Goal: Task Accomplishment & Management: Complete application form

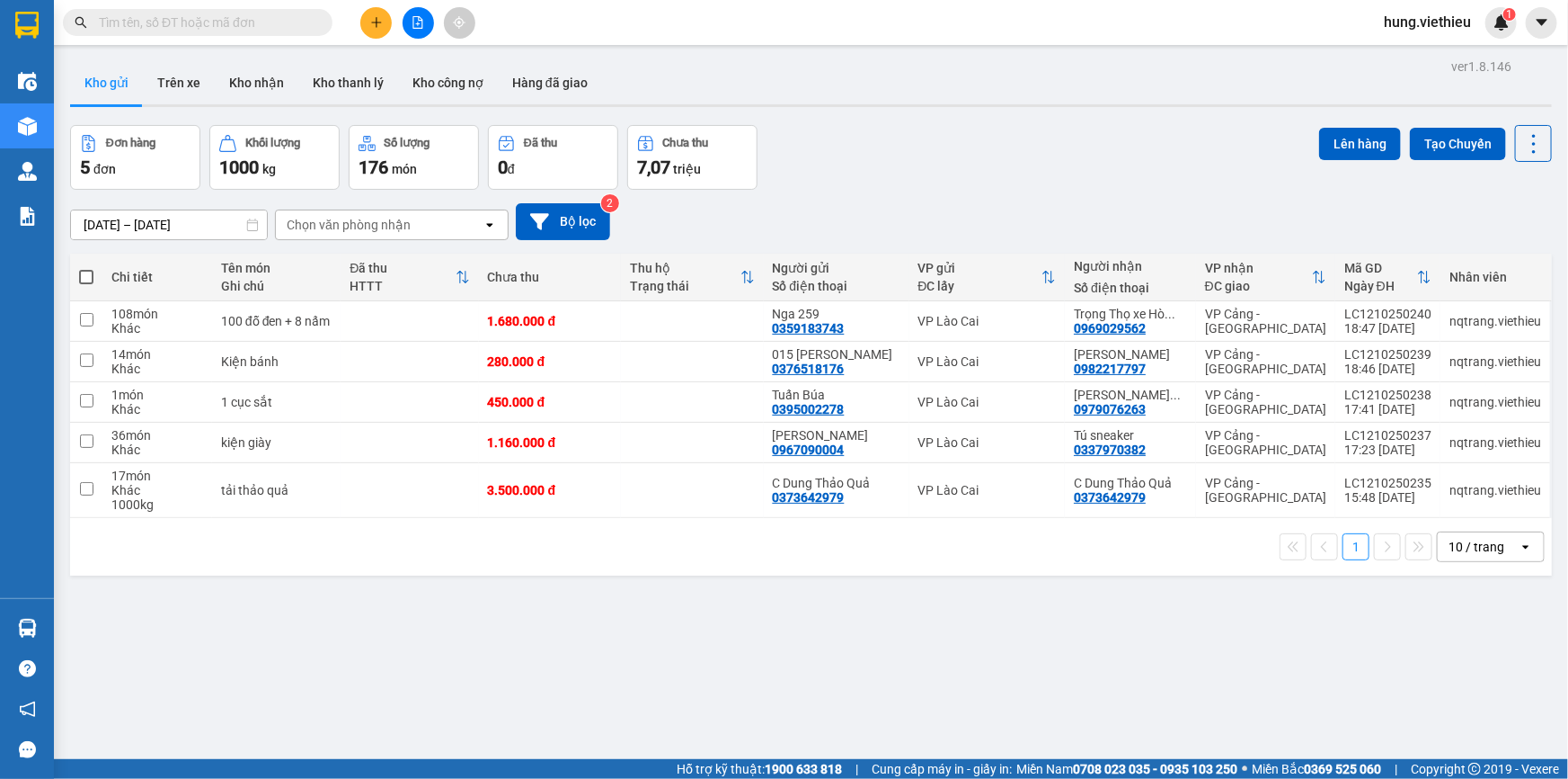
drag, startPoint x: 0, startPoint y: 0, endPoint x: 368, endPoint y: 543, distance: 656.0
click at [389, 619] on div "ver 1.8.146 Kho gửi Trên xe Kho nhận Kho thanh lý Kho công nợ Hàng đã giao Đơn …" at bounding box center [811, 443] width 1497 height 779
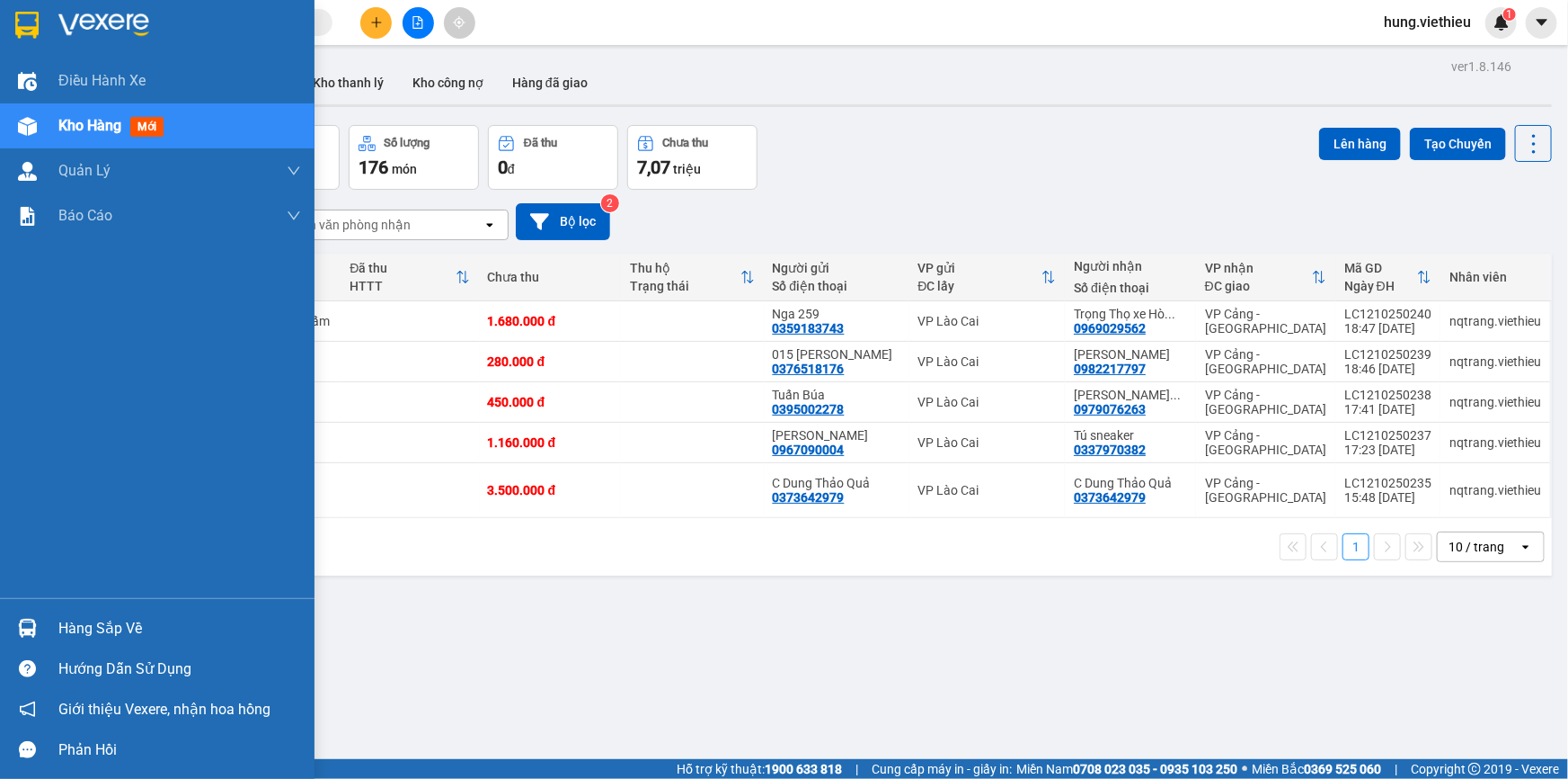
click at [47, 128] on div "Kho hàng mới" at bounding box center [157, 126] width 315 height 45
click at [51, 126] on div "Kho hàng mới" at bounding box center [157, 126] width 315 height 45
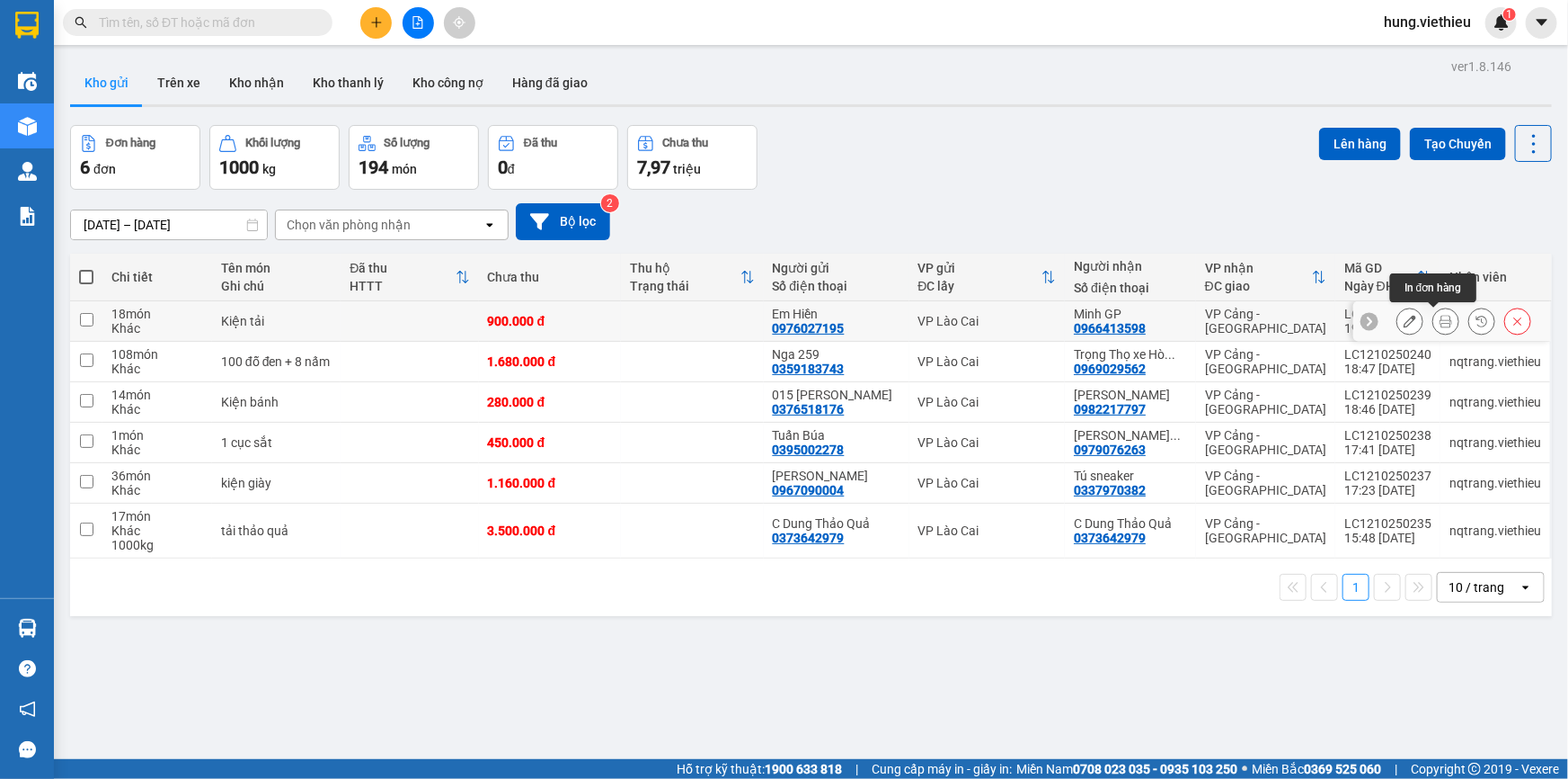
click at [1440, 321] on icon at bounding box center [1446, 321] width 13 height 13
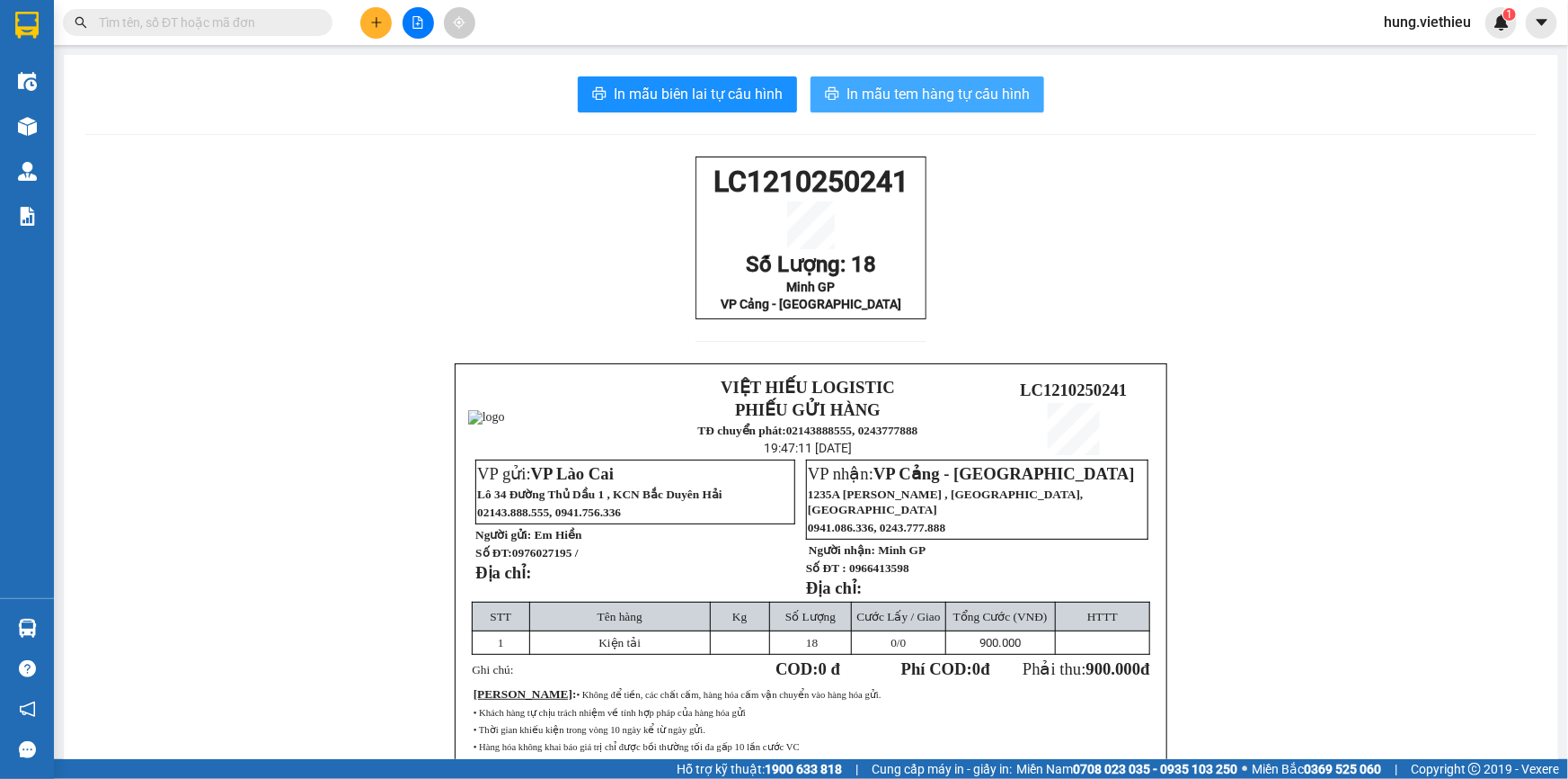
click at [1010, 98] on span "In mẫu tem hàng tự cấu hình" at bounding box center [938, 94] width 184 height 22
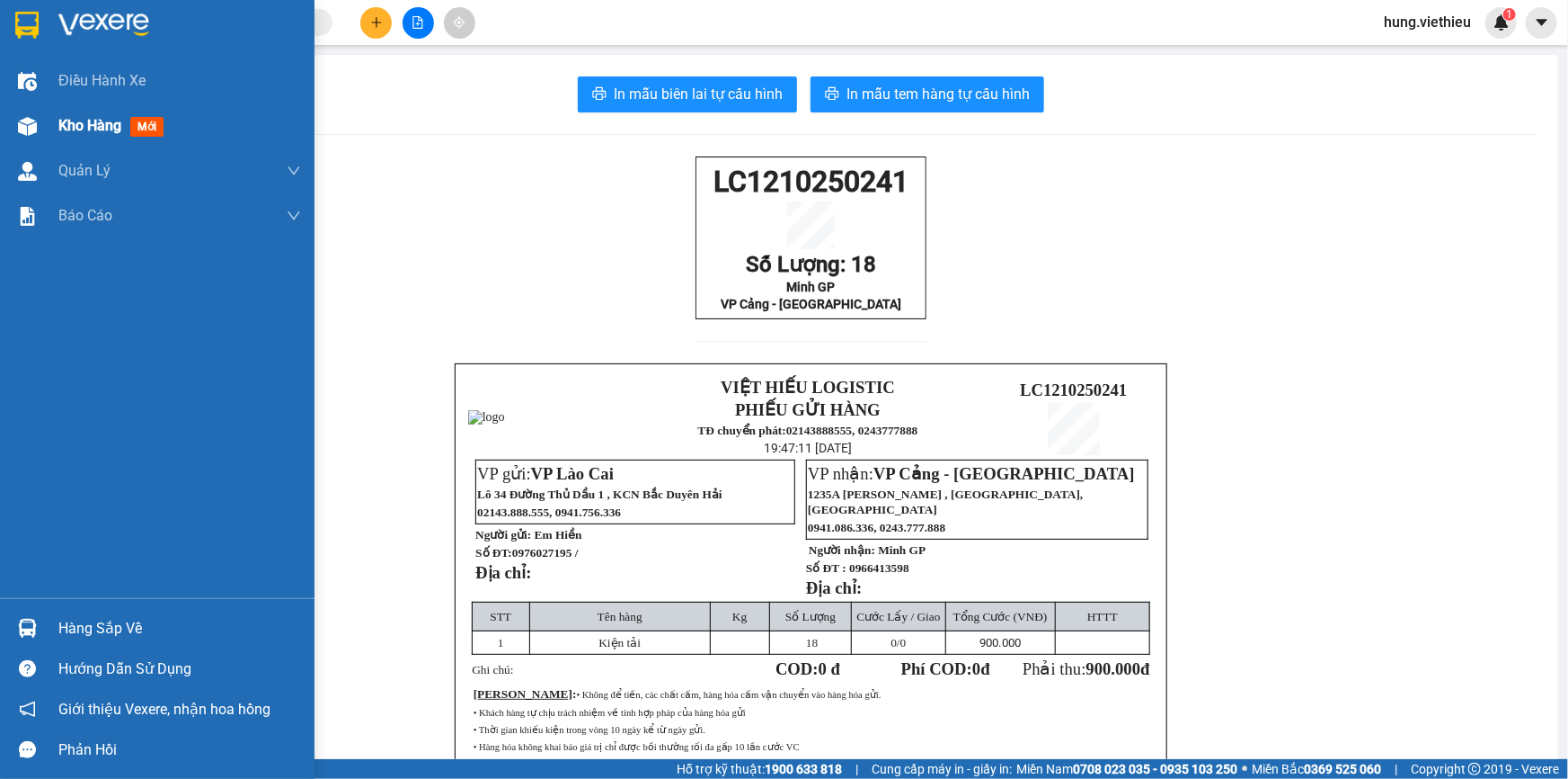
click at [96, 131] on span "Kho hàng" at bounding box center [90, 125] width 63 height 17
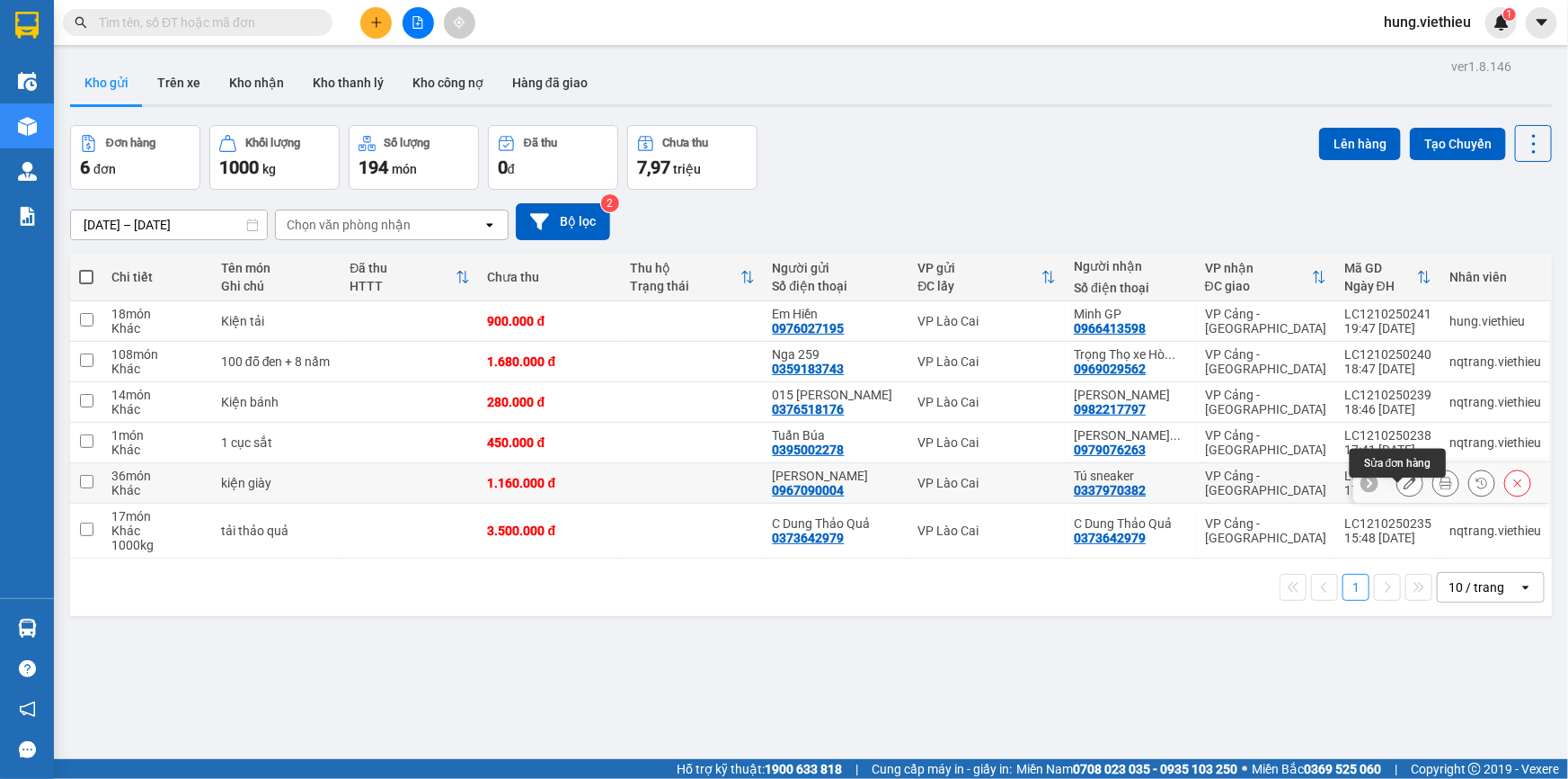
click at [1404, 489] on icon at bounding box center [1410, 483] width 13 height 13
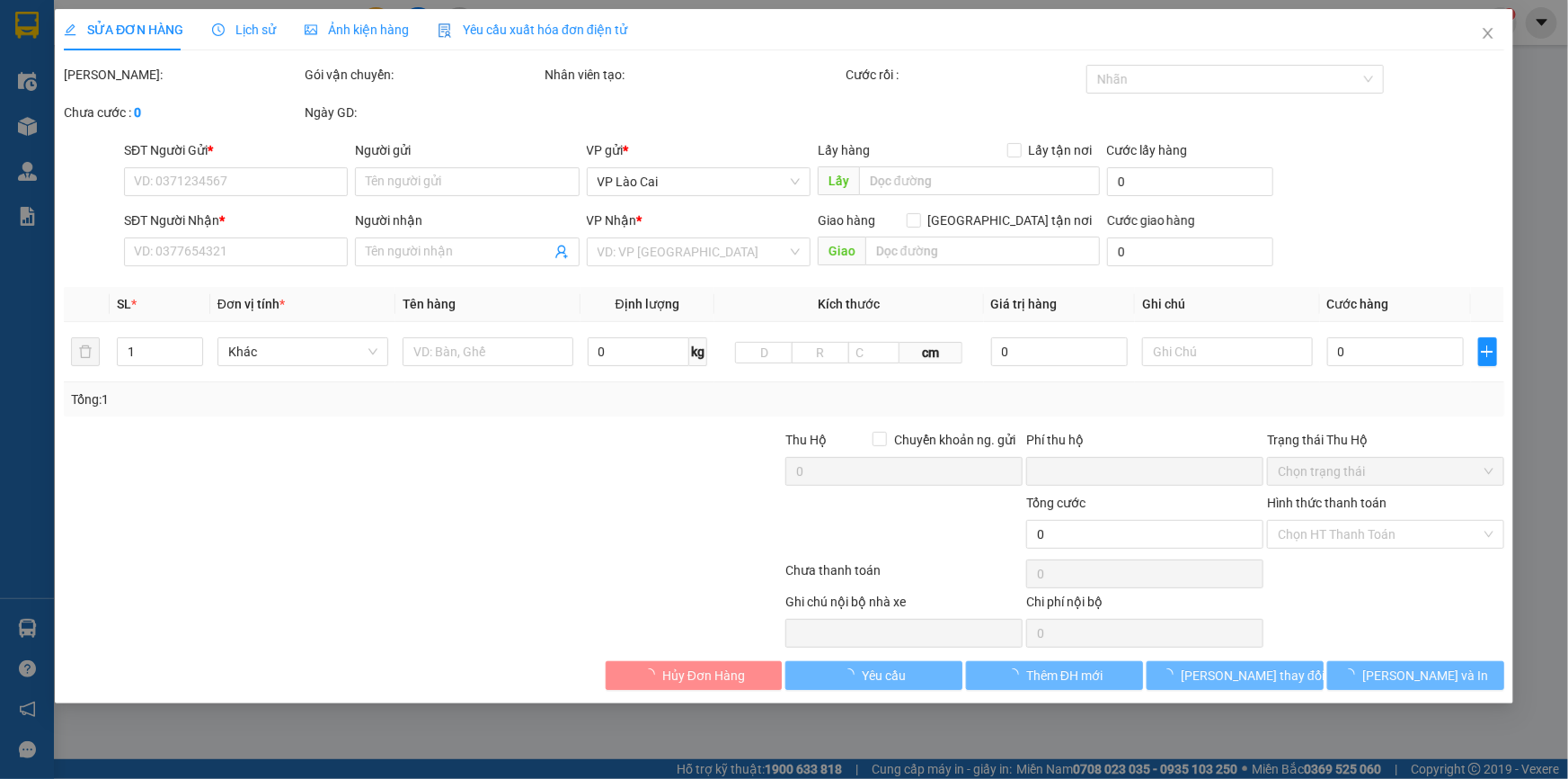
type input "0967090004"
type input "[PERSON_NAME]"
type input "0337970382"
type input "Tú sneaker"
type input "0"
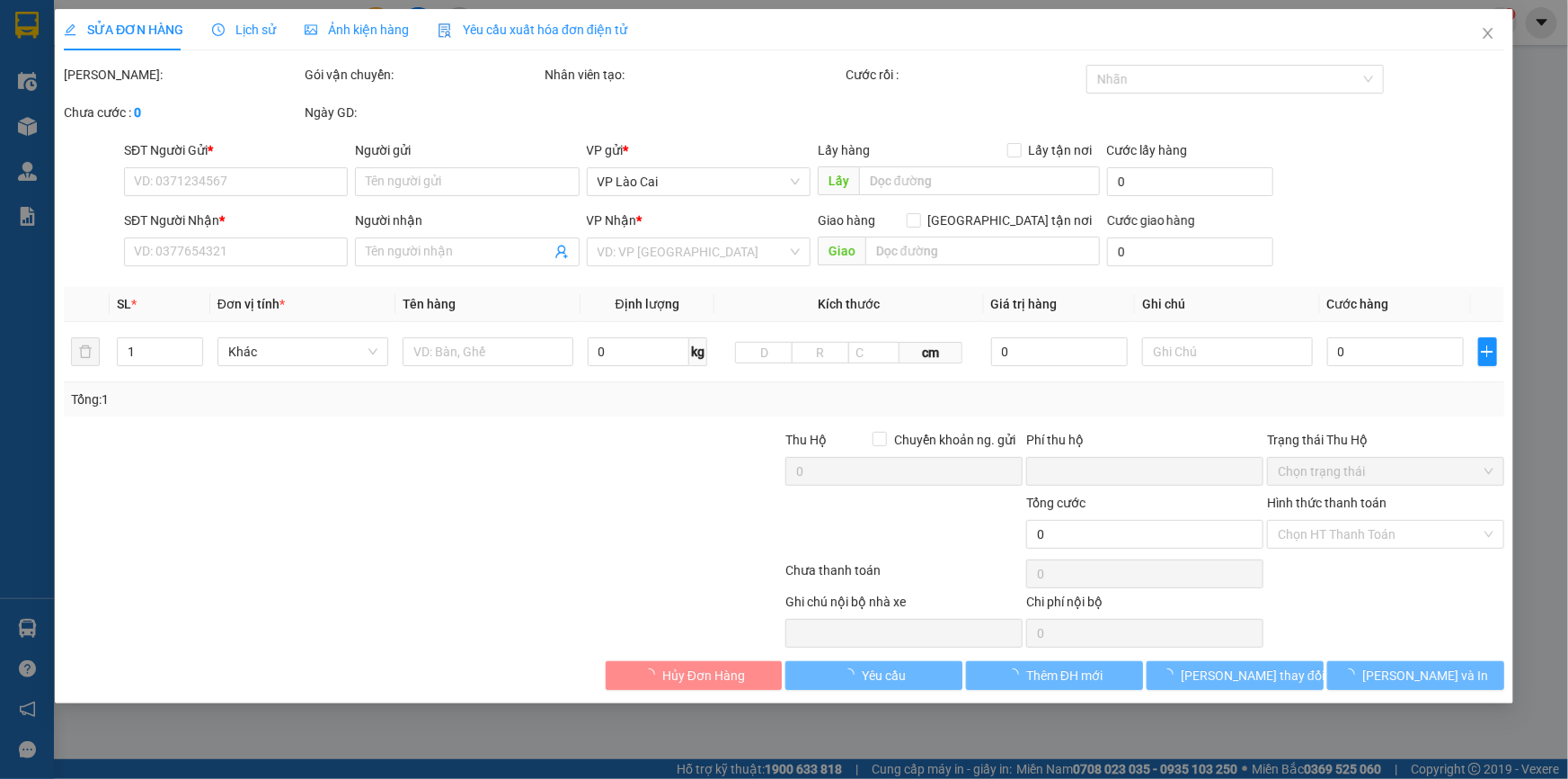
type input "1.160.000"
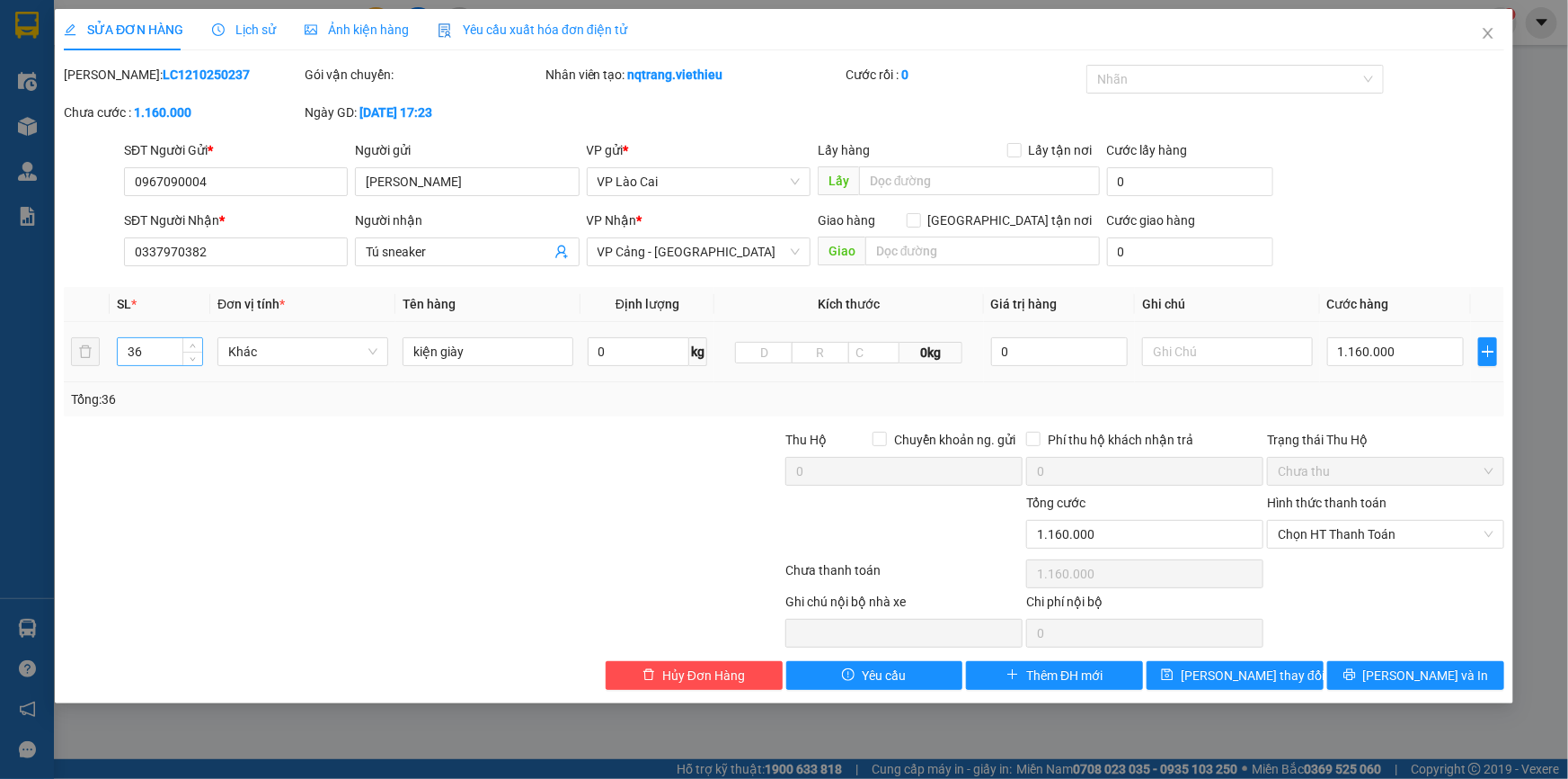
click at [152, 352] on input "36" at bounding box center [159, 352] width 84 height 27
type input "38"
click at [1443, 351] on input "1.160.000" at bounding box center [1396, 351] width 137 height 28
type input "1"
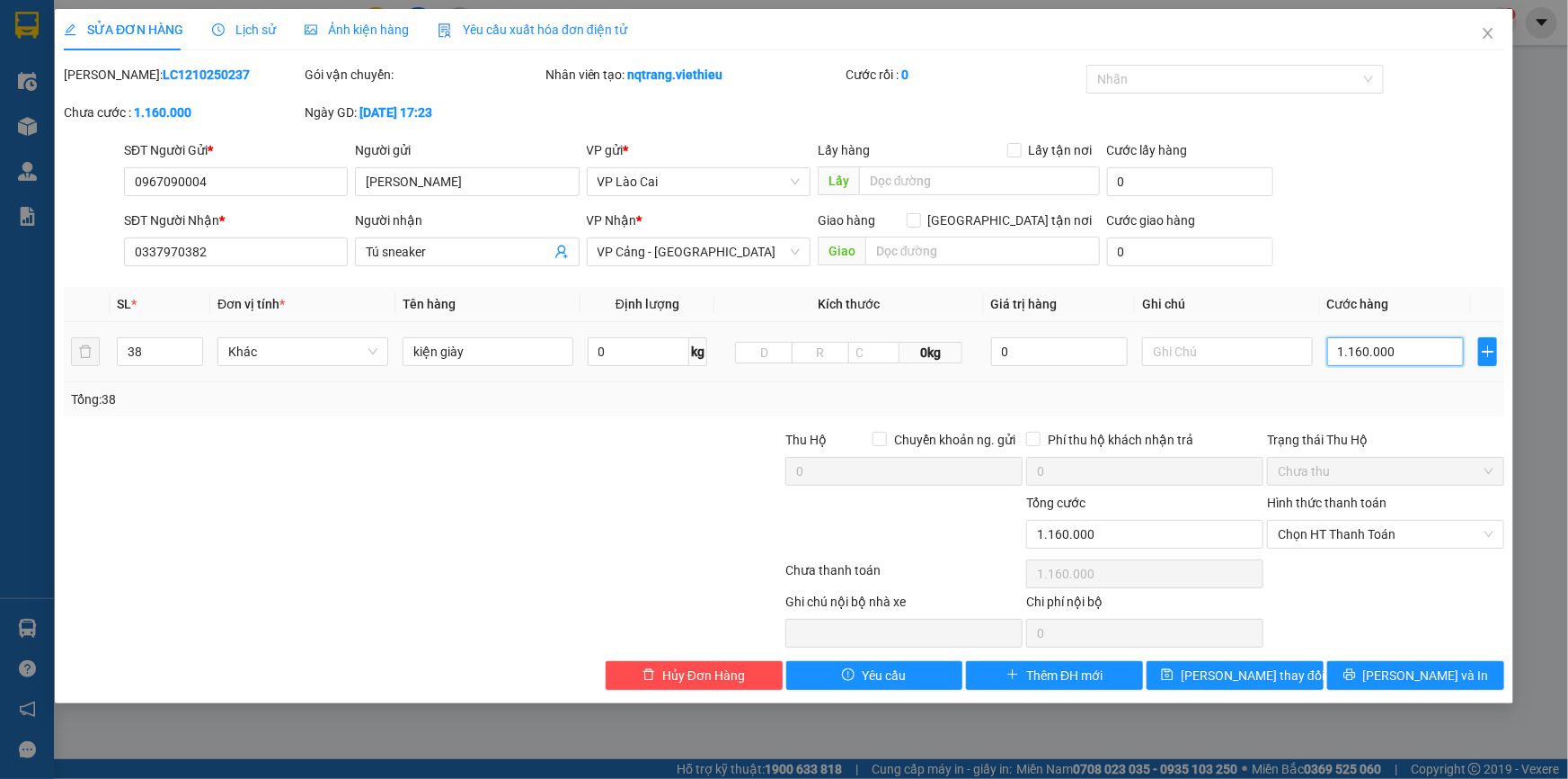
type input "1"
type input "12"
type input "123"
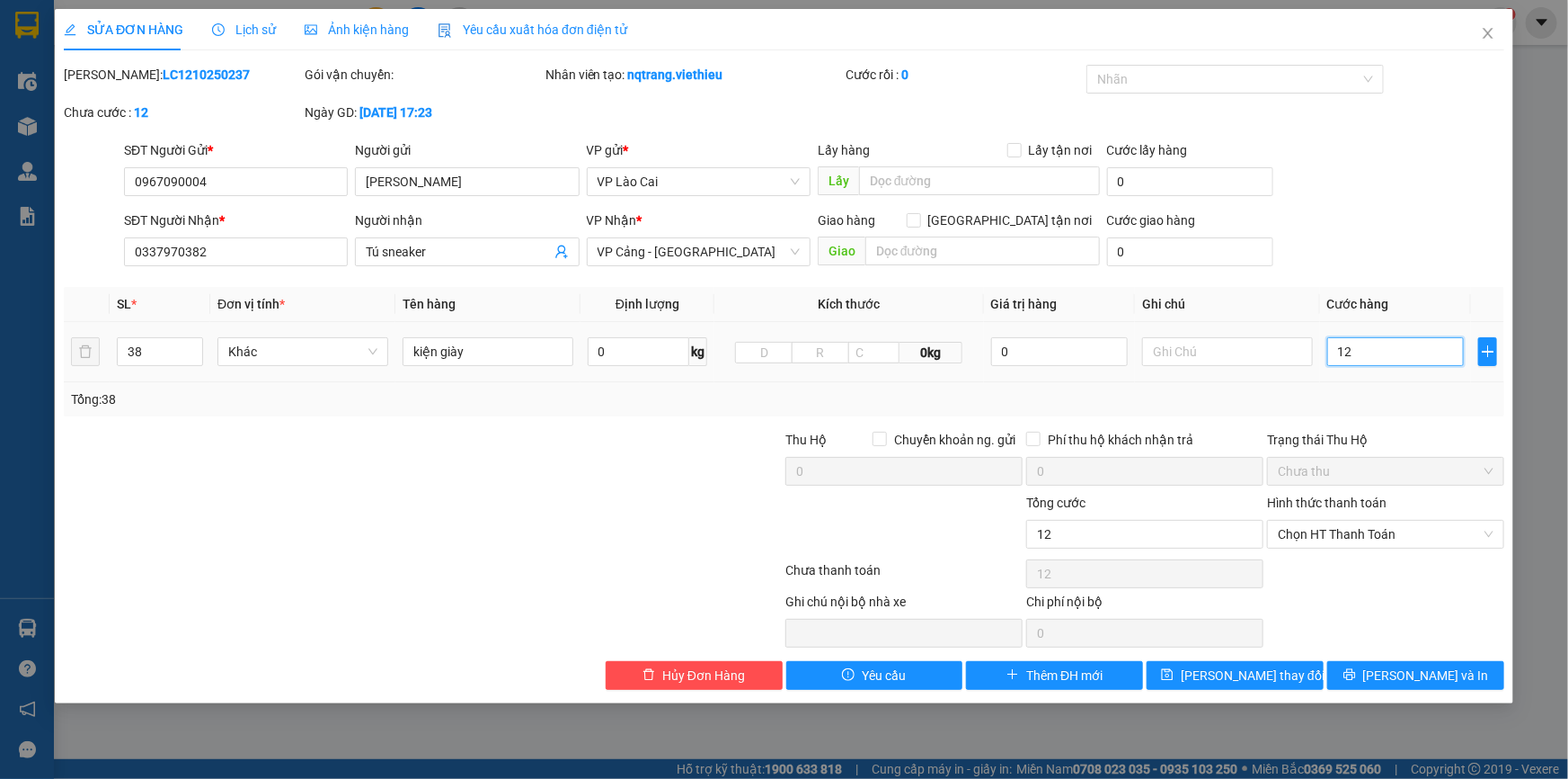
type input "123"
type input "1.230"
type input "12.300"
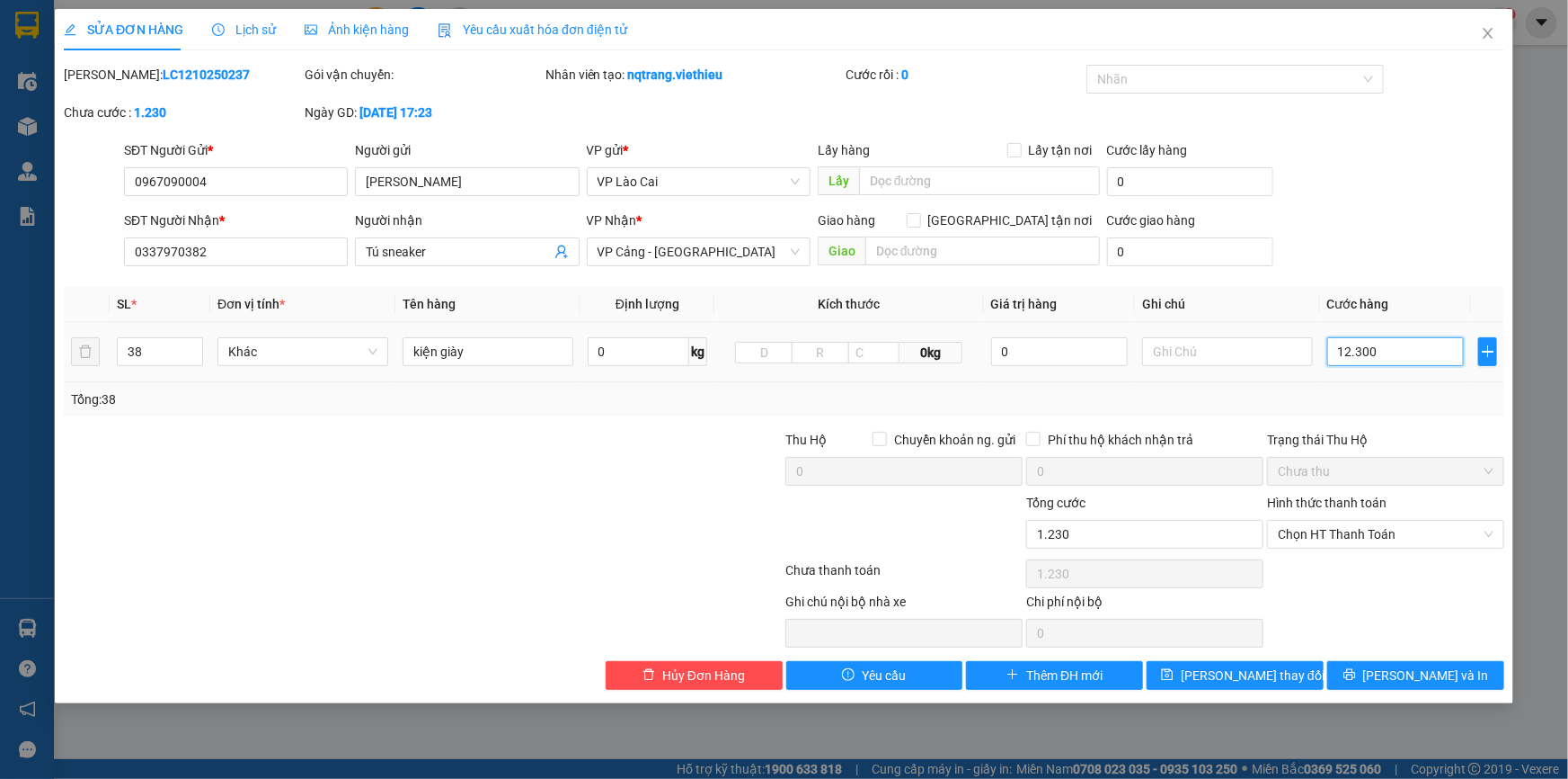
type input "12.300"
type input "123.000"
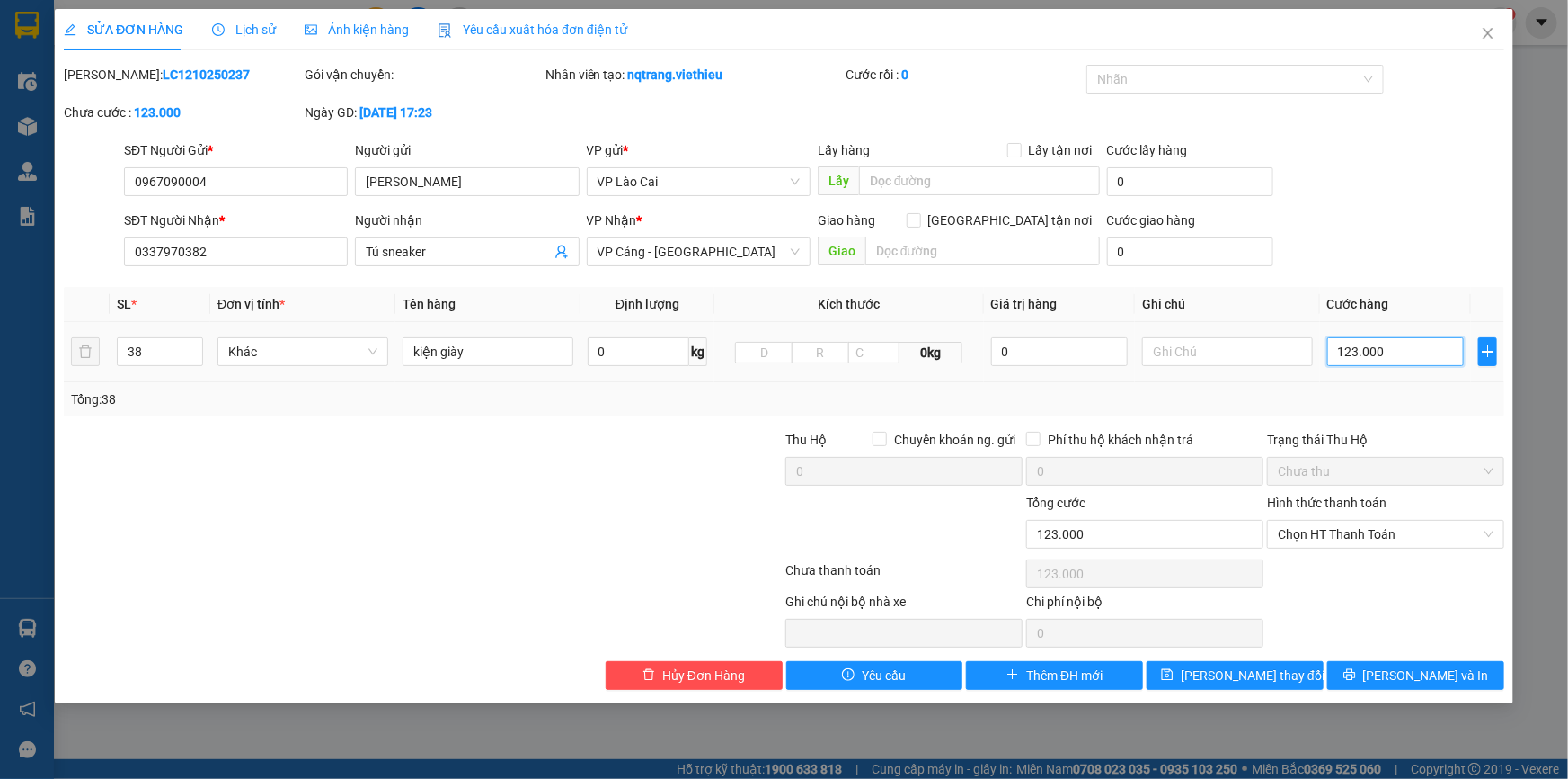
type input "1.230.000"
drag, startPoint x: 1419, startPoint y: 351, endPoint x: 1314, endPoint y: 344, distance: 105.2
click at [1314, 344] on tr "38 Khác kiện giày 0 kg 0kg 0 1.230.000" at bounding box center [784, 352] width 1441 height 61
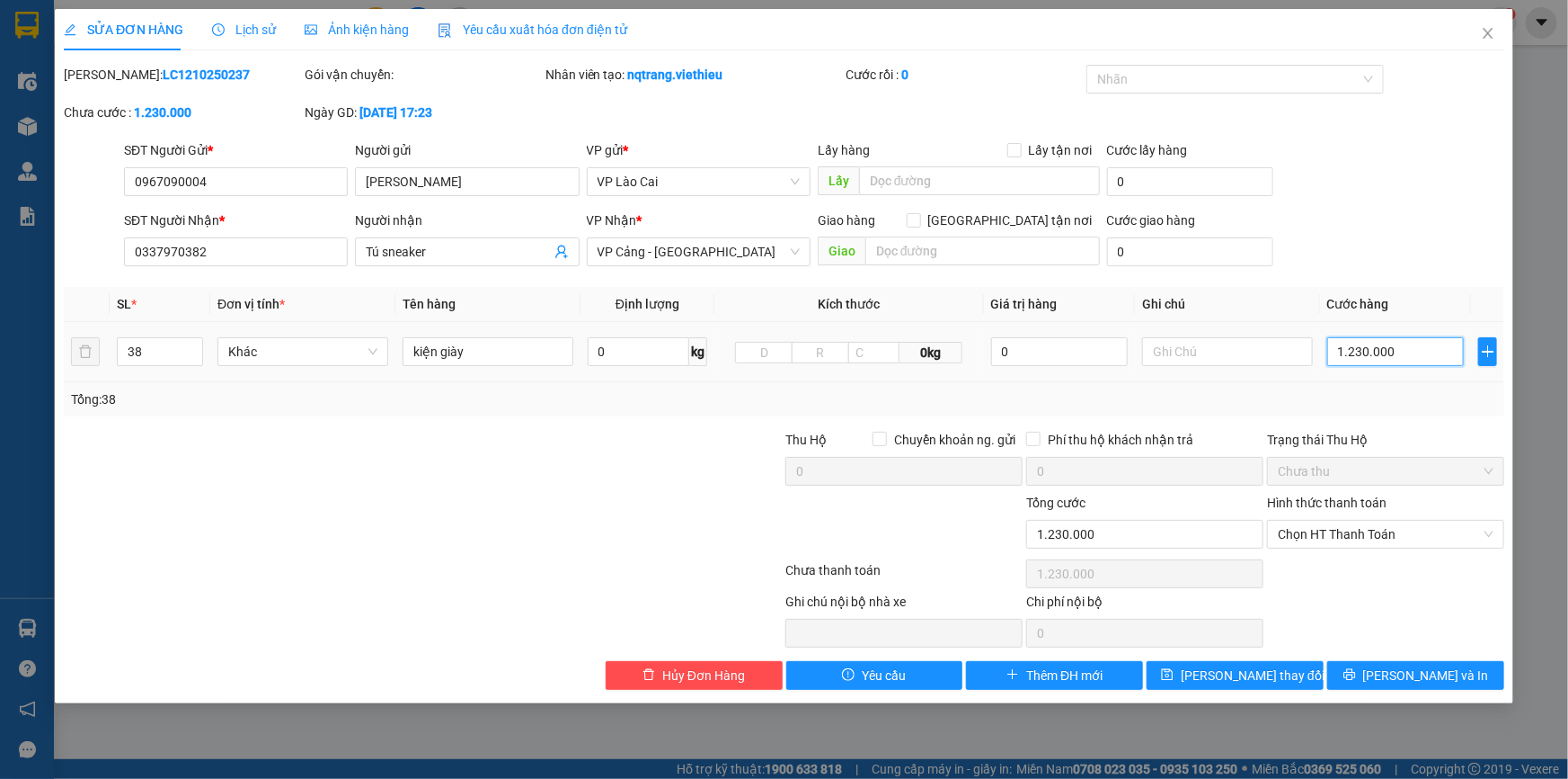
type input "1"
type input "12"
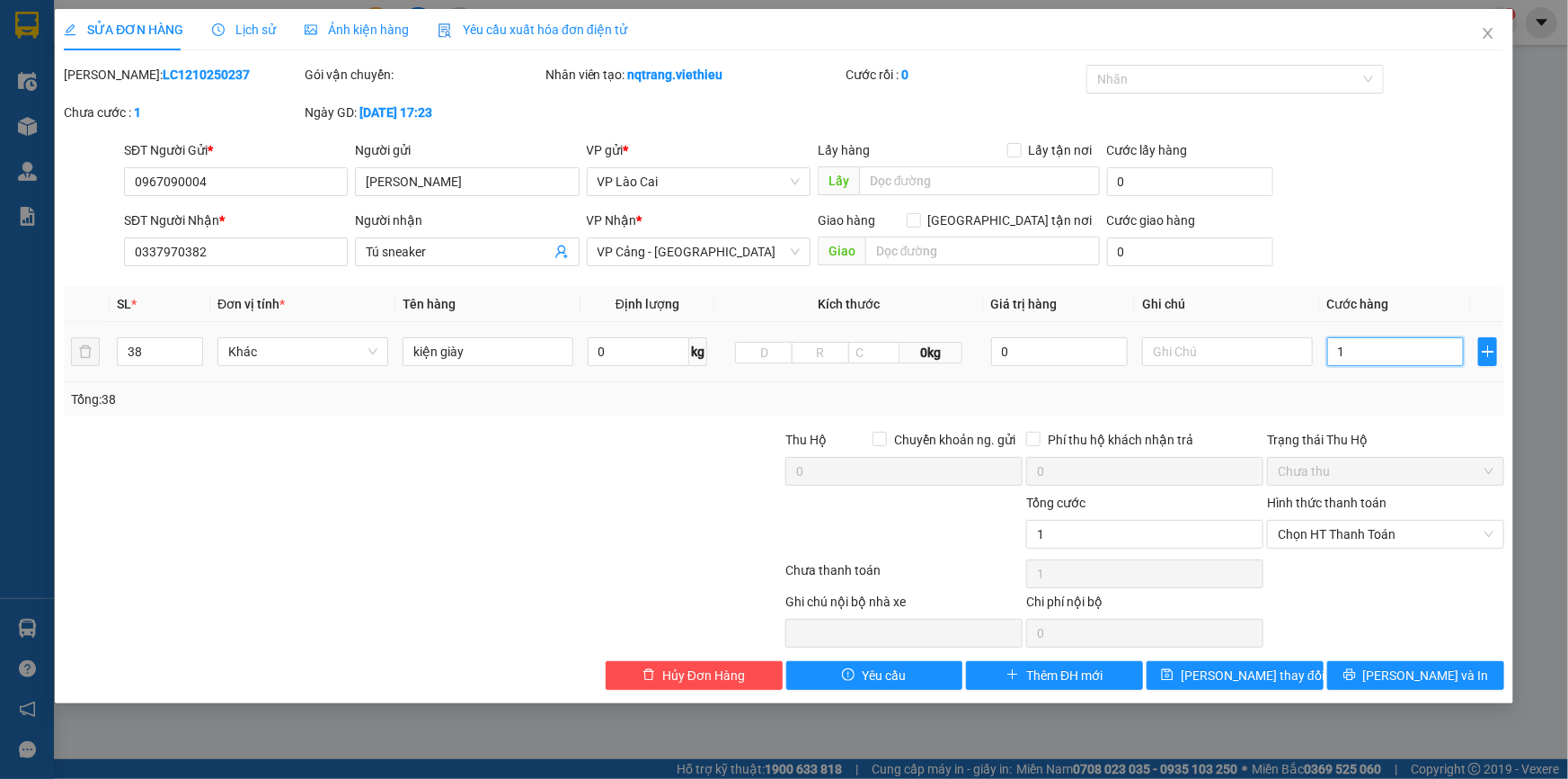
type input "12"
type input "129"
type input "1.290"
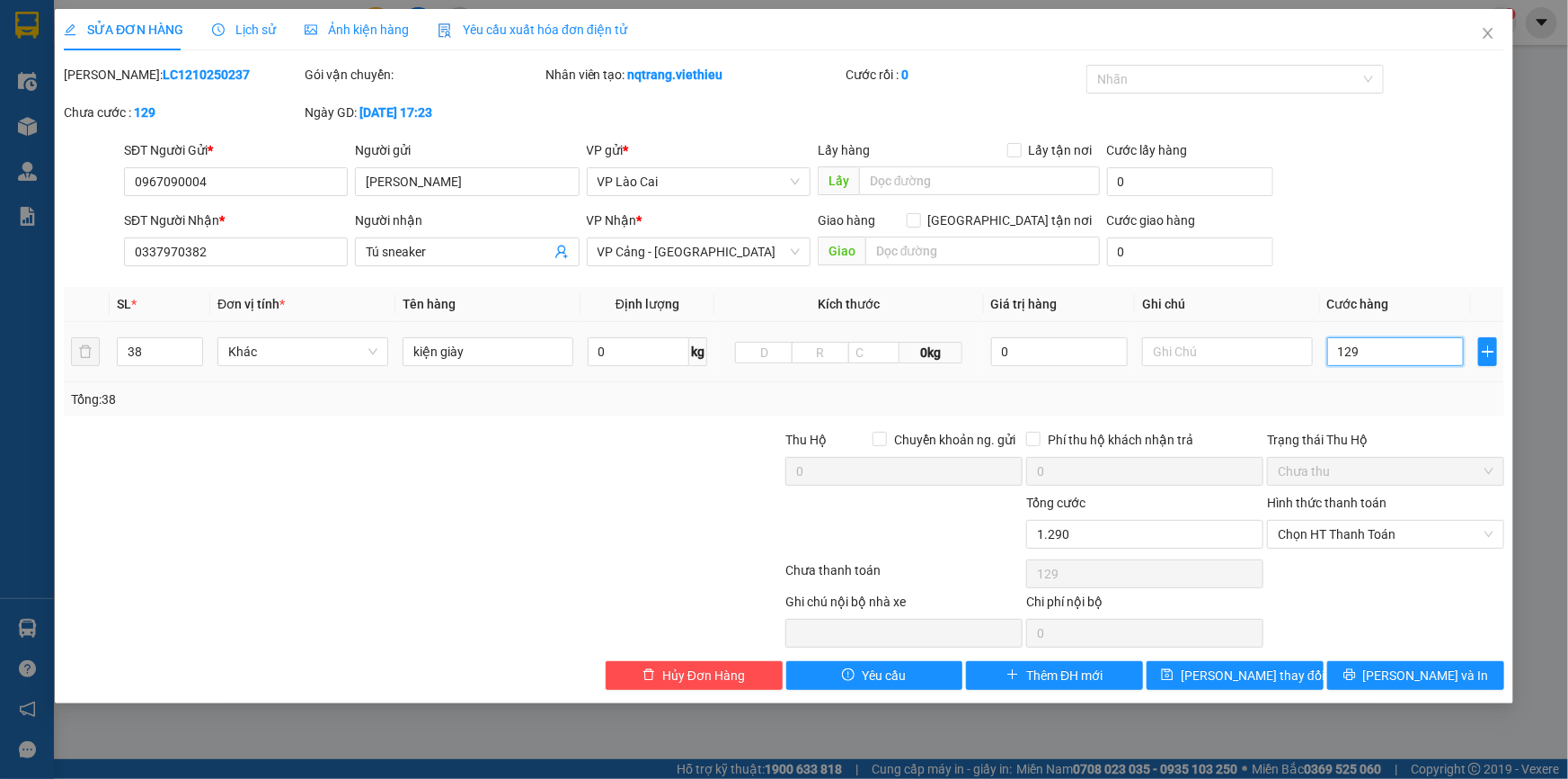
type input "1.290"
type input "12.900"
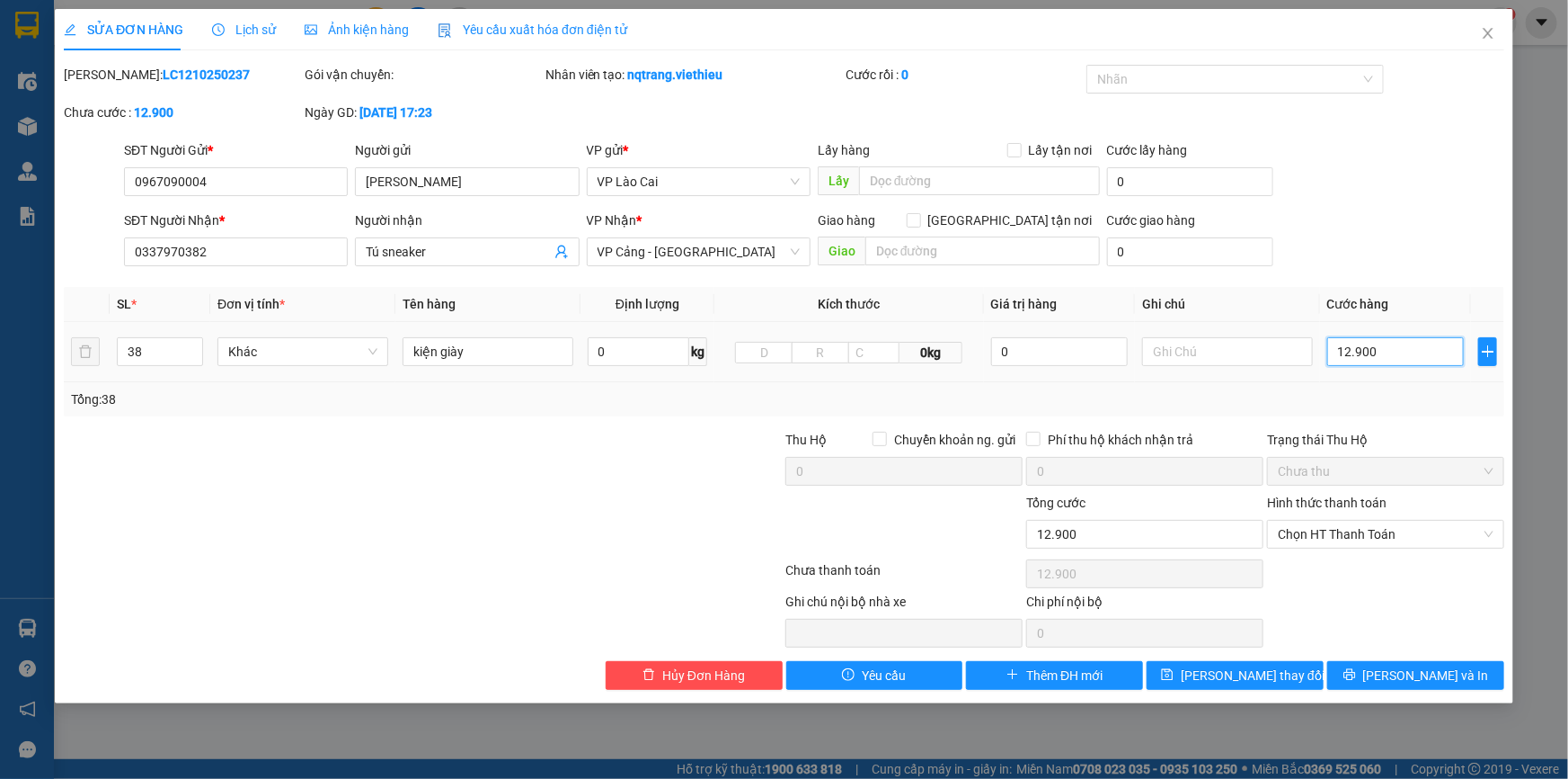
type input "129.000"
type input "1.290.000"
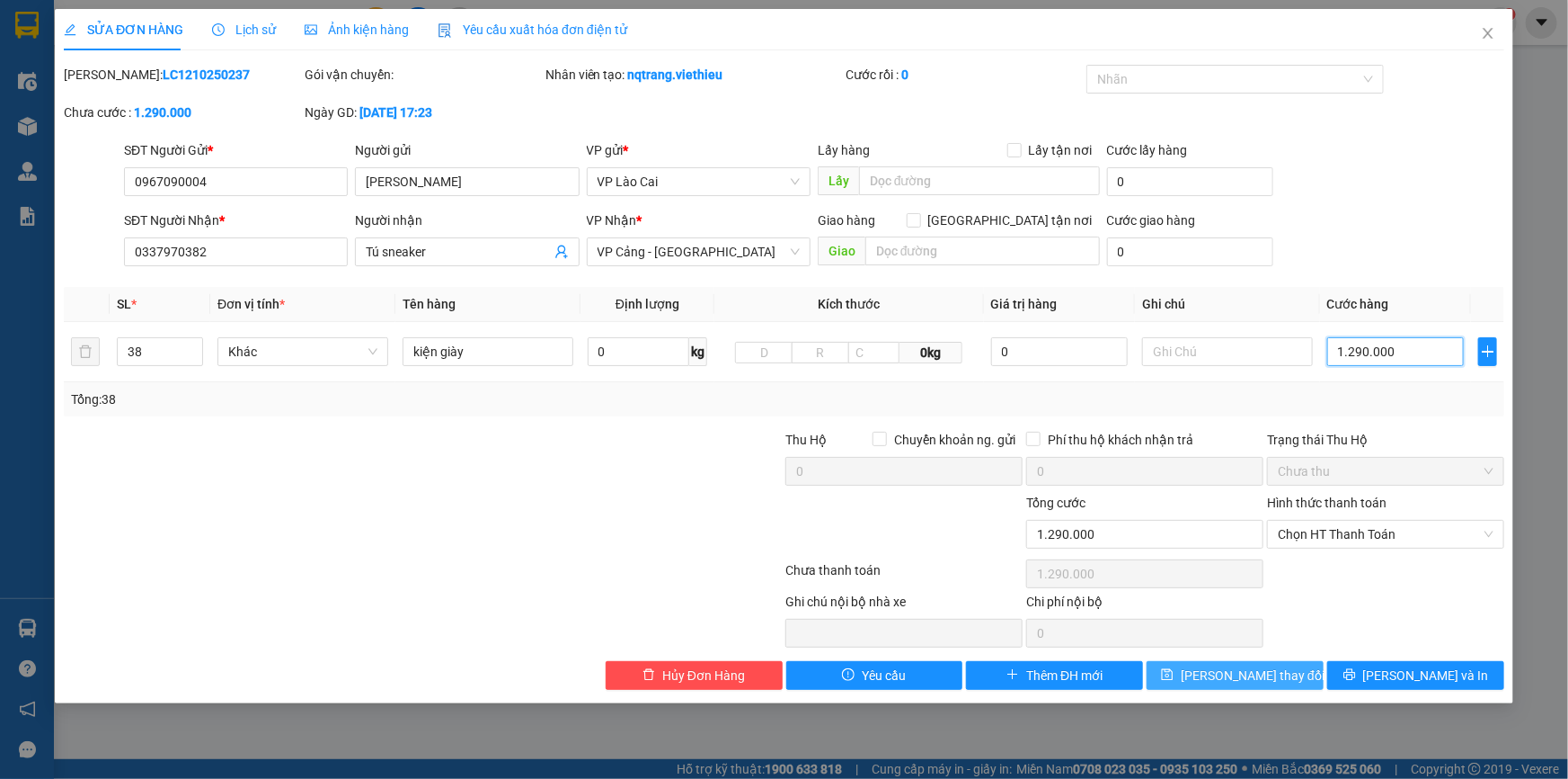
type input "1.290.000"
click at [1262, 678] on span "Lưu thay đổi" at bounding box center [1252, 675] width 144 height 20
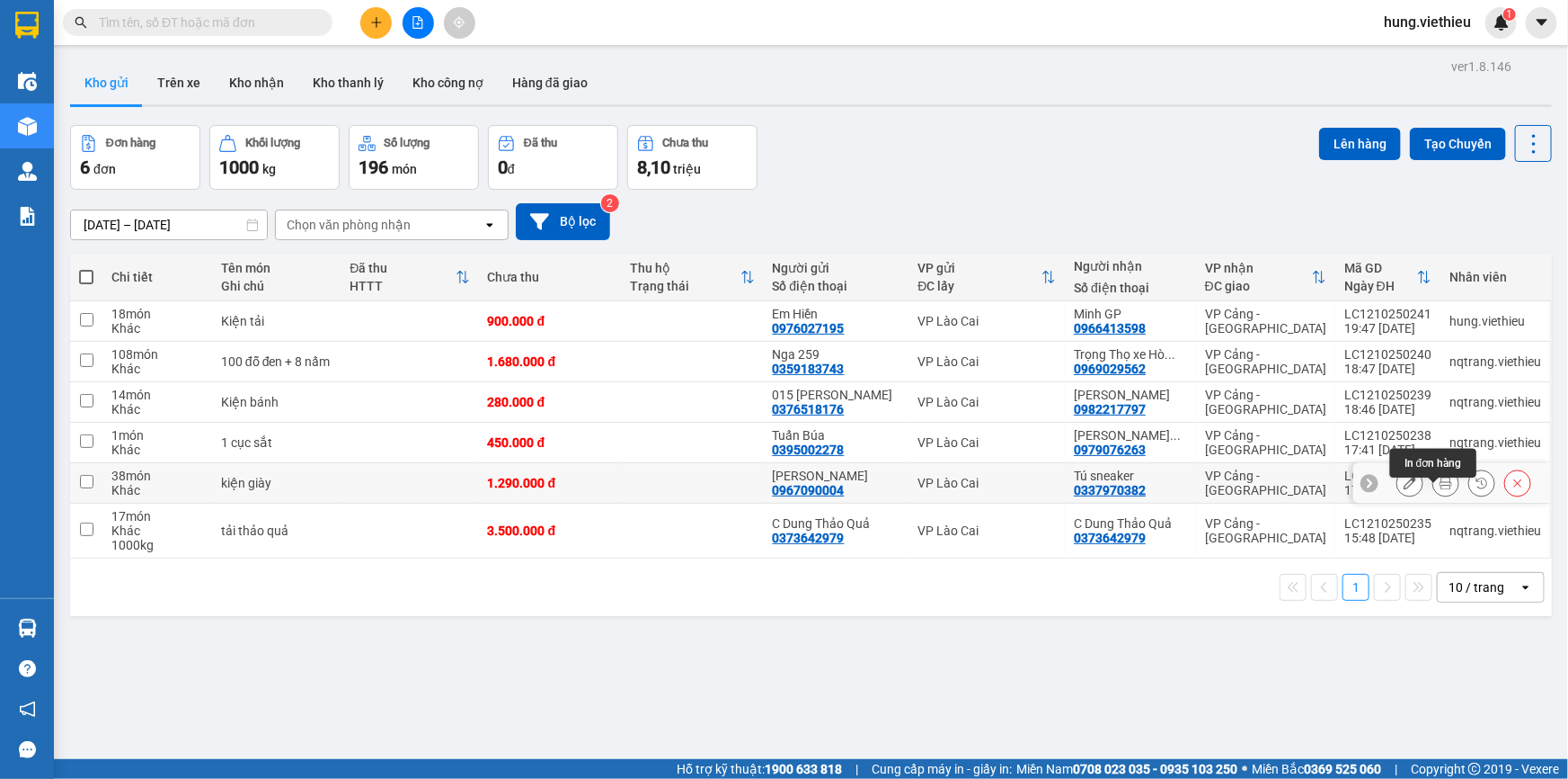
click at [1440, 489] on icon at bounding box center [1446, 483] width 13 height 13
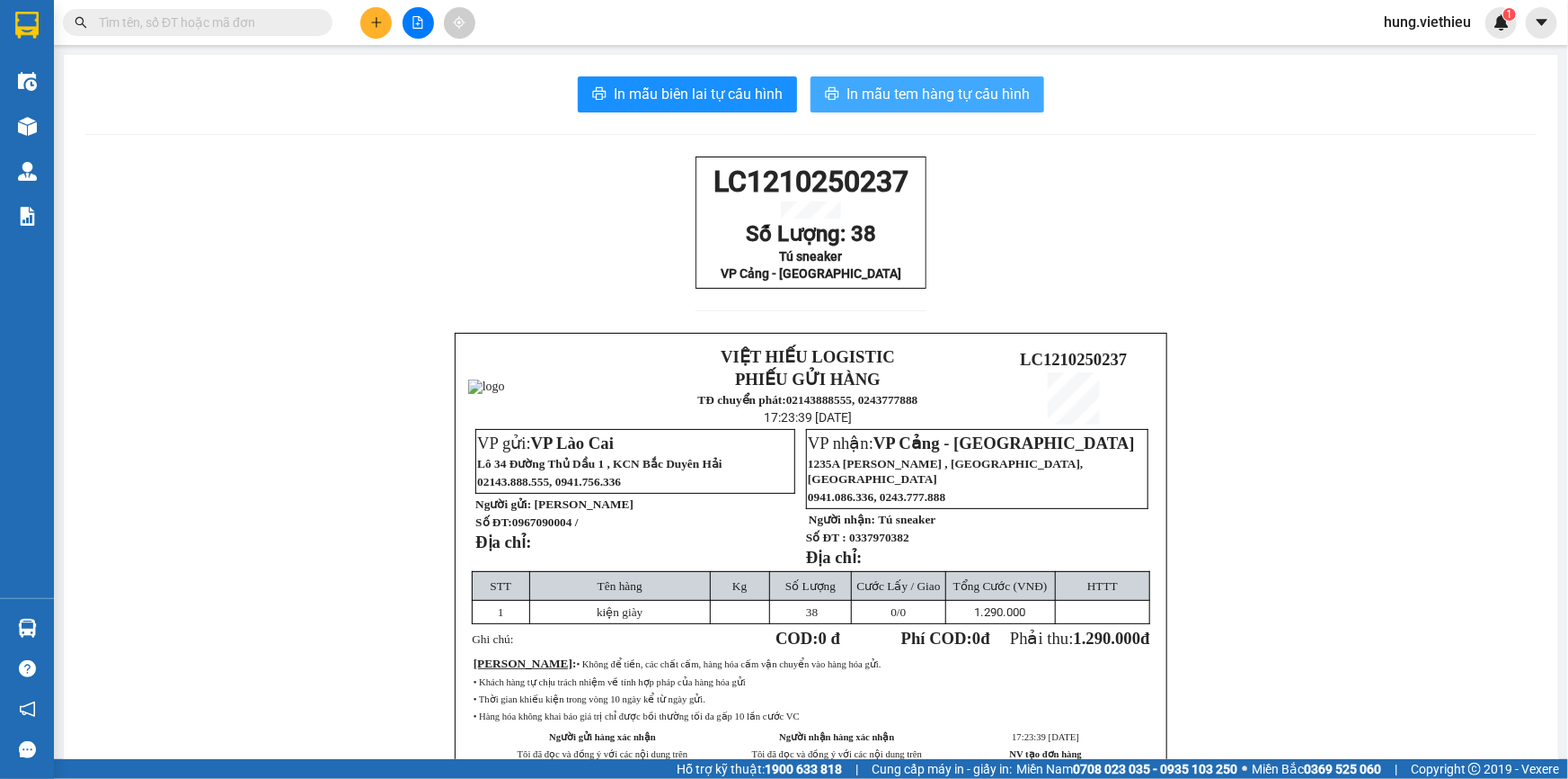
click at [873, 96] on span "In mẫu tem hàng tự cấu hình" at bounding box center [938, 94] width 184 height 22
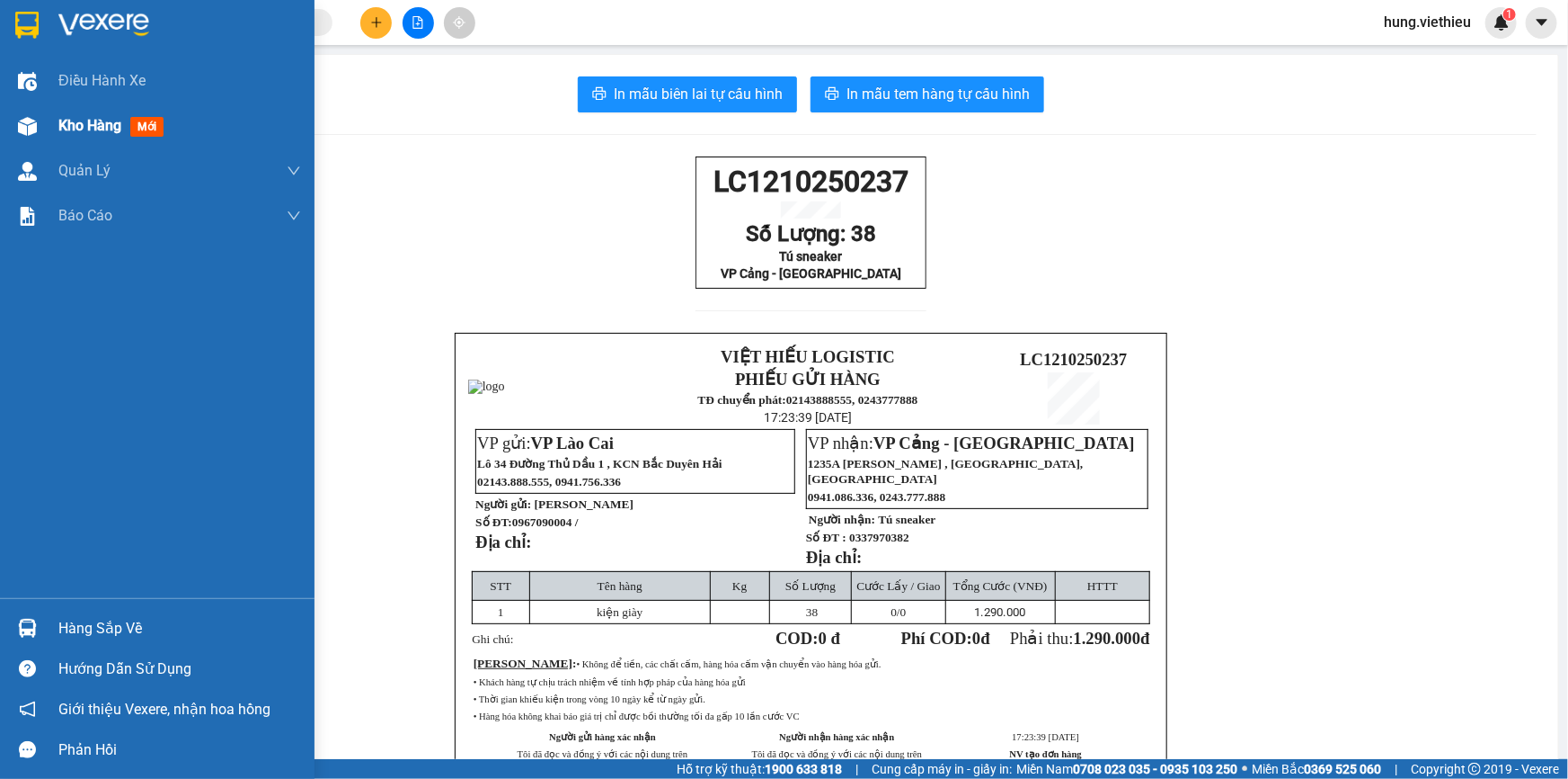
click at [97, 117] on span "Kho hàng" at bounding box center [90, 125] width 63 height 17
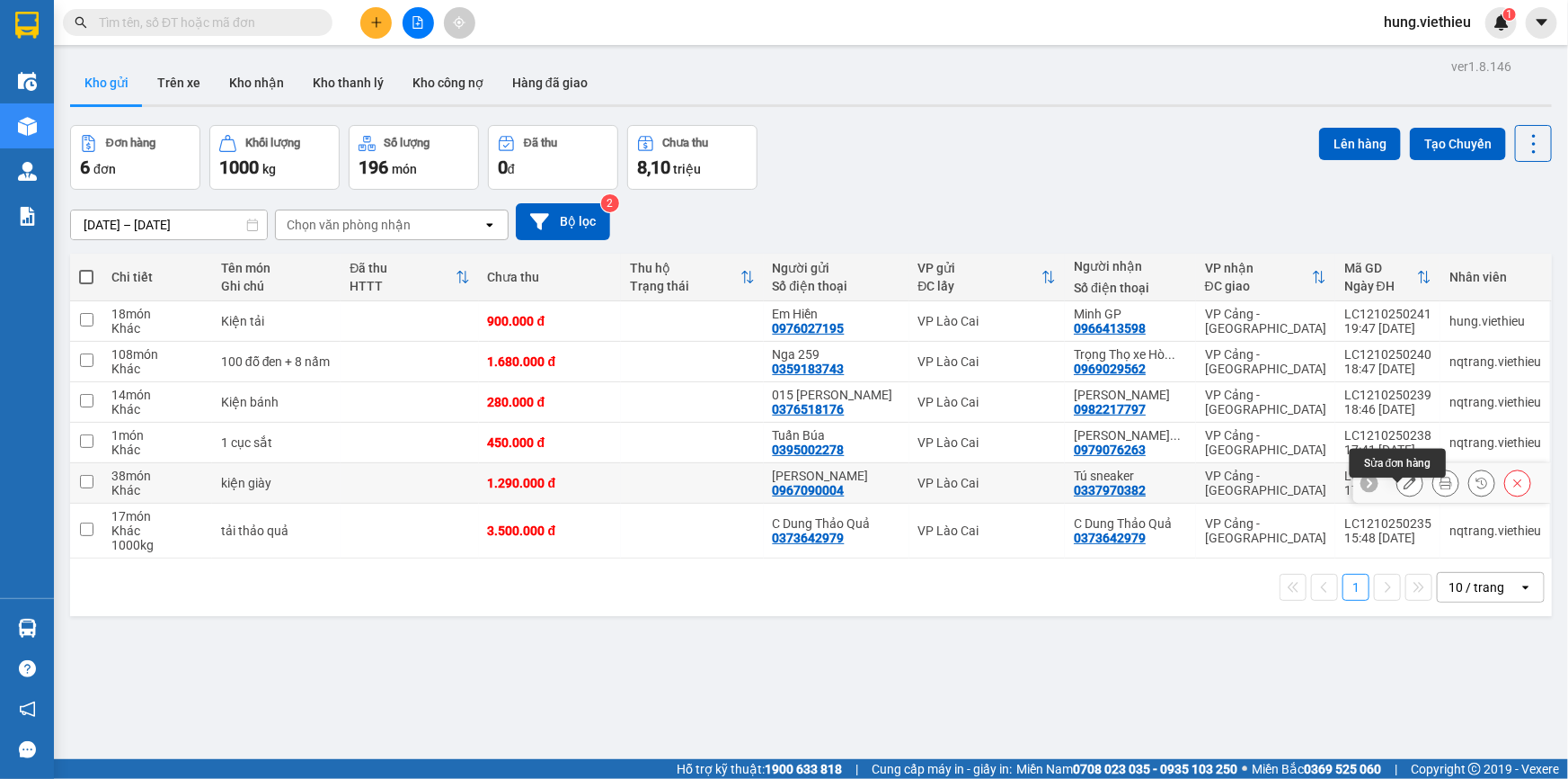
click at [1404, 489] on icon at bounding box center [1410, 483] width 13 height 13
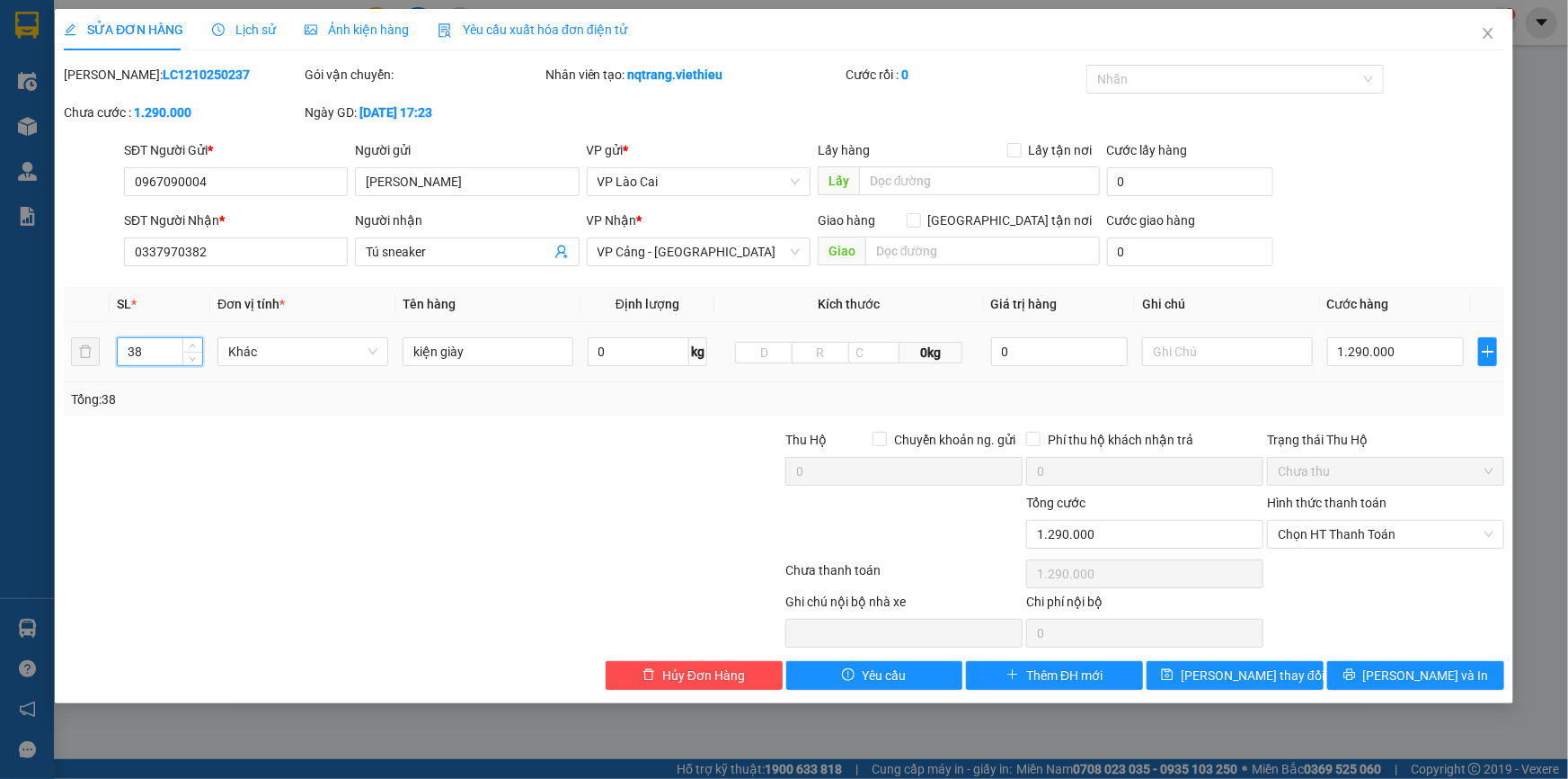
click at [148, 352] on input "38" at bounding box center [159, 352] width 84 height 27
type input "39"
click at [1412, 351] on input "1.290.000" at bounding box center [1396, 351] width 137 height 28
type input "1"
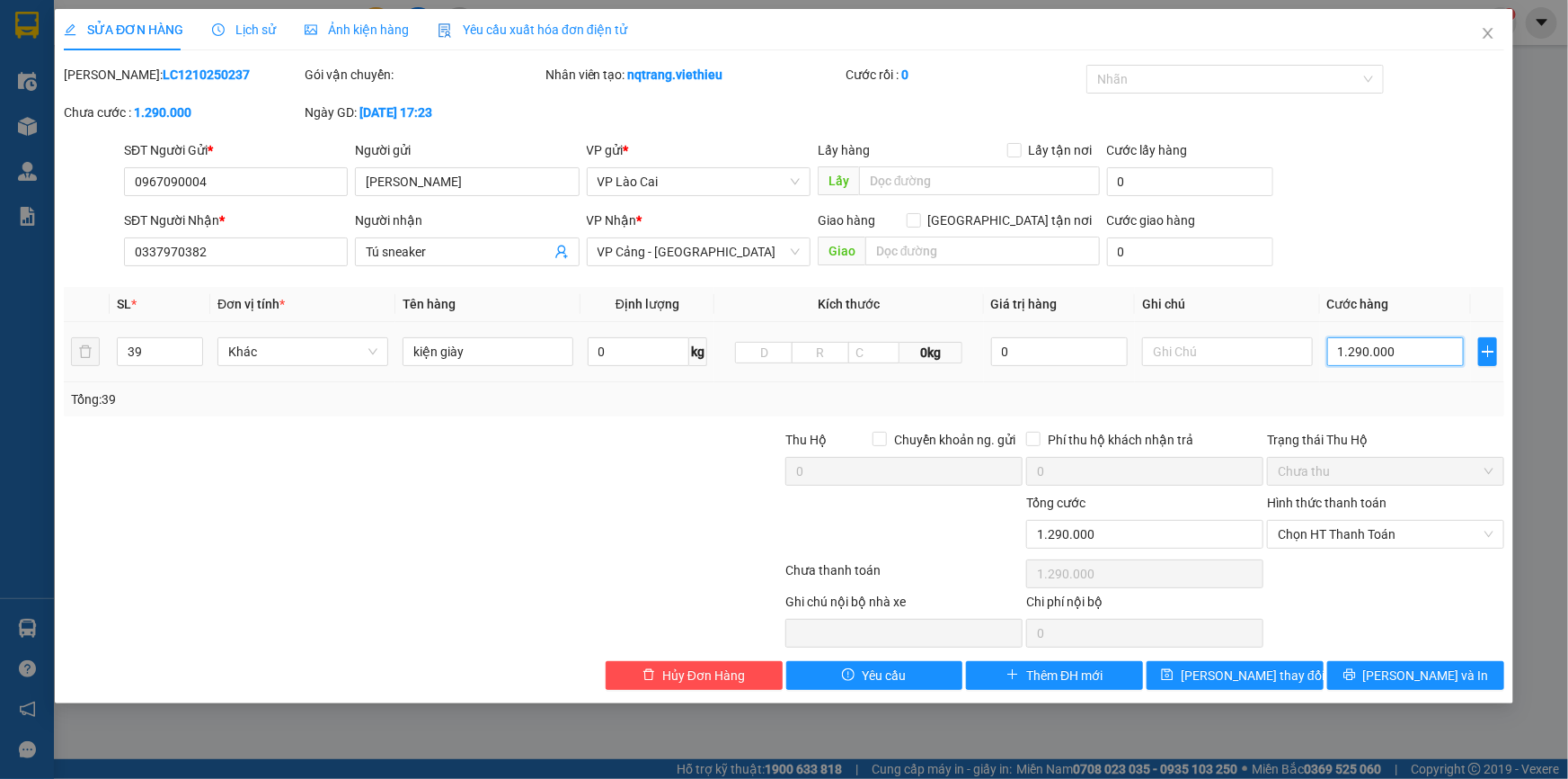
type input "1"
type input "13"
type input "136"
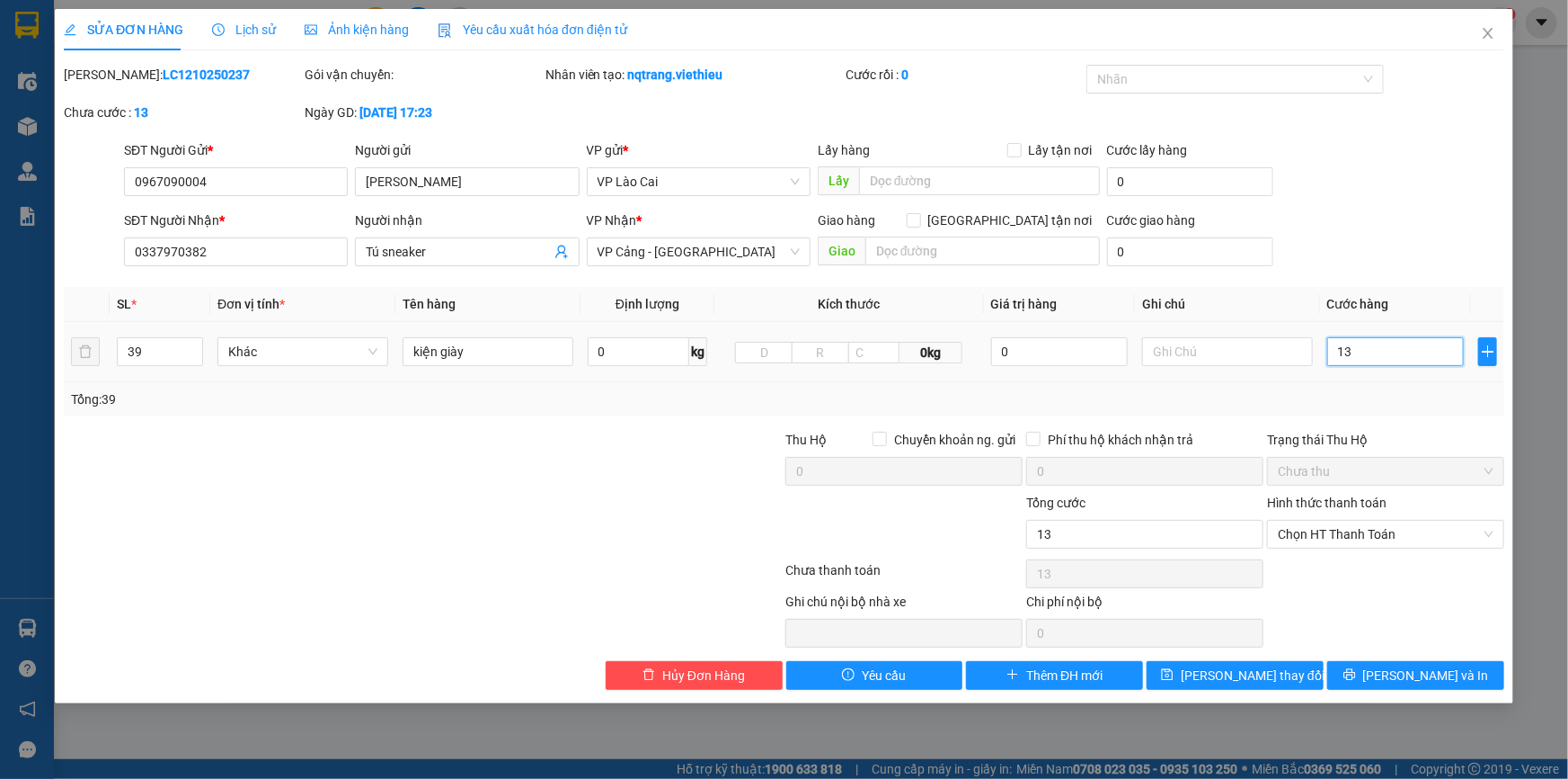
type input "136"
type input "1.360"
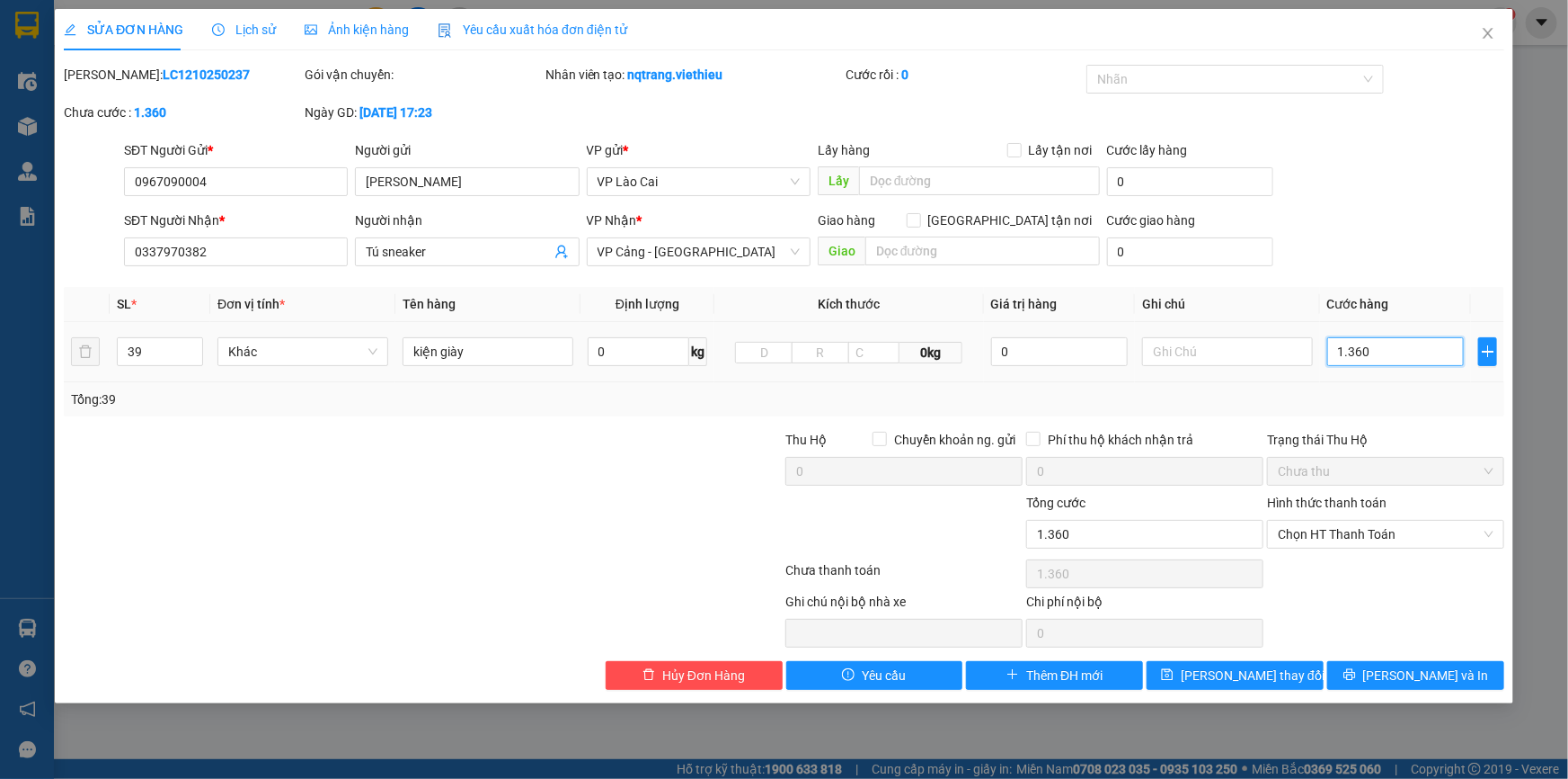
type input "13.600"
type input "136.000"
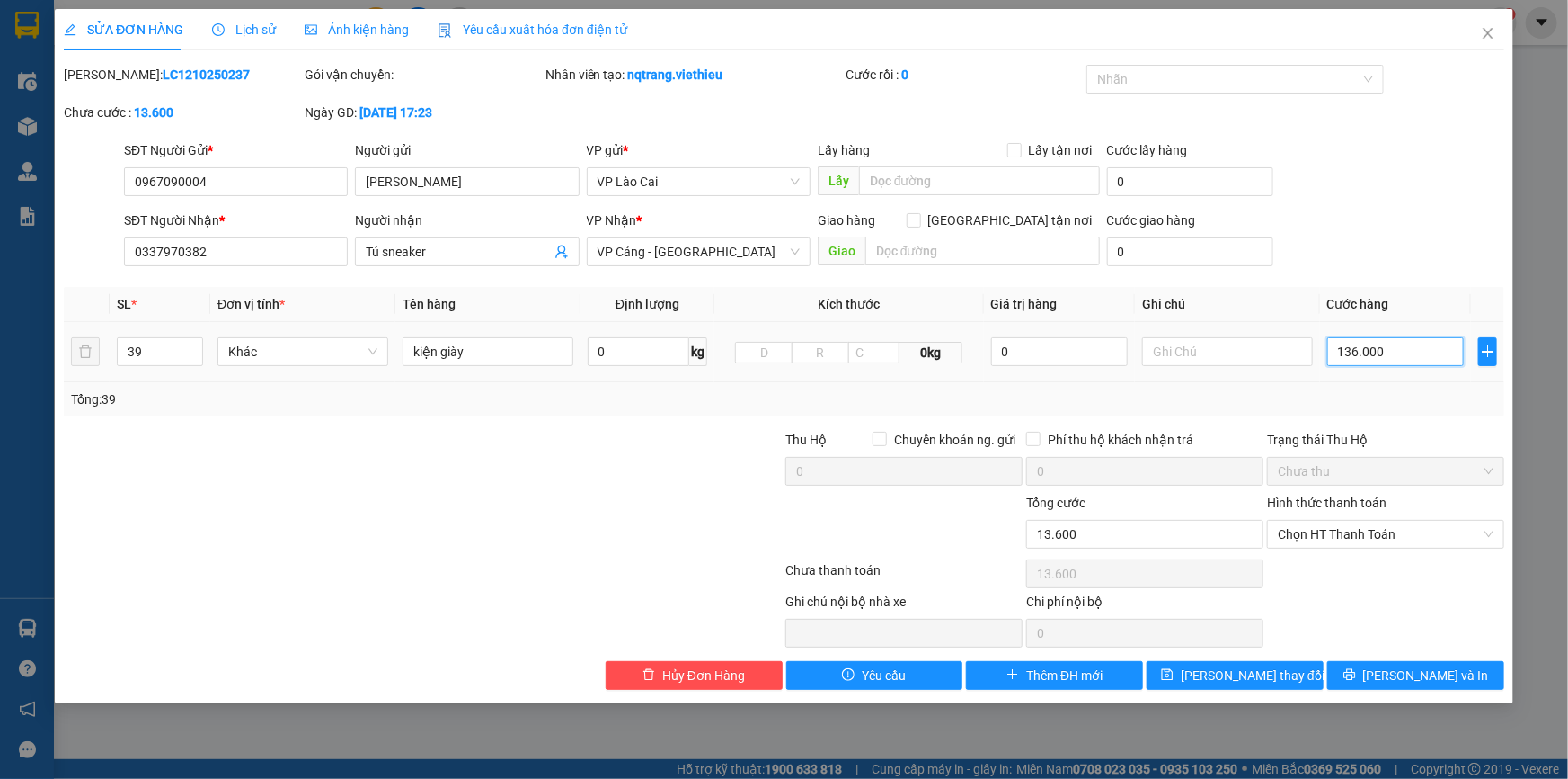
type input "136.000"
type input "1.360.000"
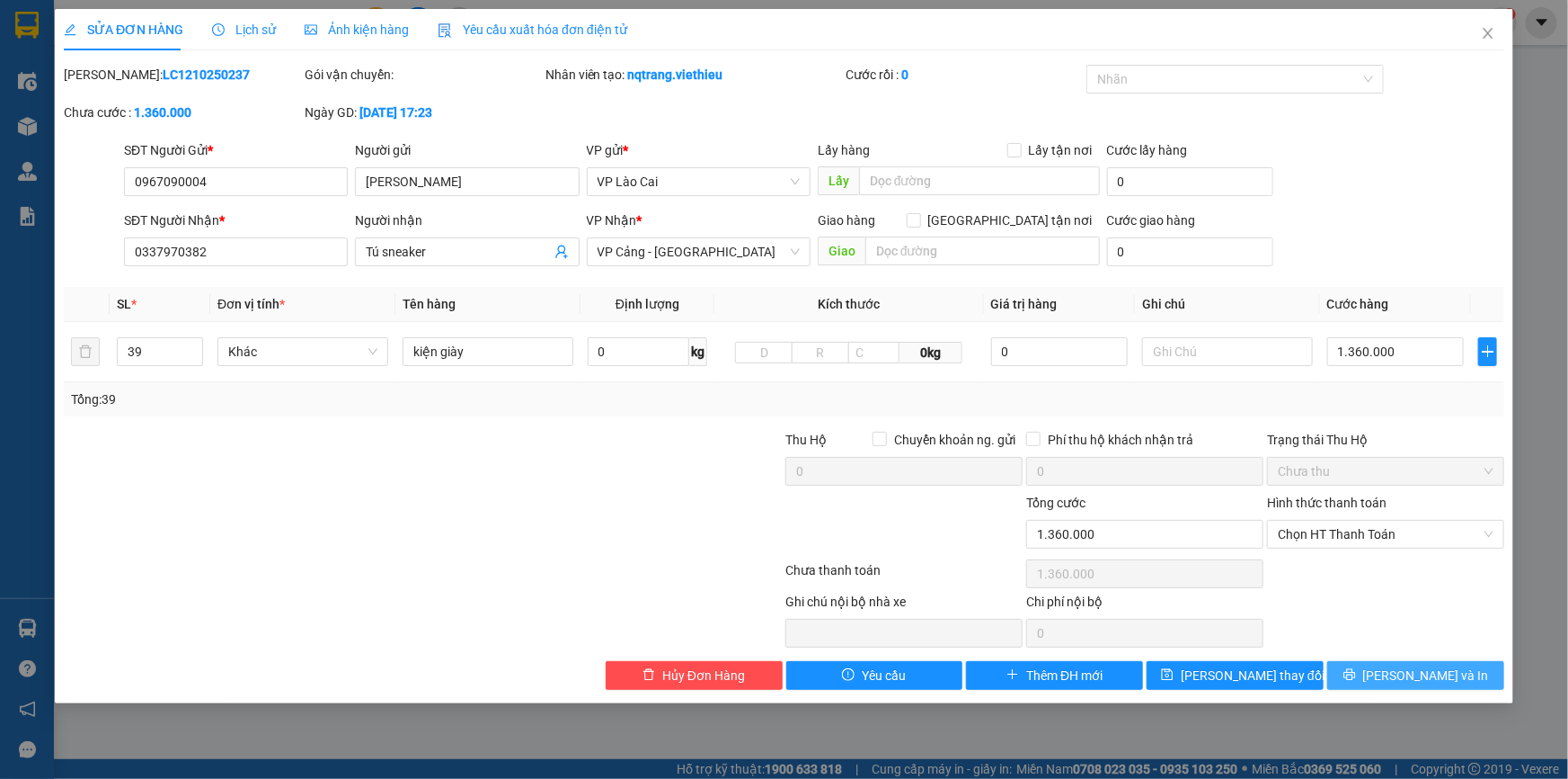
click at [1356, 678] on icon "printer" at bounding box center [1349, 673] width 13 height 13
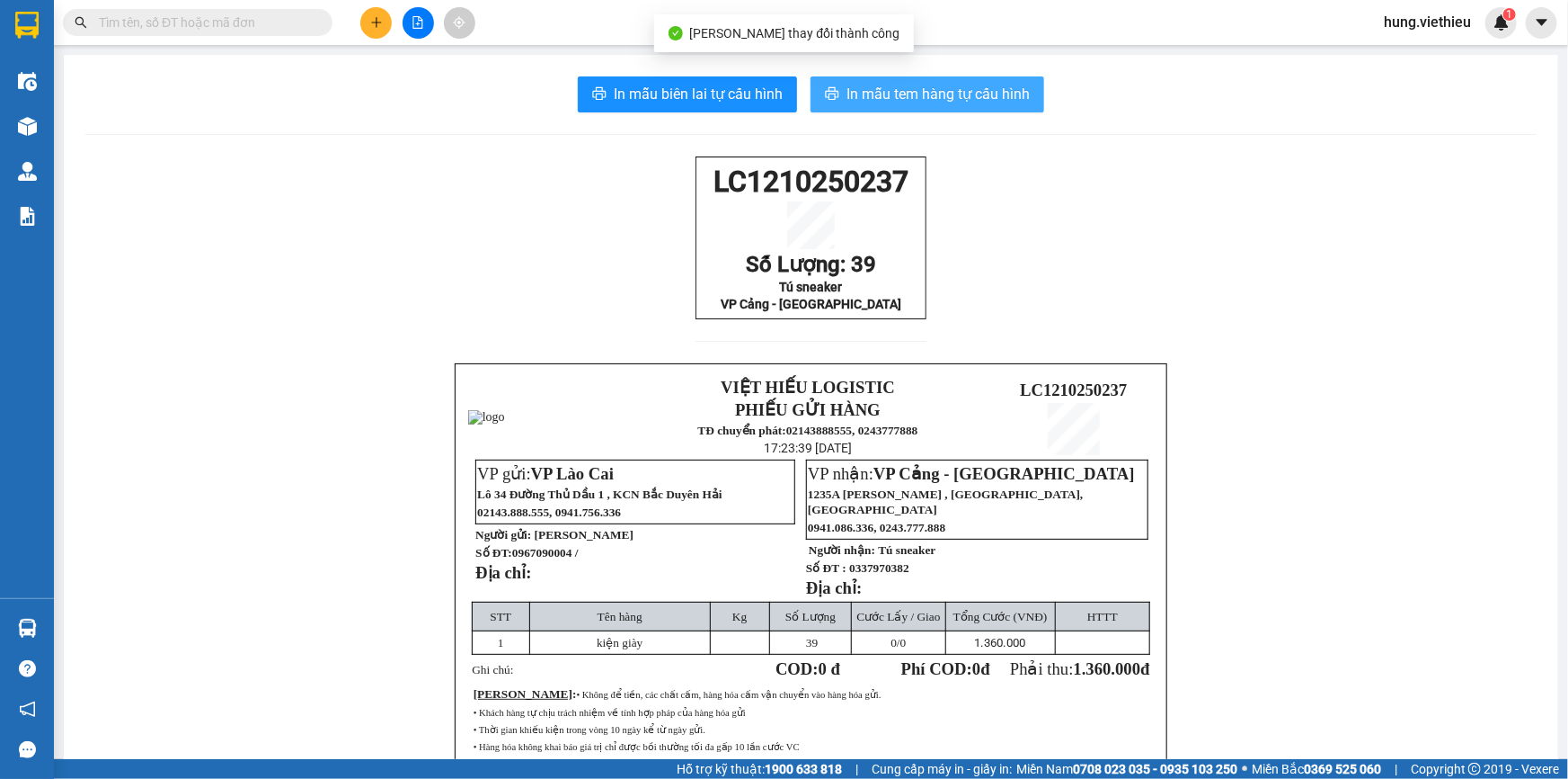
click at [857, 102] on span "In mẫu tem hàng tự cấu hình" at bounding box center [938, 94] width 184 height 22
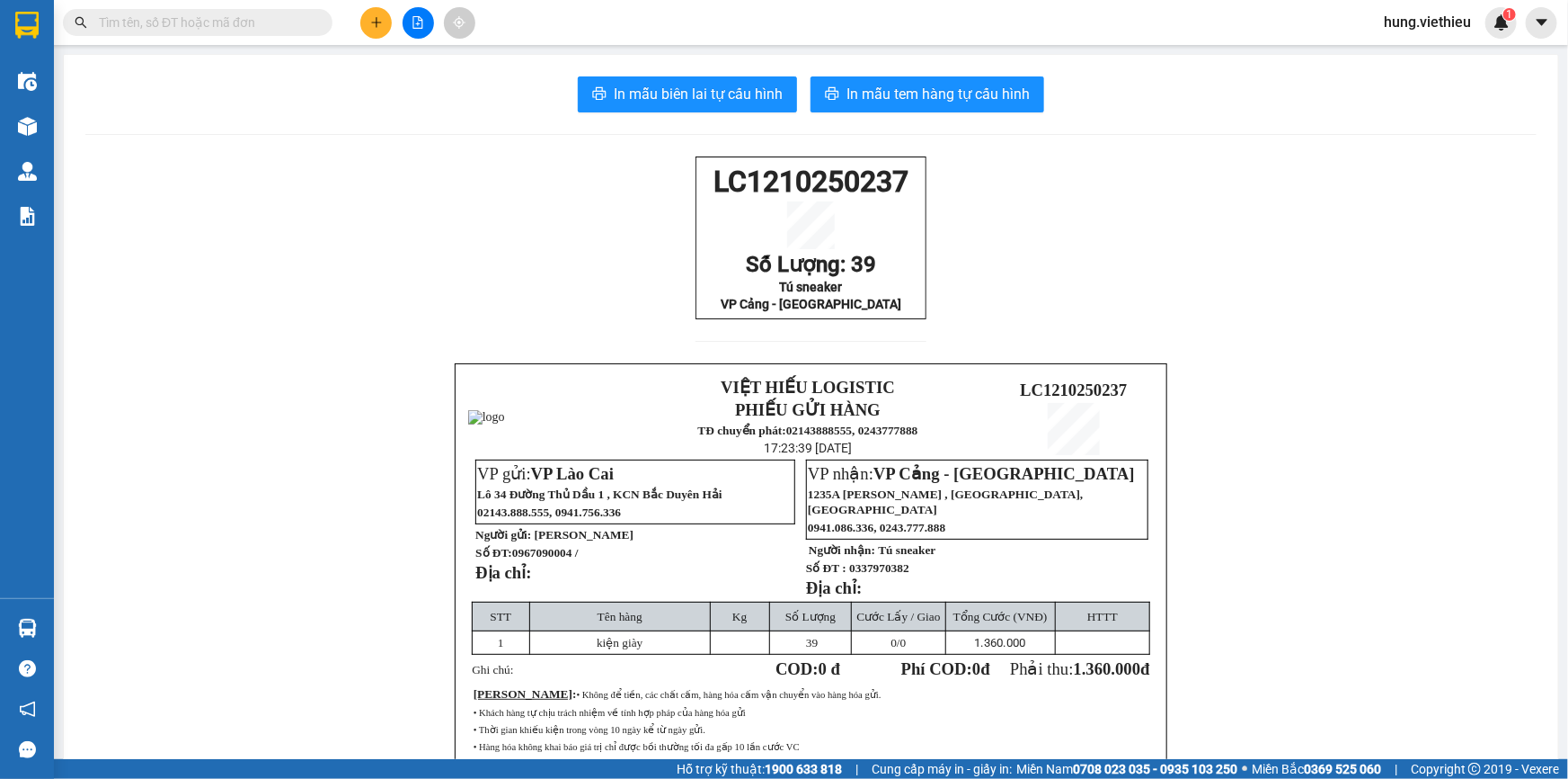
click at [382, 29] on button at bounding box center [376, 22] width 31 height 31
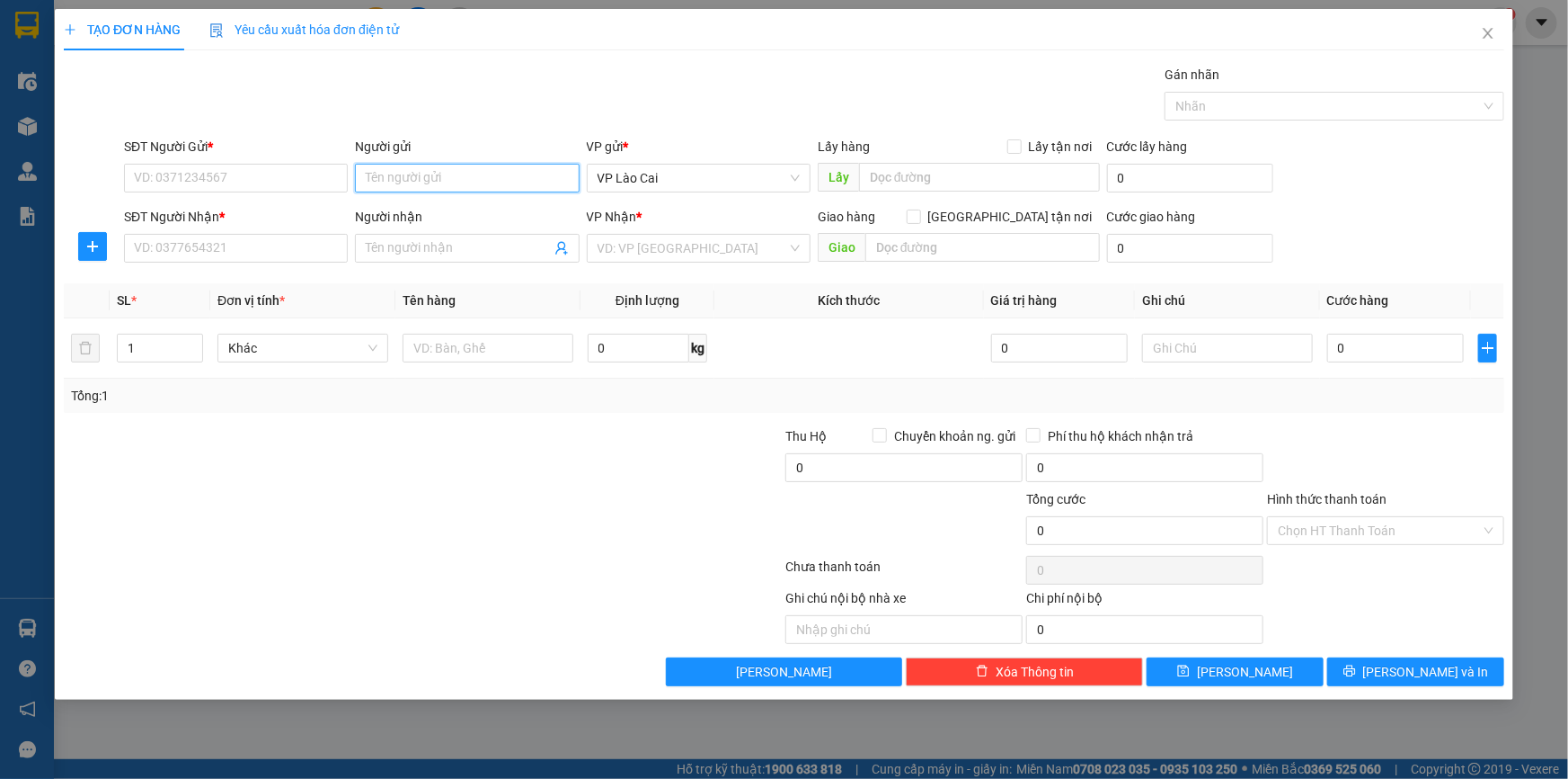
click at [453, 171] on input "Người gửi" at bounding box center [466, 177] width 224 height 28
type input "vân hùng"
click at [459, 209] on div "Vân Hùng - 0393740685" at bounding box center [466, 214] width 202 height 20
type input "0393740685"
type input "Vân Hùng"
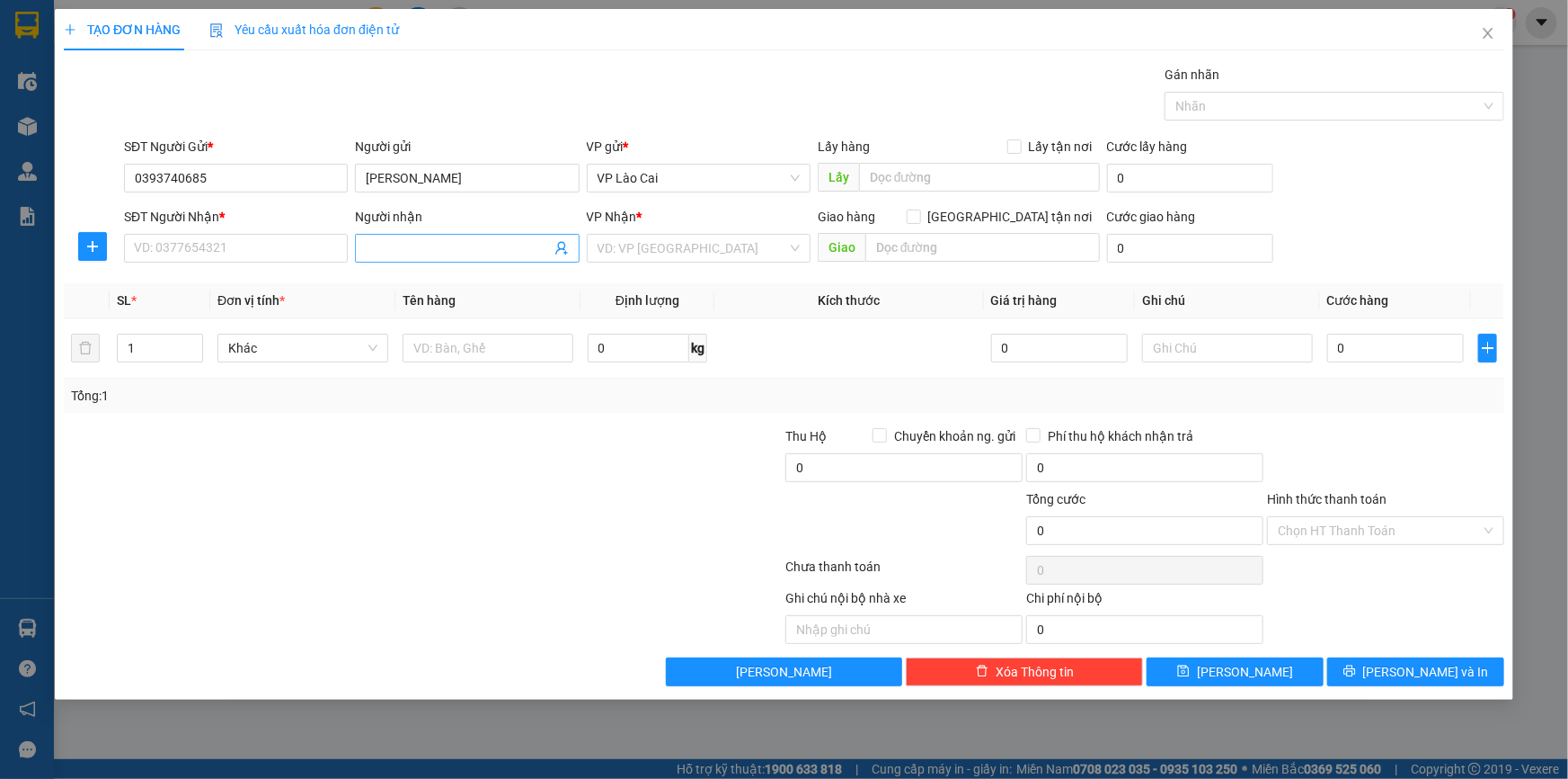
click at [564, 246] on icon "user-add" at bounding box center [562, 248] width 15 height 15
click at [565, 207] on div "0919162731 - Công Ga" at bounding box center [563, 202] width 133 height 20
type input "0919162731"
type input "Công Ga"
drag, startPoint x: 140, startPoint y: 350, endPoint x: 118, endPoint y: 360, distance: 24.2
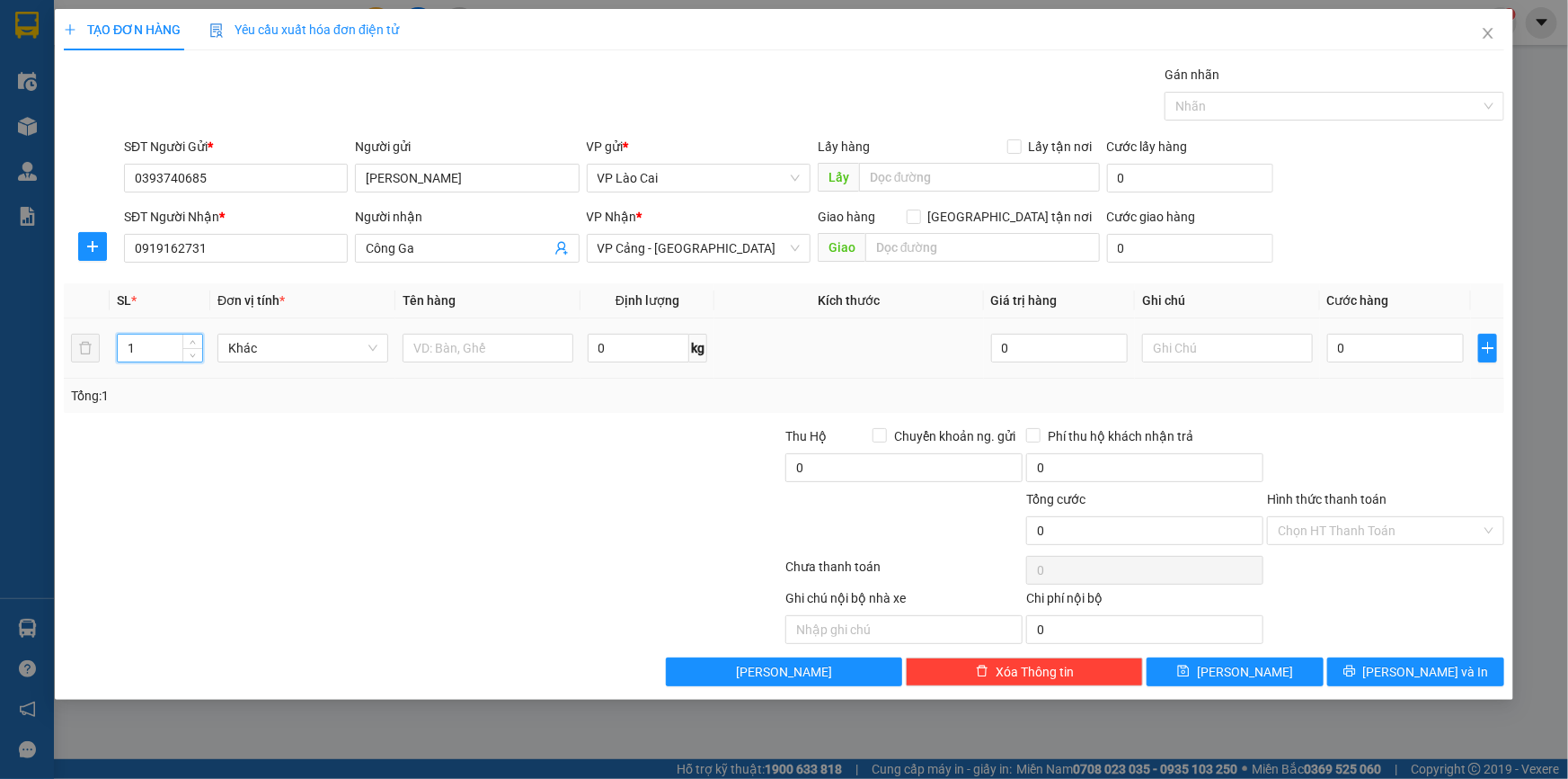
click at [118, 360] on input "1" at bounding box center [159, 348] width 84 height 27
type input "3"
click at [506, 353] on input "text" at bounding box center [487, 347] width 171 height 28
type input "Tải công ga"
click at [1345, 353] on input "0" at bounding box center [1396, 347] width 137 height 28
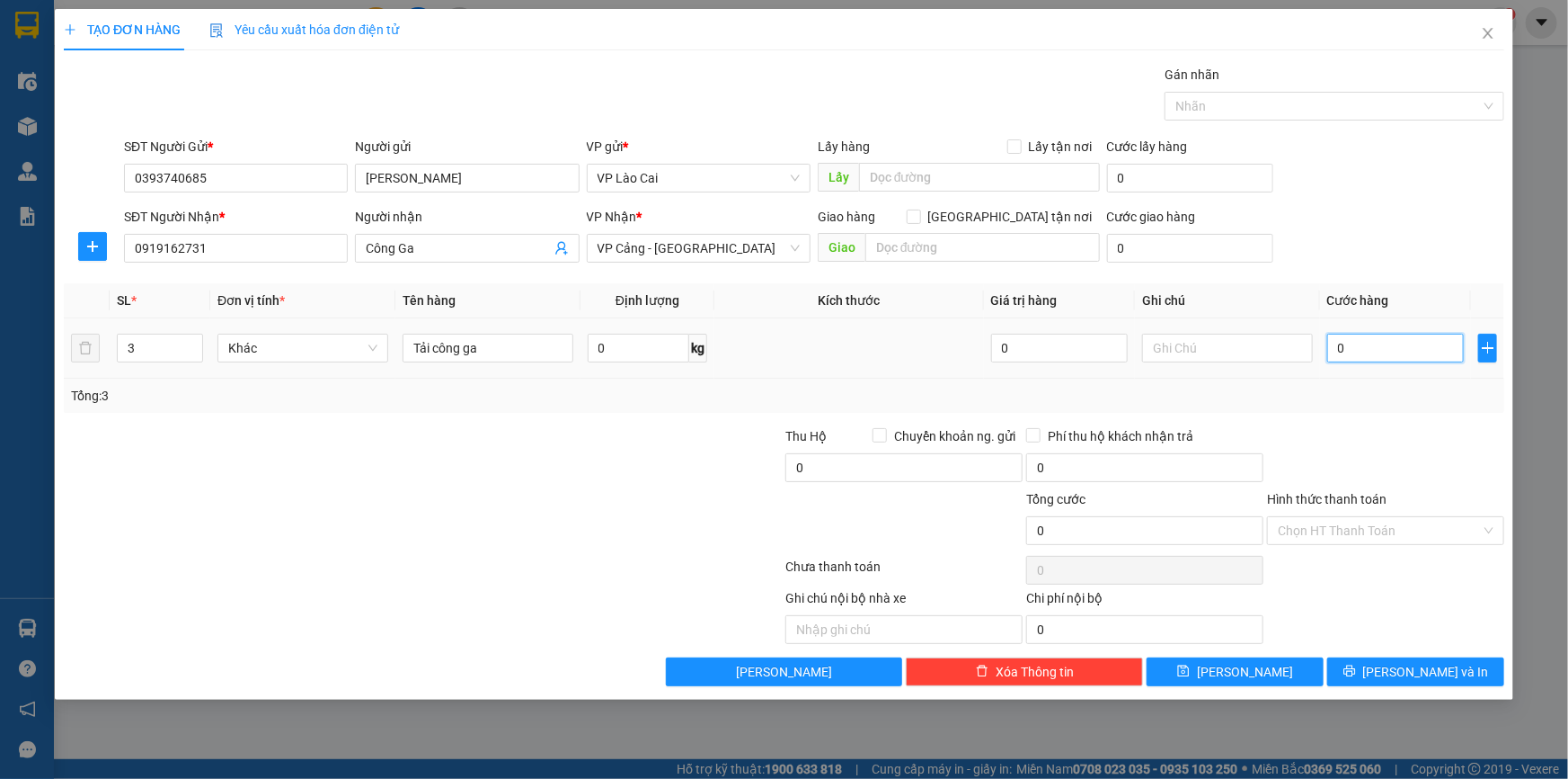
type input "5"
type input "50"
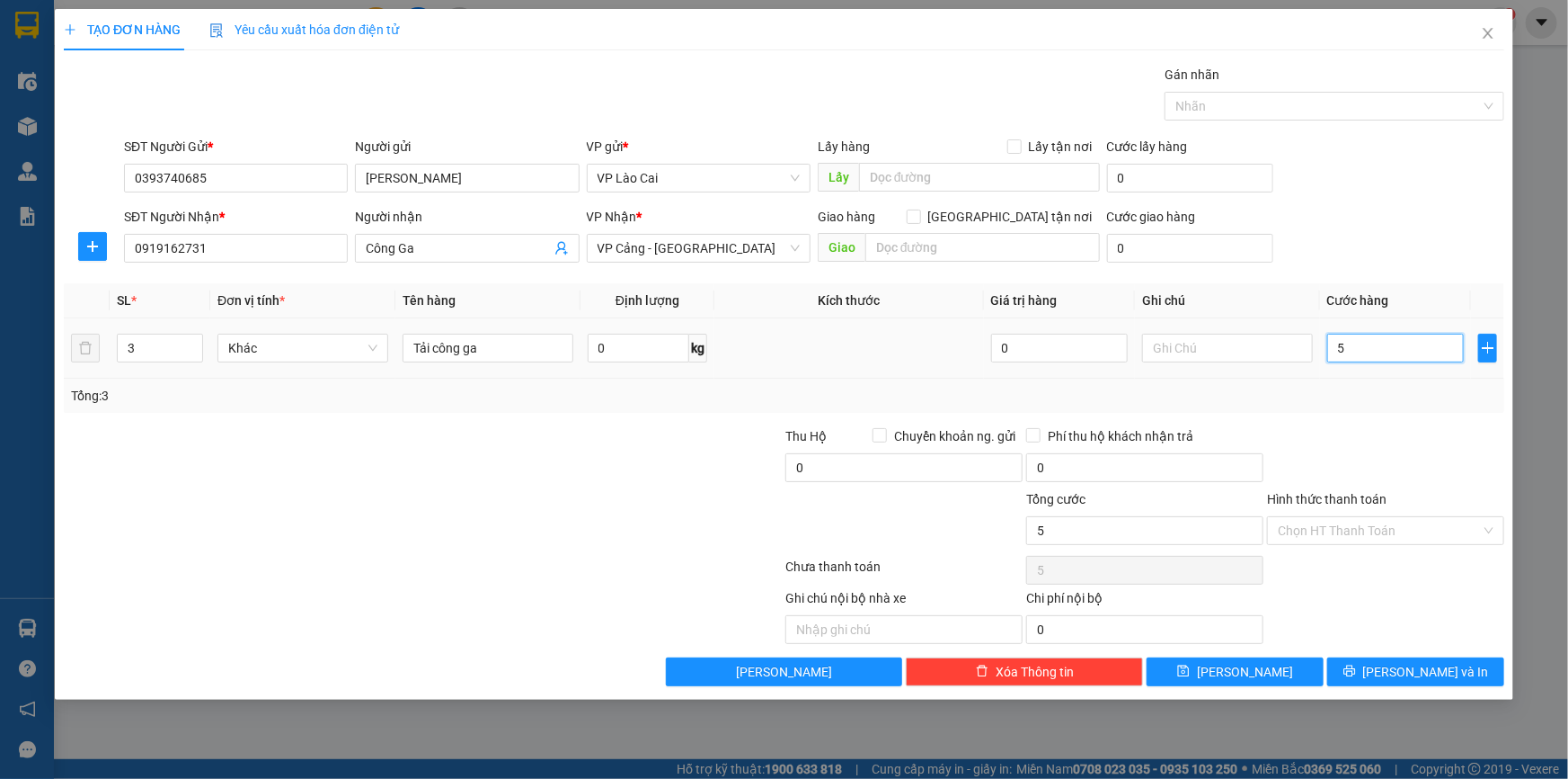
type input "50"
type input "500"
type input "5.000"
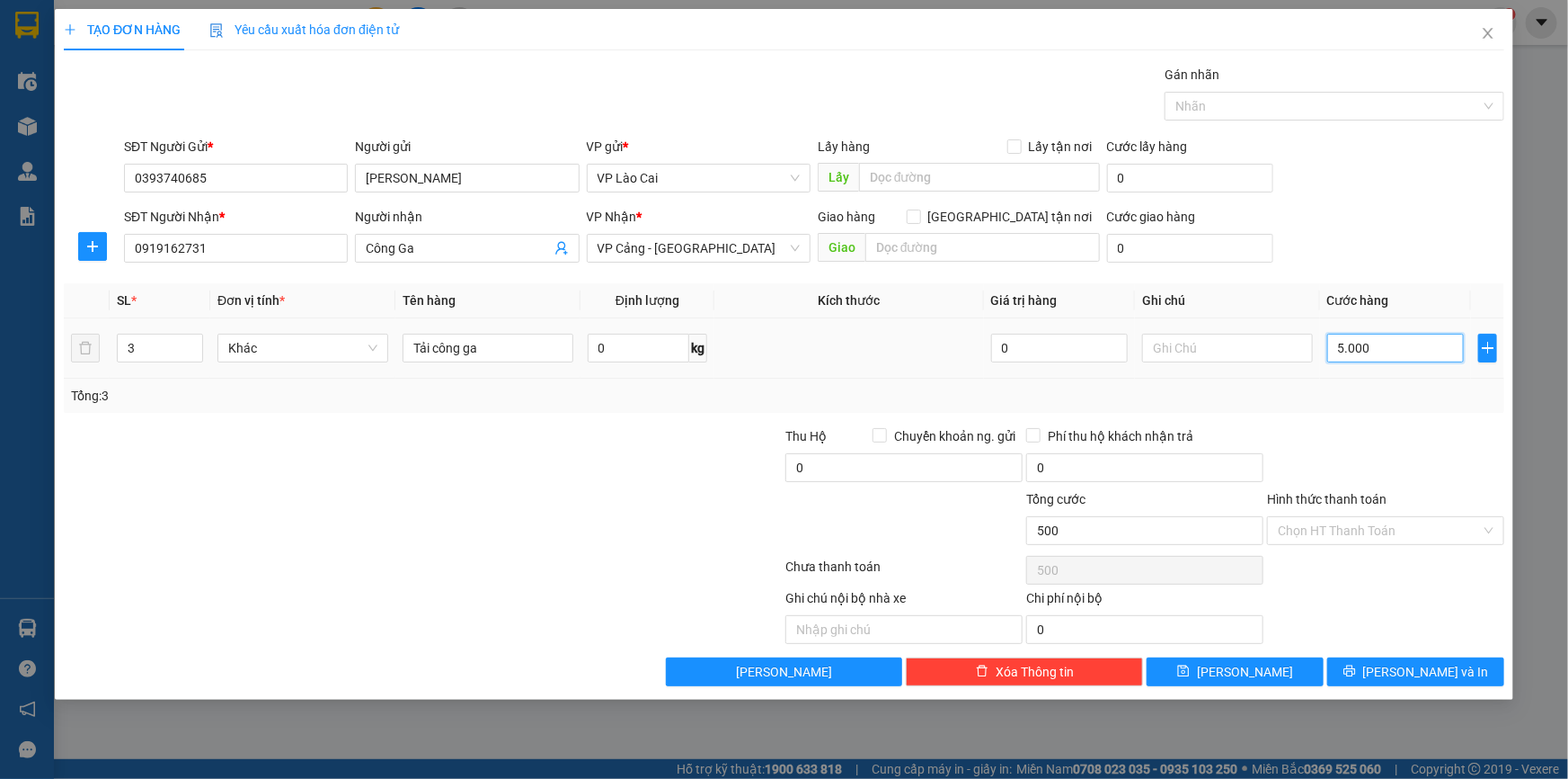
type input "5.000"
type input "50.000"
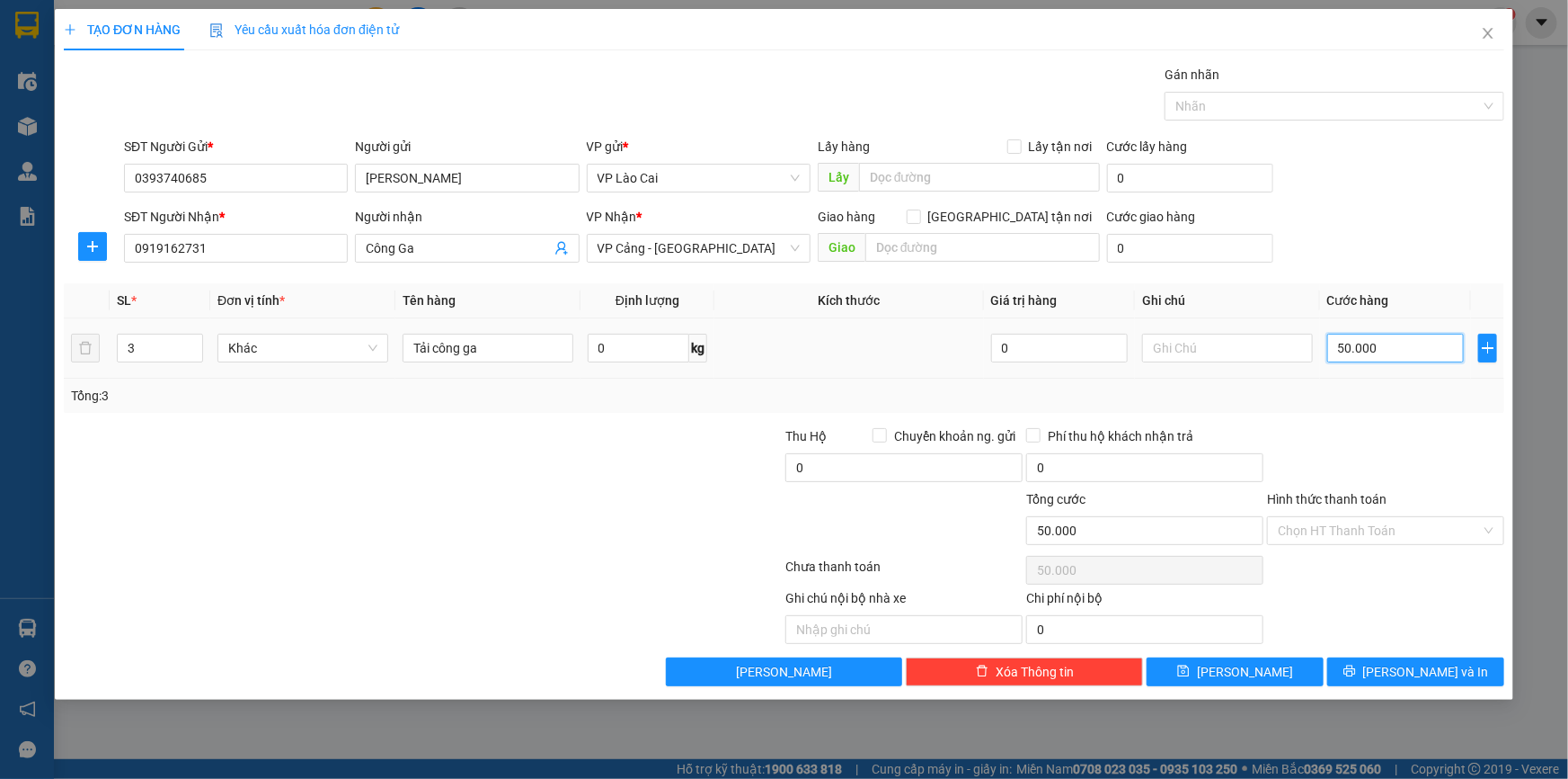
type input "500.000"
click at [1236, 685] on div "TẠO ĐƠN HÀNG Yêu cầu xuất hóa đơn điện tử Transit Pickup Surcharge Ids Transit …" at bounding box center [784, 354] width 1459 height 690
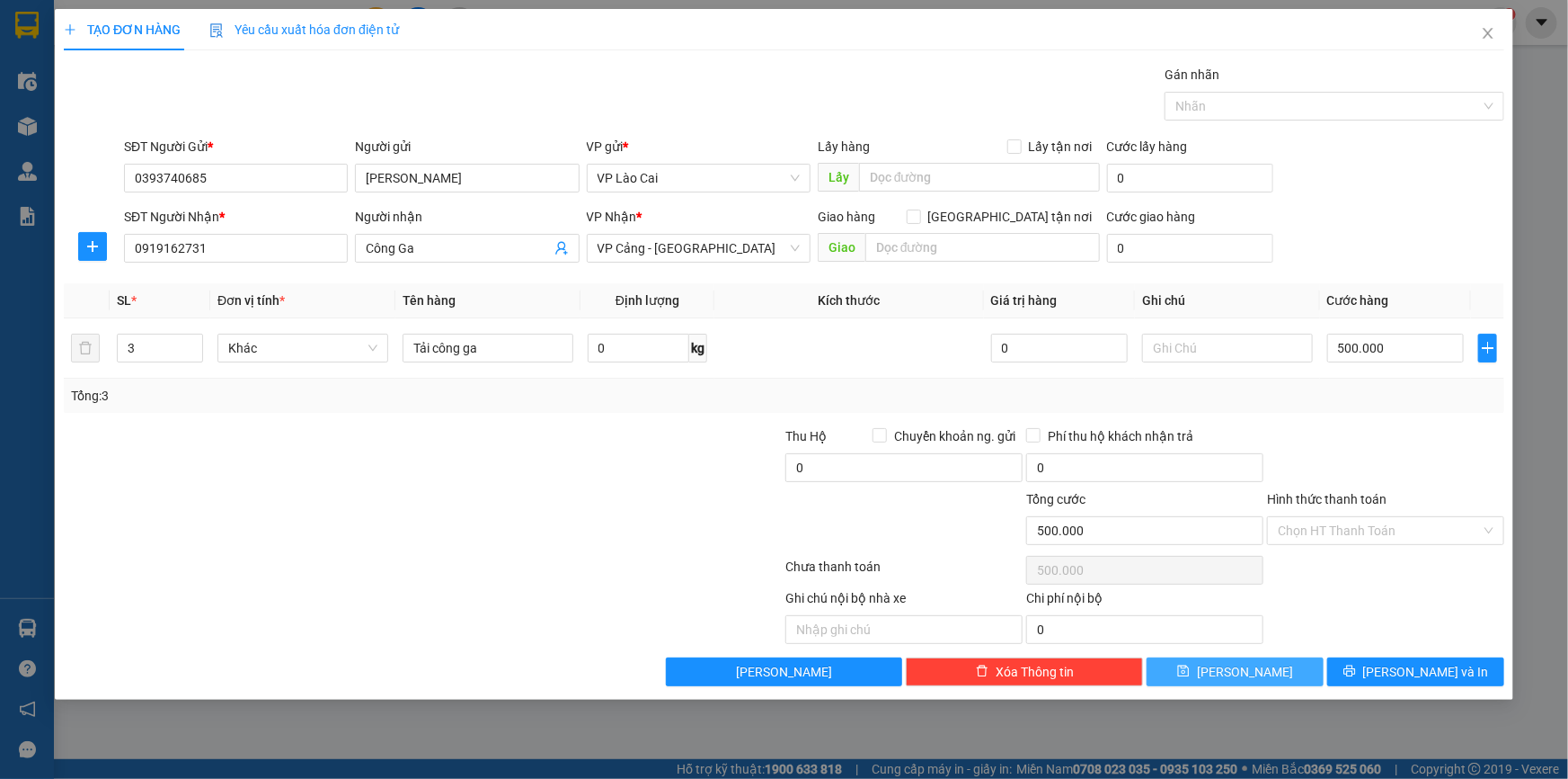
click at [1240, 678] on span "Lưu" at bounding box center [1245, 671] width 96 height 20
type input "1"
type input "0"
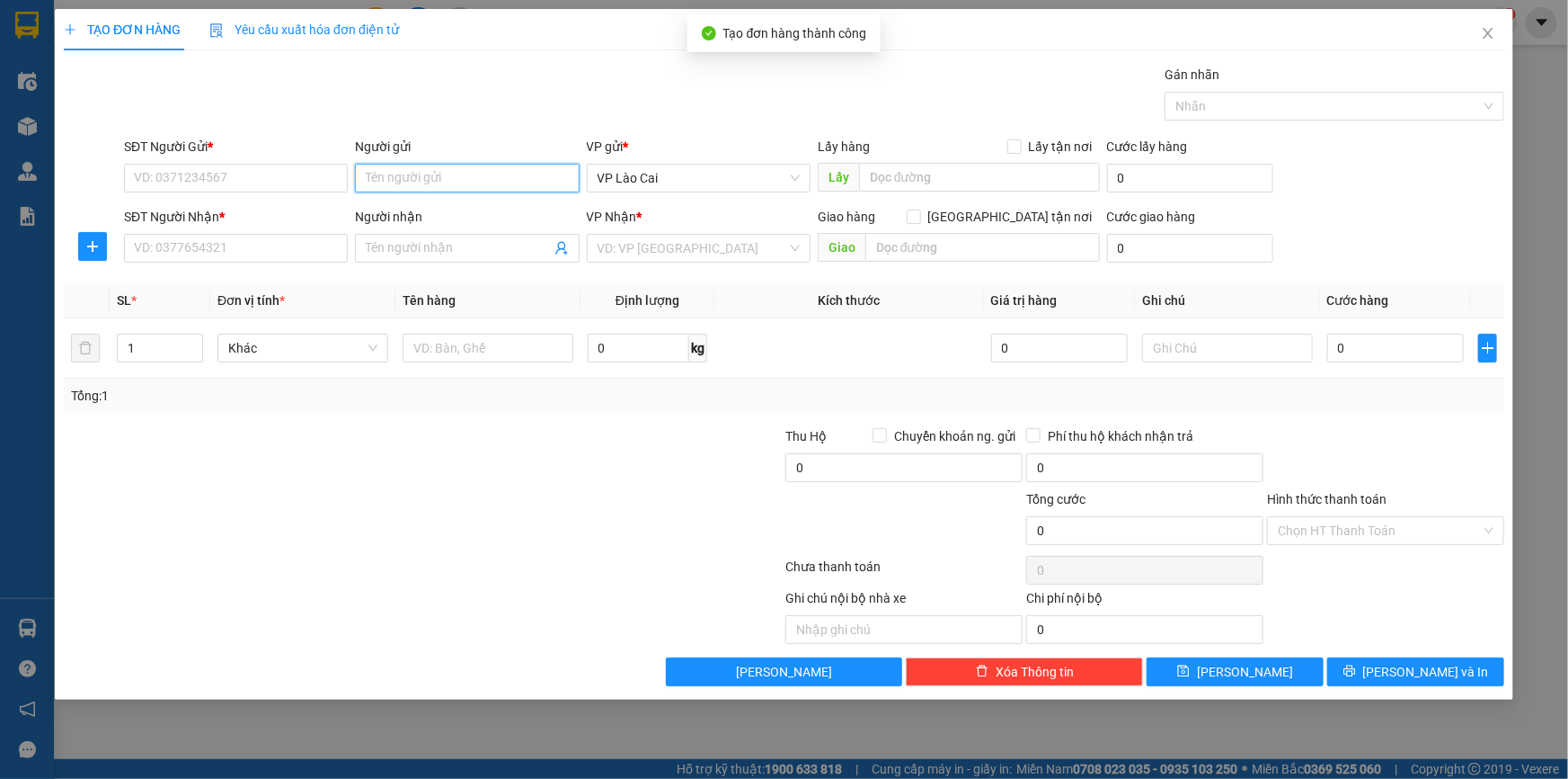
click at [513, 175] on input "Người gửi" at bounding box center [466, 177] width 224 height 28
type input "kiều du"
click at [468, 206] on div "Kiều Du - 0977415894" at bounding box center [466, 214] width 202 height 20
type input "0977415894"
type input "Kiều Du"
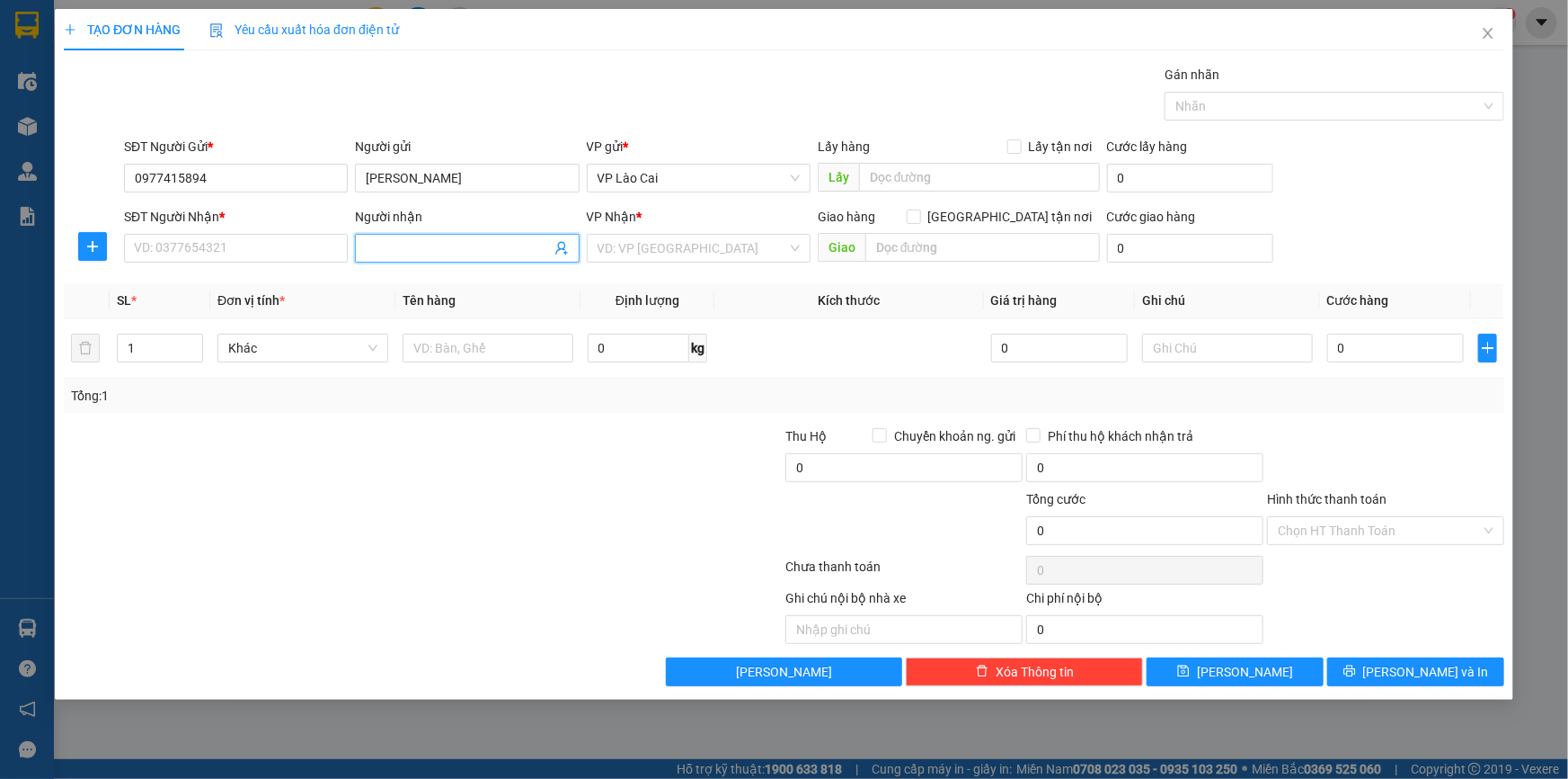
click at [563, 248] on icon "user-add" at bounding box center [561, 248] width 12 height 14
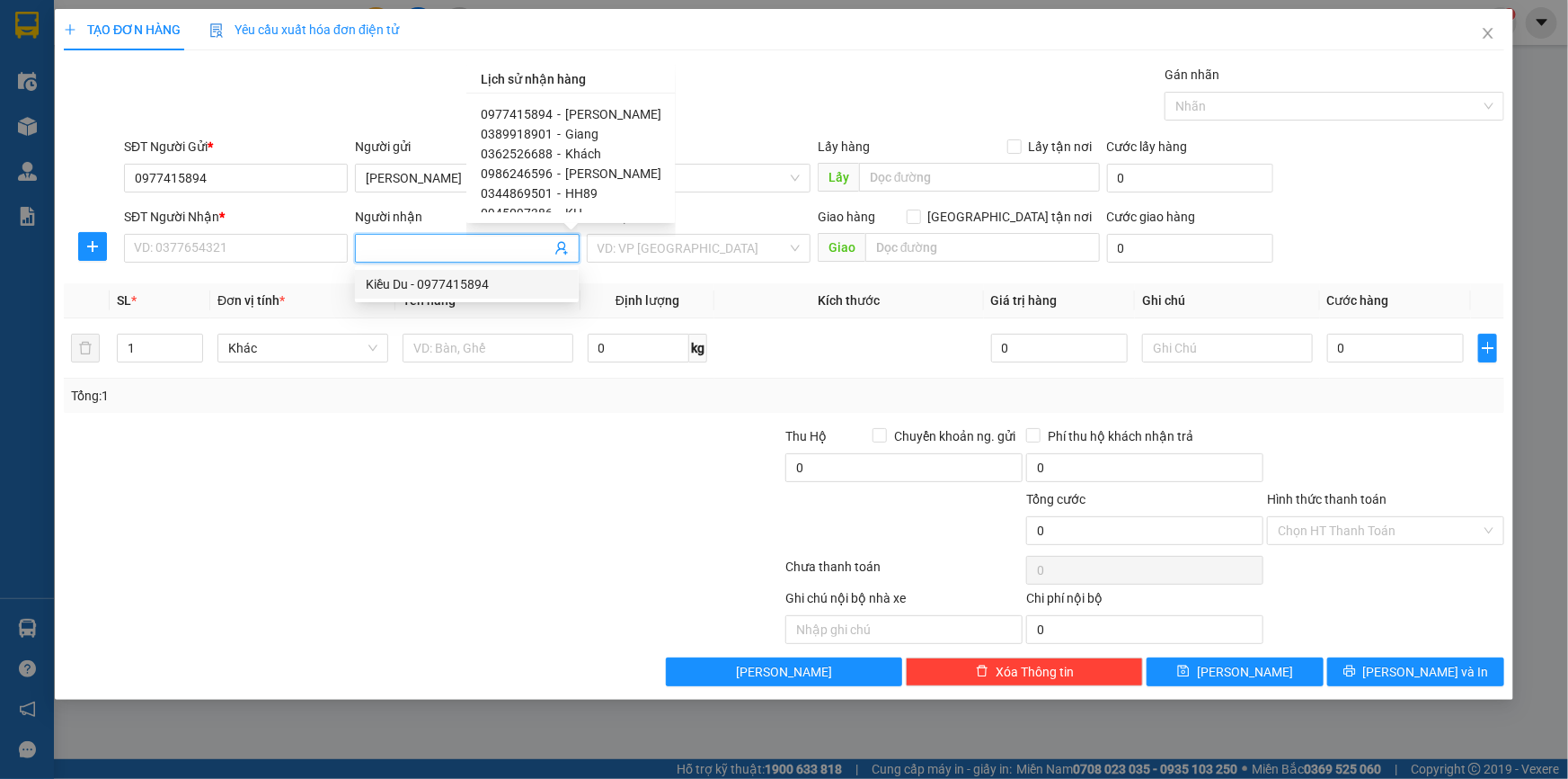
click at [429, 277] on div "Kiều Du - 0977415894" at bounding box center [466, 284] width 202 height 20
type input "0977415894"
type input "Kiều Du"
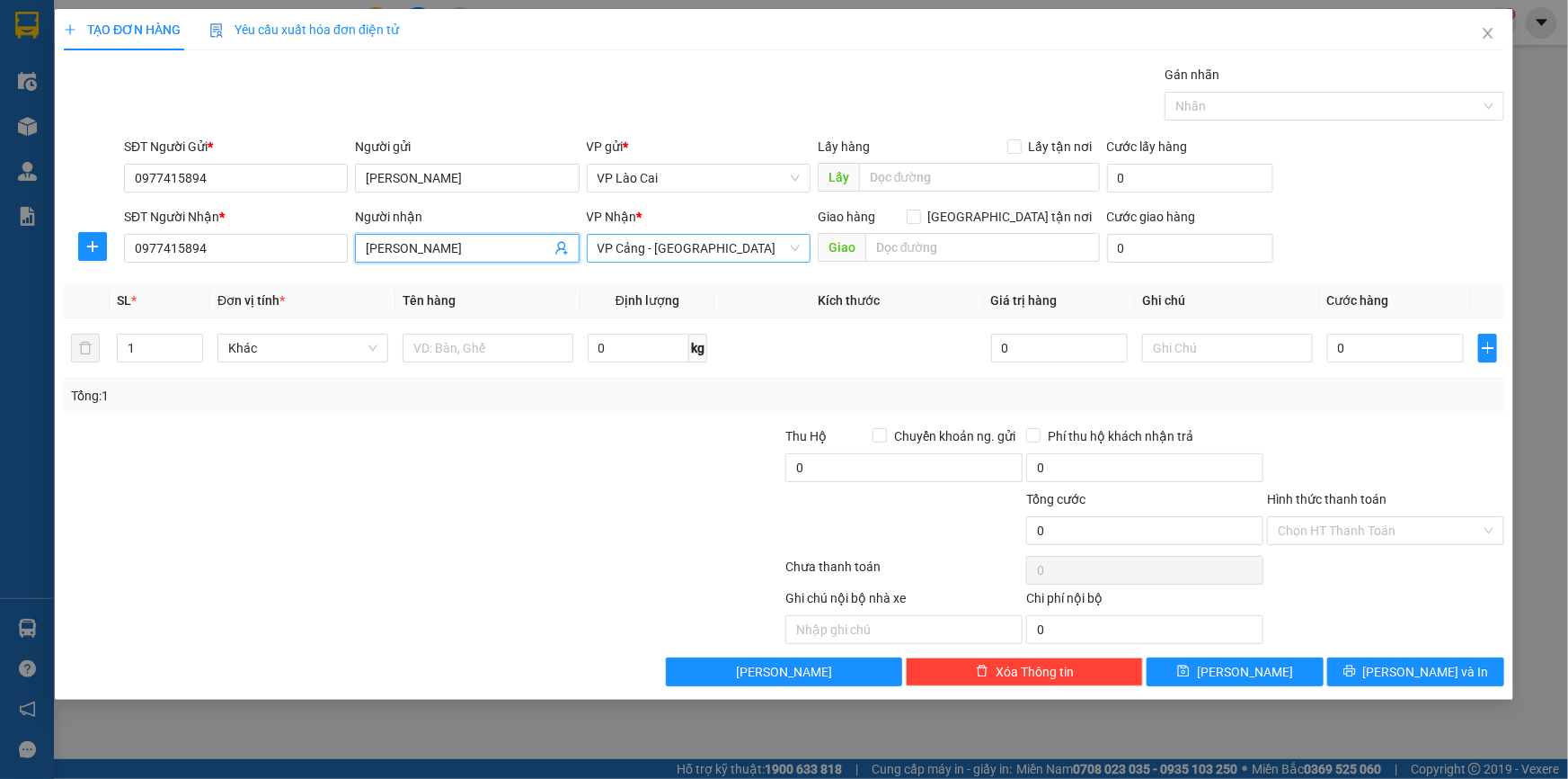
click at [723, 250] on span "VP Cảng - [GEOGRAPHIC_DATA]" at bounding box center [699, 248] width 202 height 27
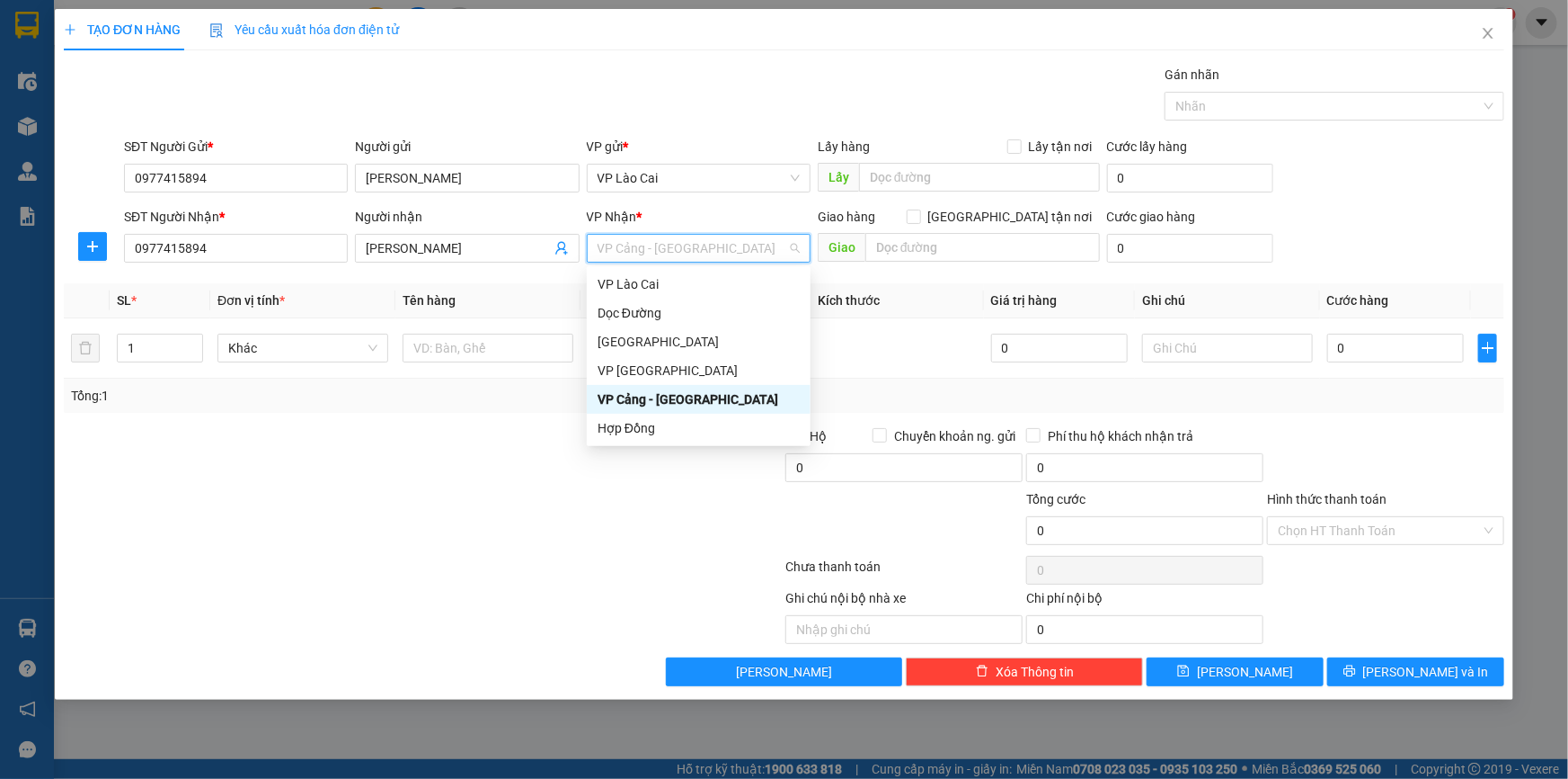
click at [915, 315] on th "Kích thước" at bounding box center [848, 301] width 269 height 35
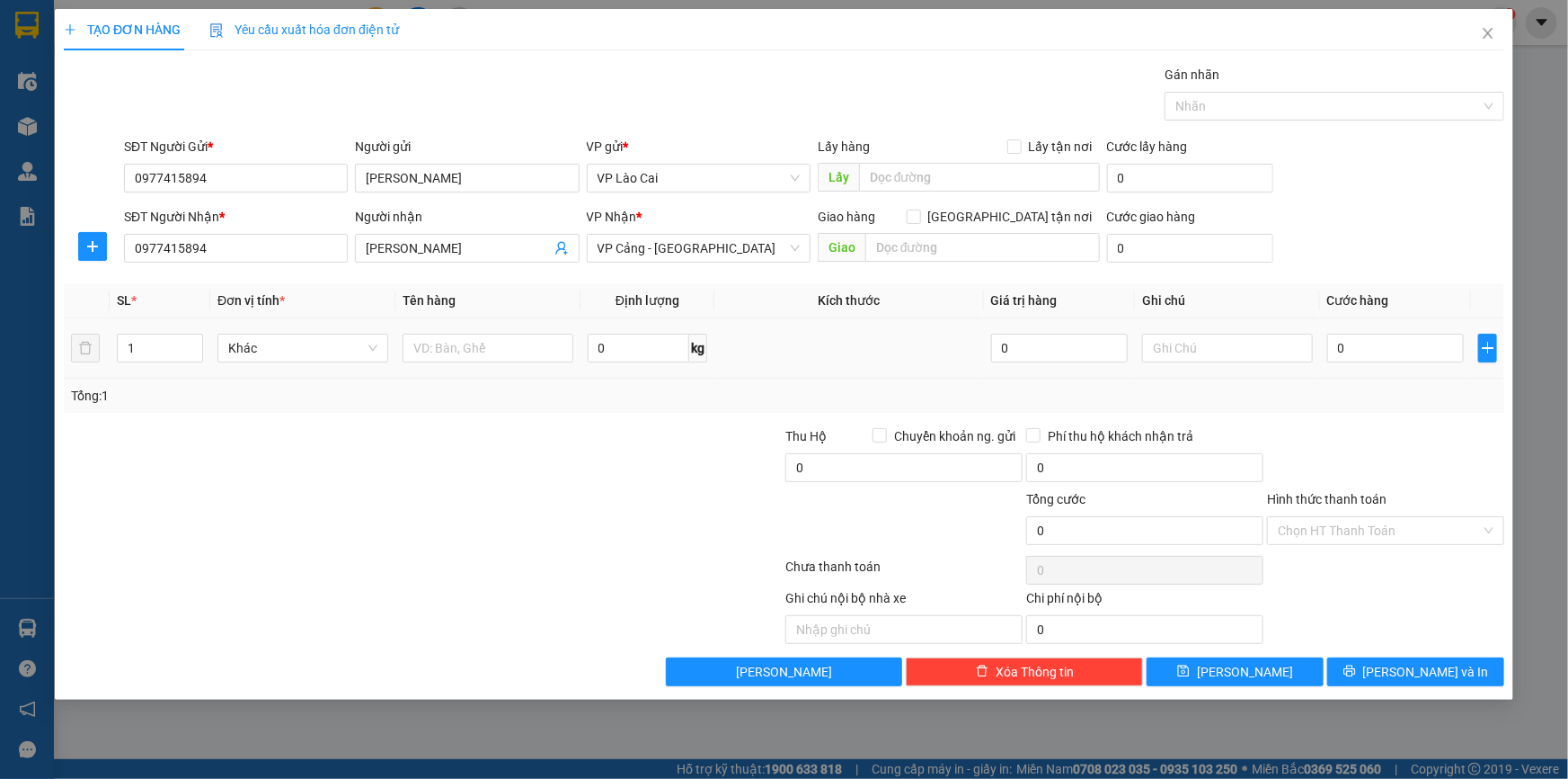
click at [168, 362] on div "1" at bounding box center [160, 348] width 86 height 36
drag, startPoint x: 145, startPoint y: 360, endPoint x: 119, endPoint y: 359, distance: 26.0
click at [119, 359] on input "1" at bounding box center [159, 348] width 84 height 27
type input "87"
click at [471, 343] on input "text" at bounding box center [487, 347] width 171 height 28
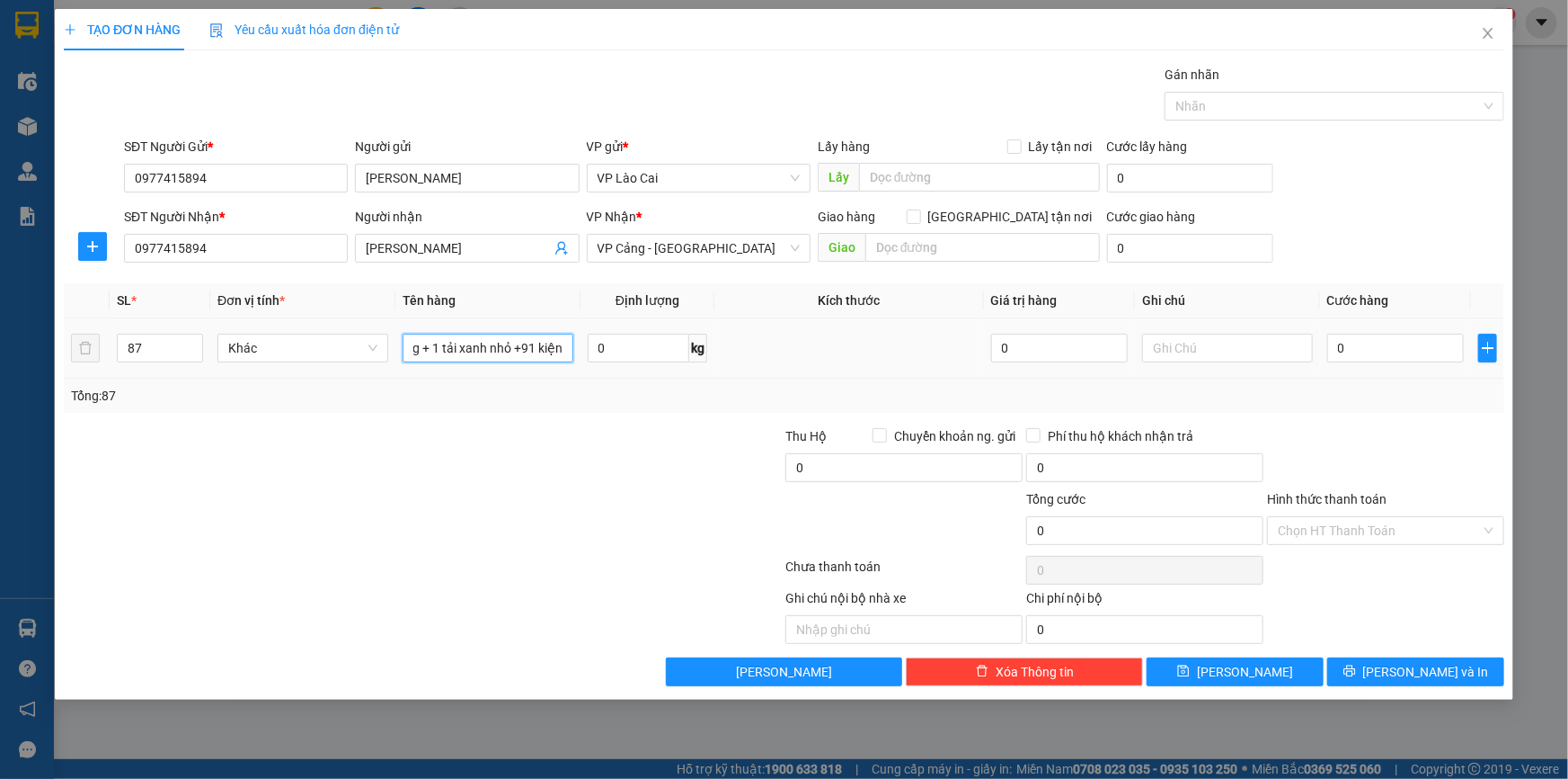
scroll to position [0, 85]
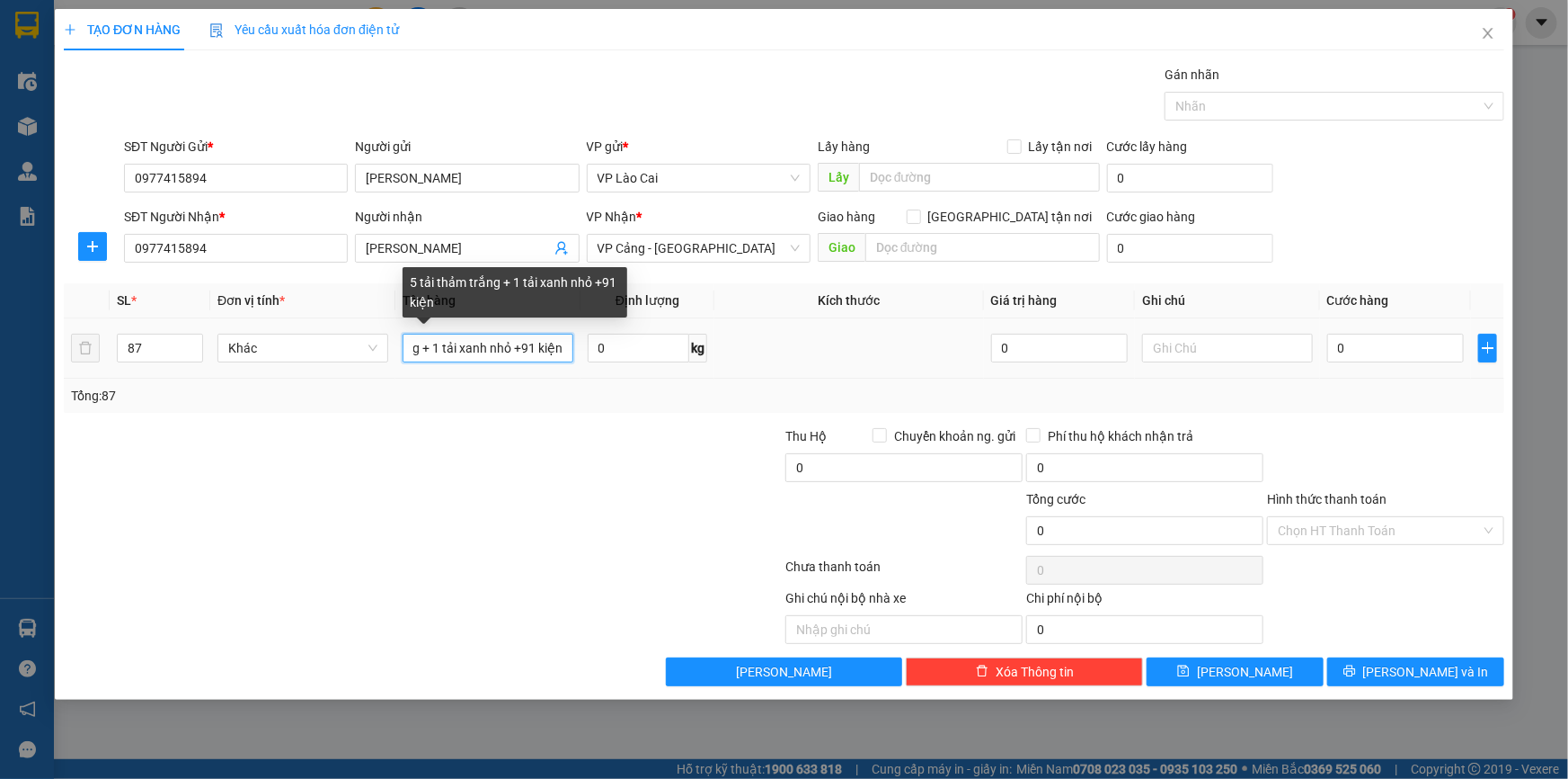
drag, startPoint x: 527, startPoint y: 342, endPoint x: 522, endPoint y: 352, distance: 11.2
click at [522, 352] on input "5 tải thảm trắng + 1 tải xanh nhỏ +91 kiện" at bounding box center [487, 347] width 171 height 28
type input "5 tải thảm trắng + 1 tải xanh nhỏ +81 kiện"
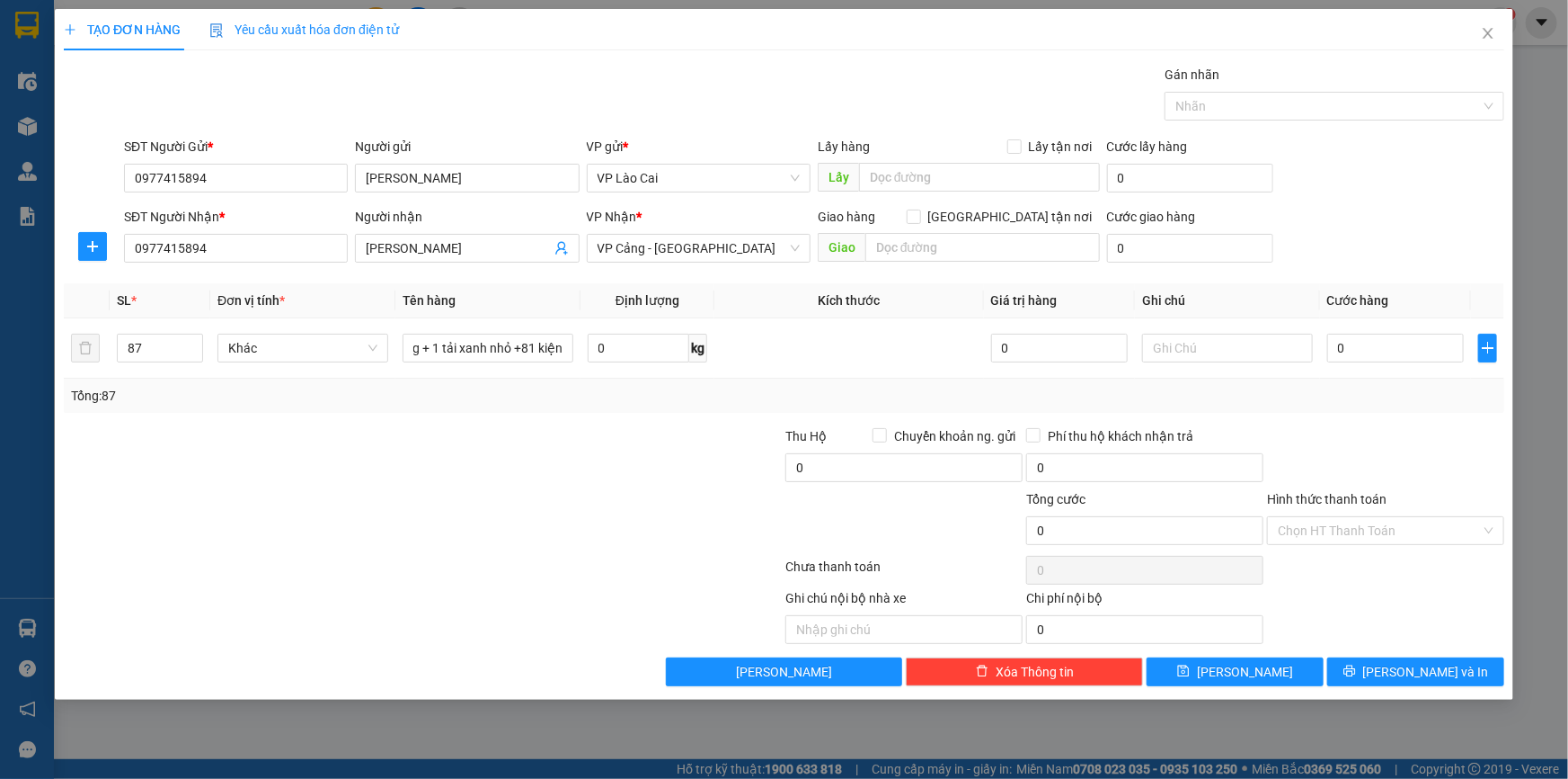
click at [427, 489] on div at bounding box center [302, 520] width 482 height 63
click at [1353, 354] on input "0" at bounding box center [1396, 347] width 137 height 28
type input "9"
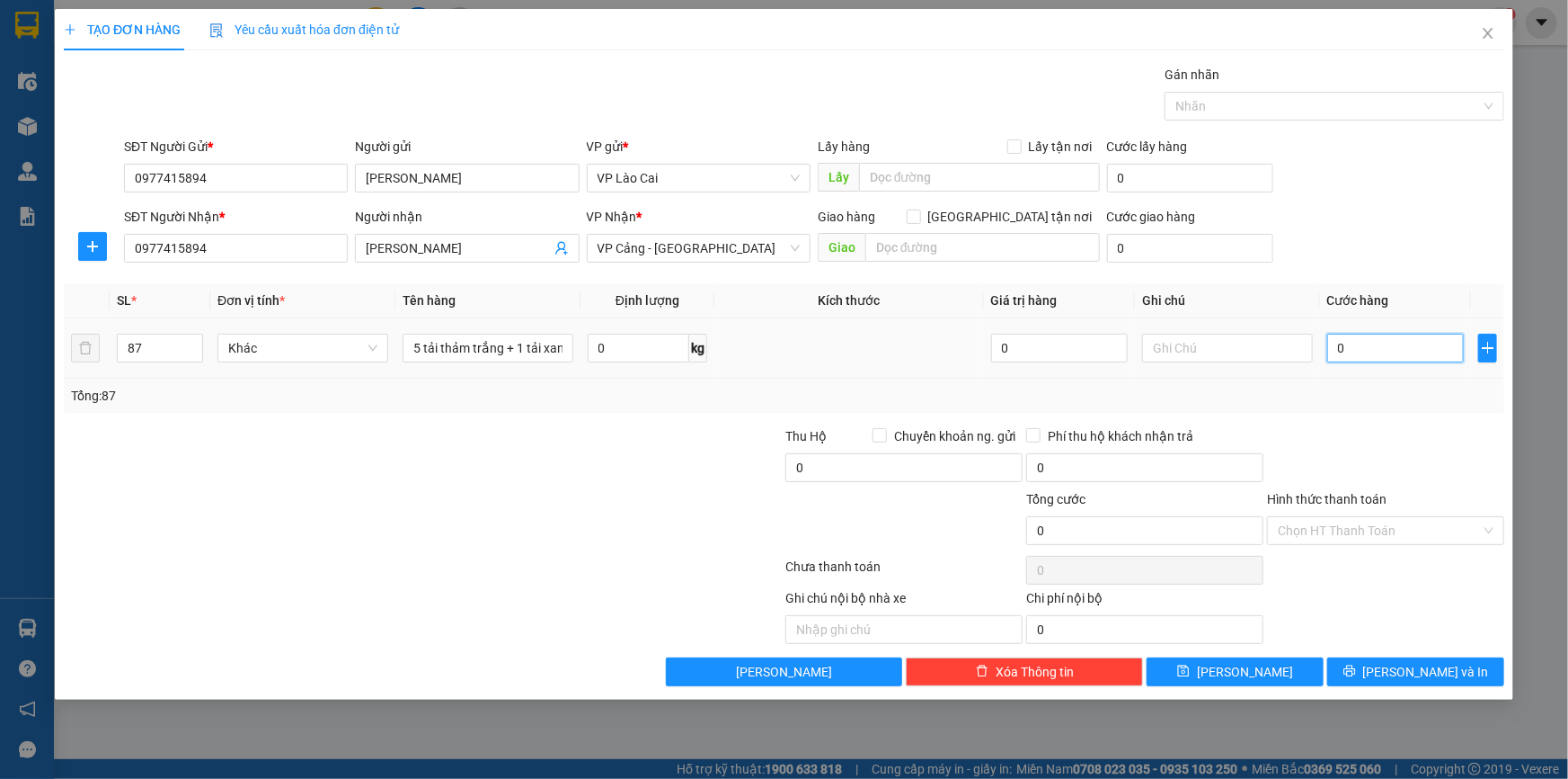
type input "9"
type input "92"
type input "920"
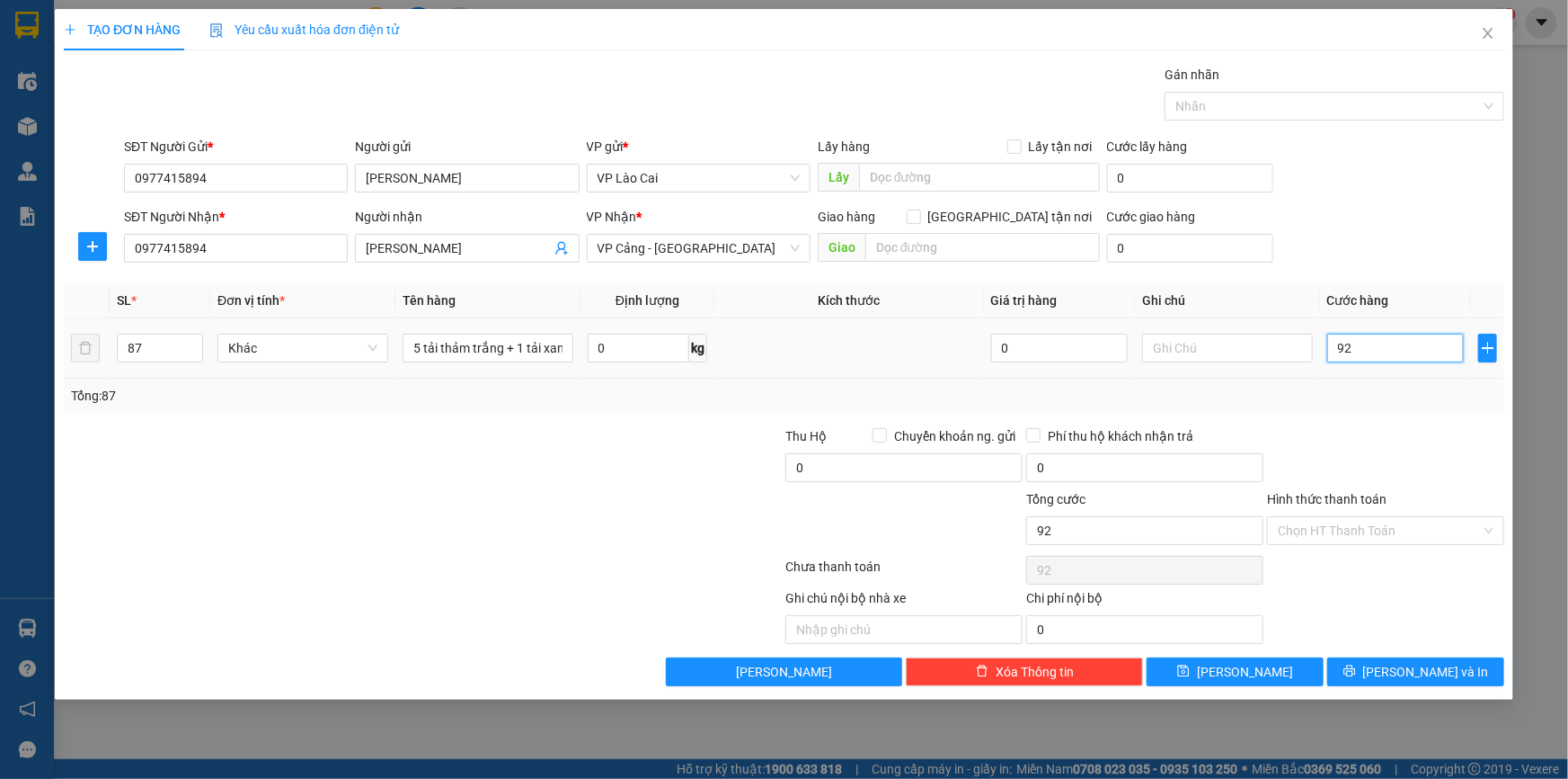
type input "920"
type input "9.200"
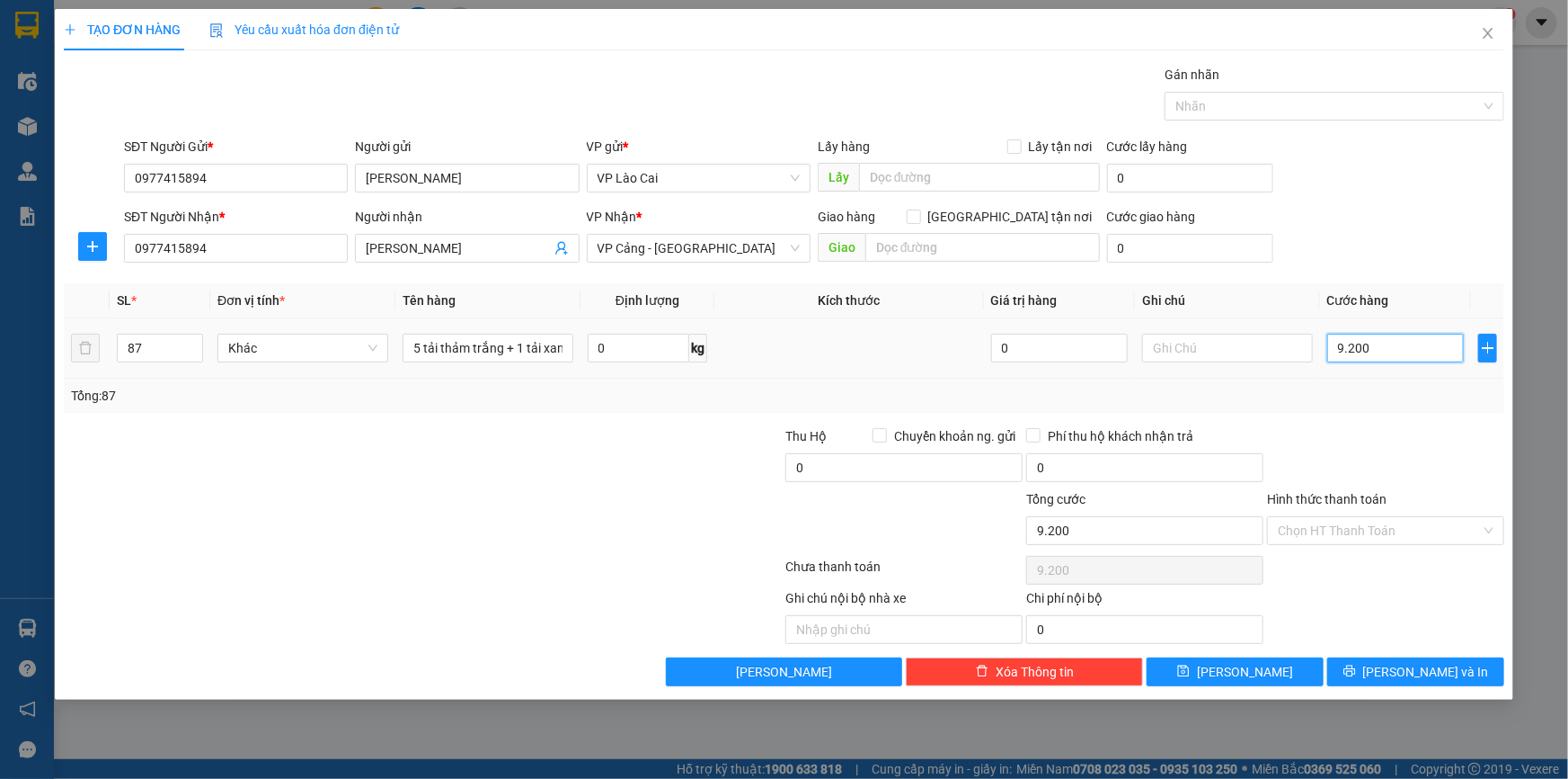
type input "92.000"
type input "920.000"
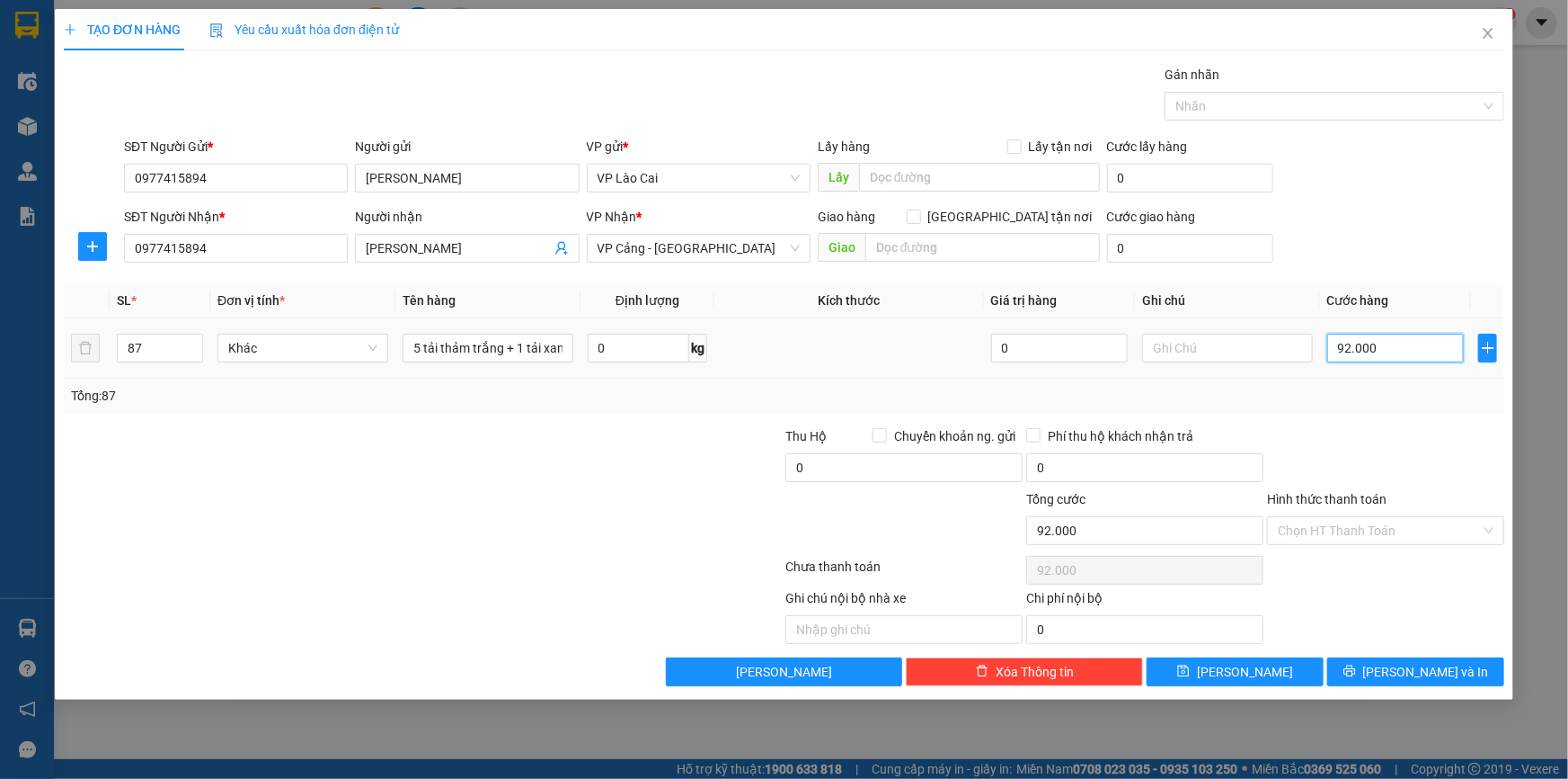
type input "920.000"
click at [1294, 669] on button "Lưu" at bounding box center [1235, 671] width 177 height 28
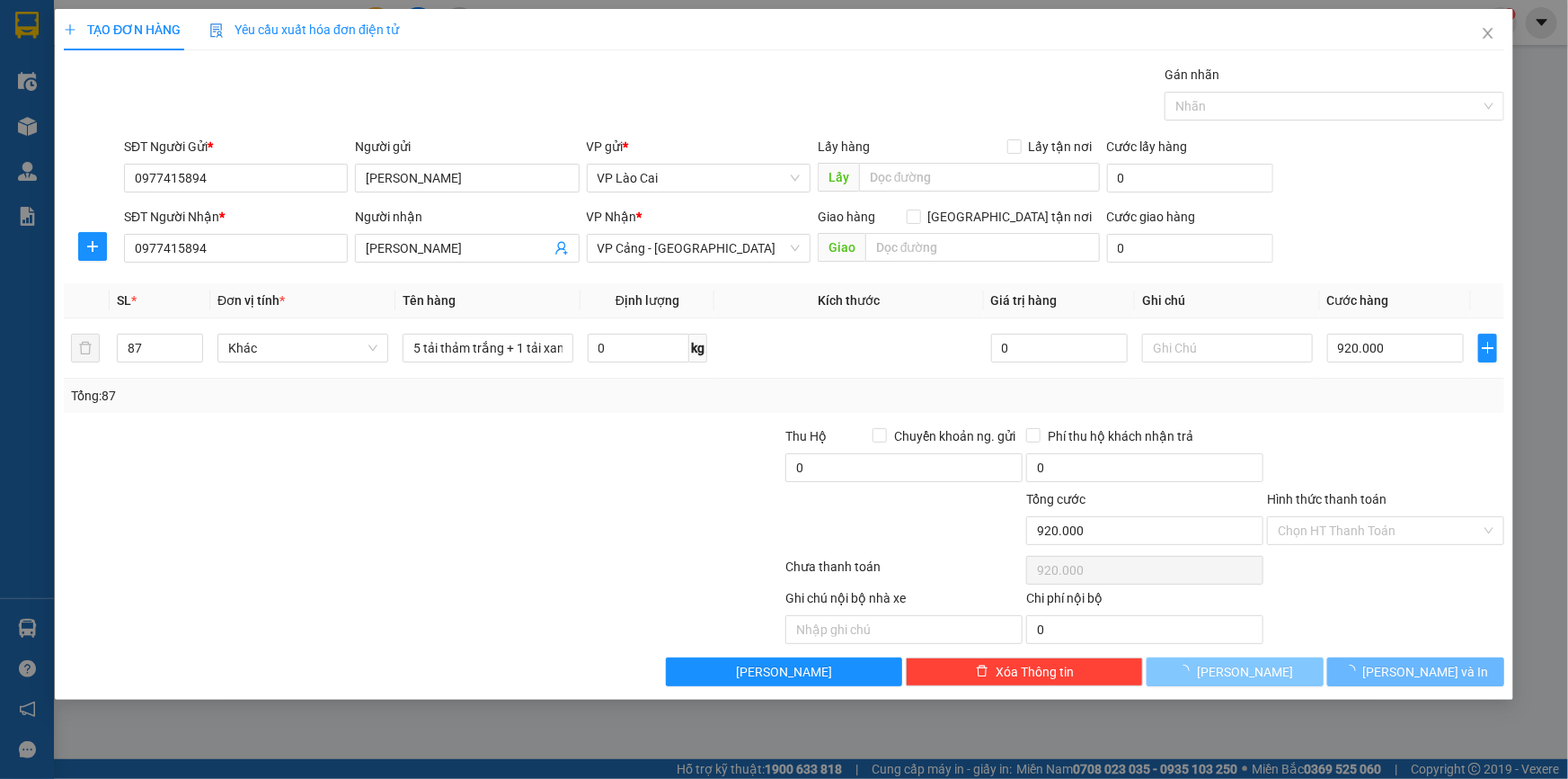
type input "1"
type input "0"
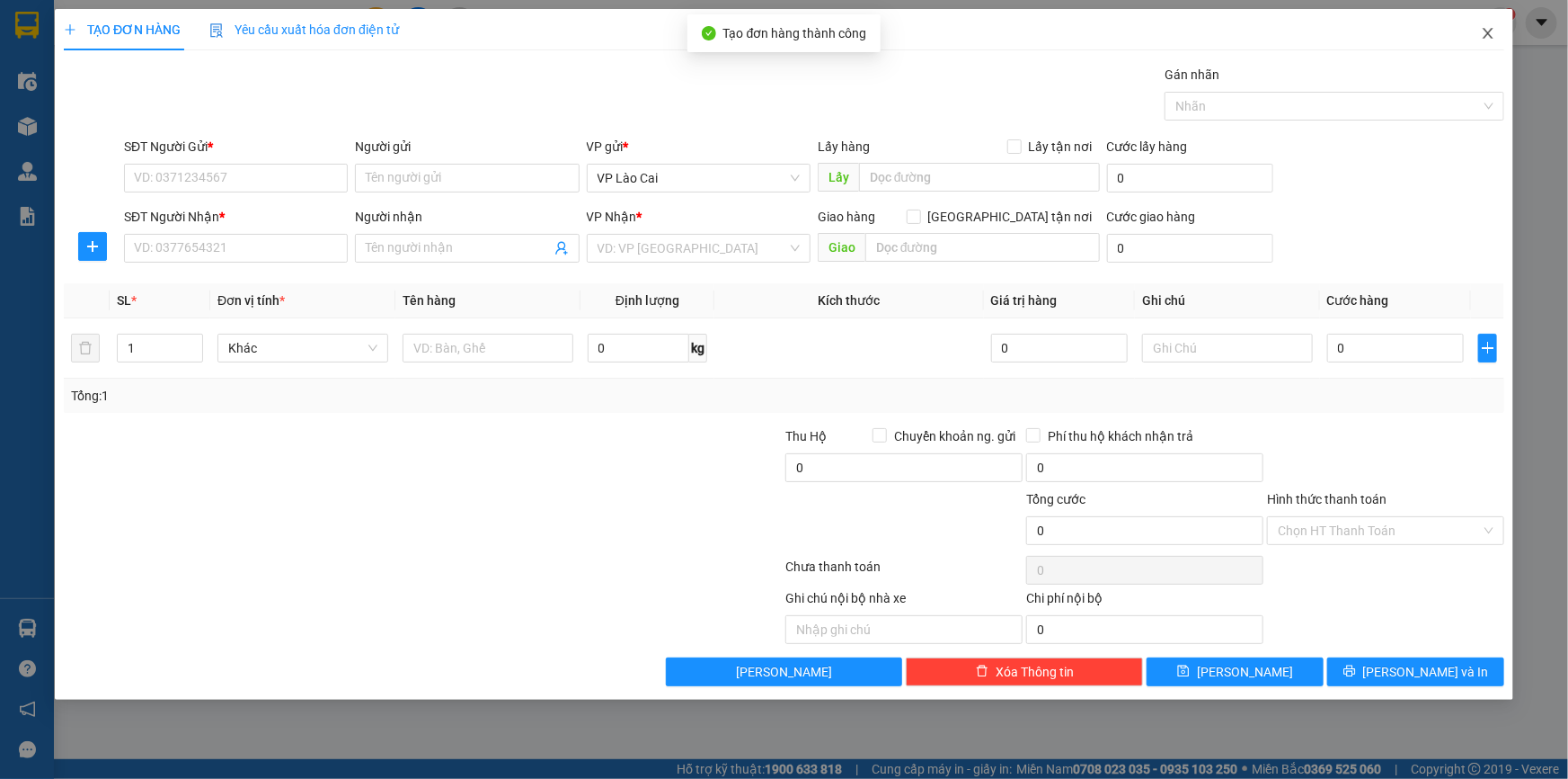
click at [1486, 38] on icon "close" at bounding box center [1488, 33] width 15 height 15
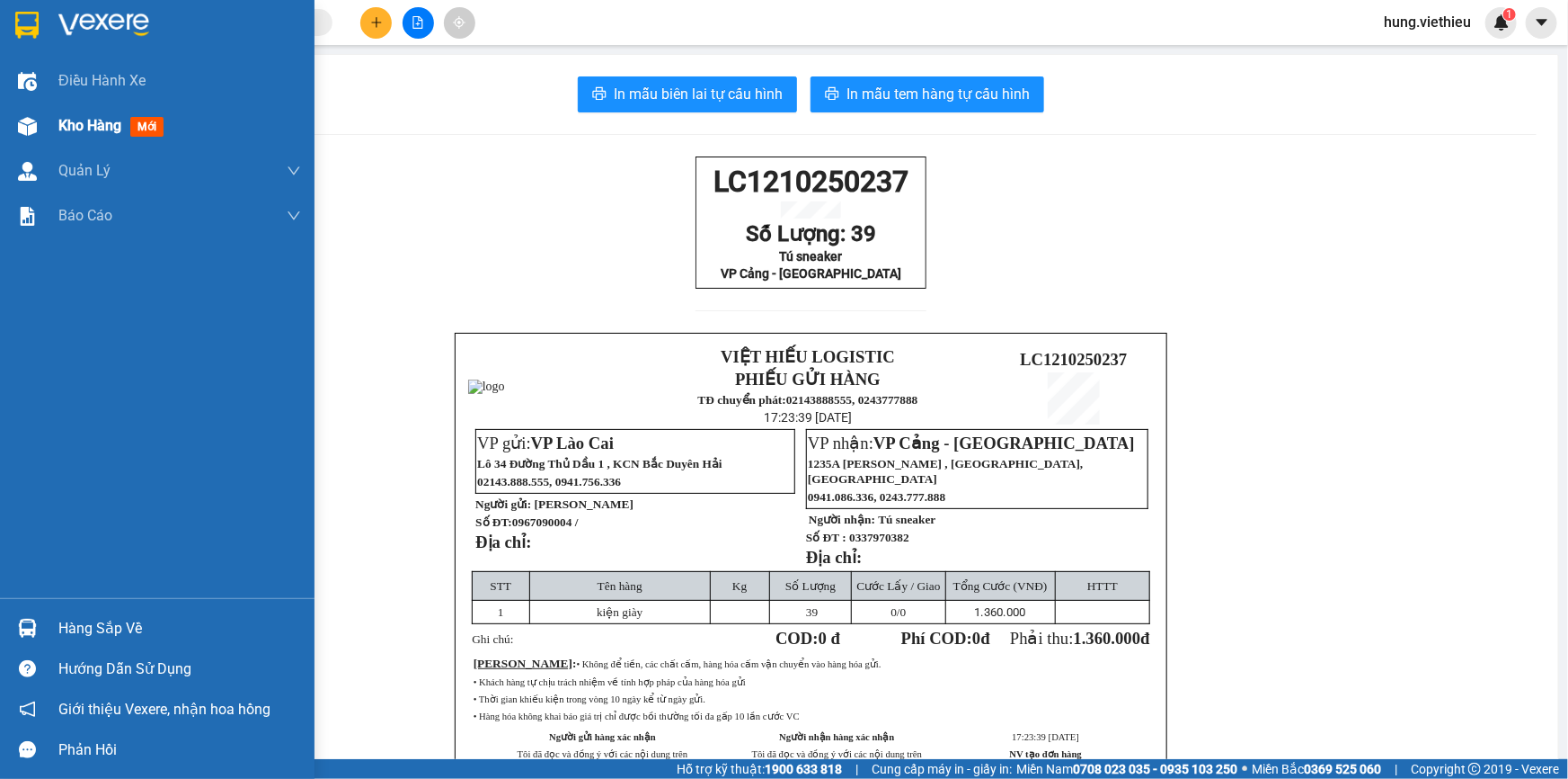
click at [45, 123] on div "Kho hàng mới" at bounding box center [157, 126] width 315 height 45
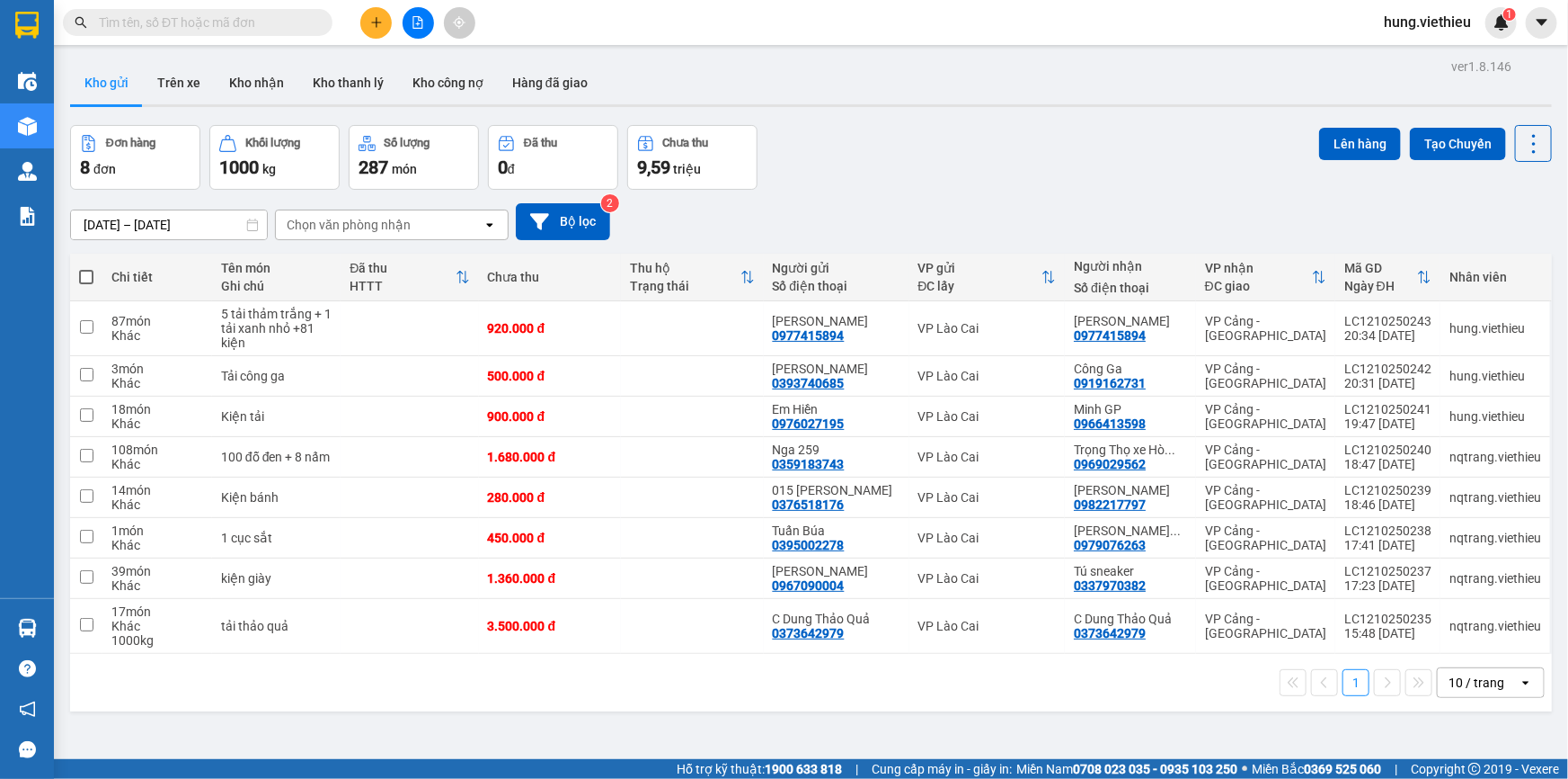
click at [1008, 95] on div "Kho gửi Trên xe Kho nhận Kho thanh lý Kho công nợ Hàng đã giao" at bounding box center [811, 85] width 1482 height 48
click at [377, 28] on icon "plus" at bounding box center [376, 22] width 13 height 13
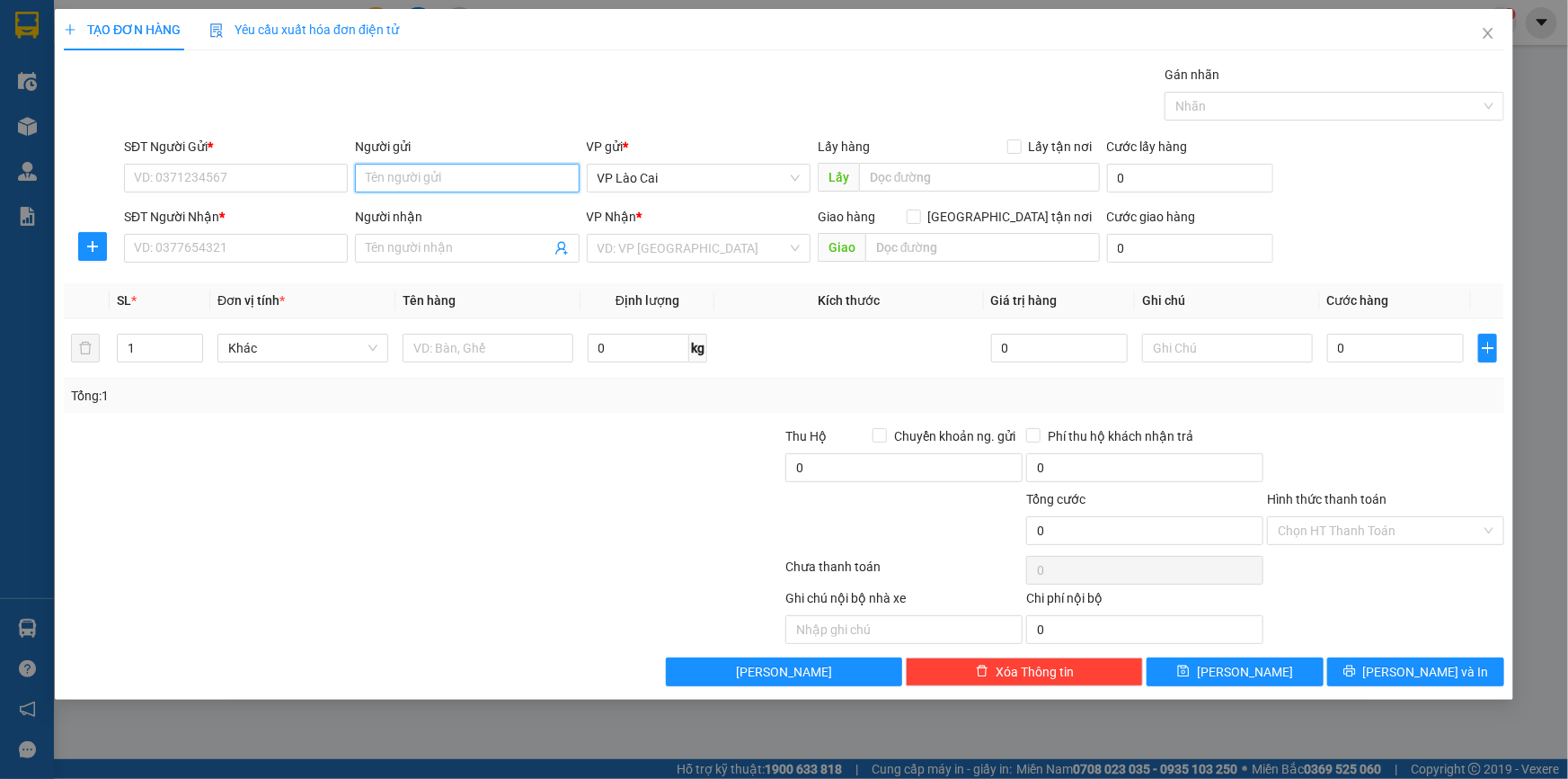
click at [398, 179] on input "Người gửi" at bounding box center [466, 177] width 224 height 28
type input "hoàng công tiến"
click at [422, 213] on div "Hoàng Công Tiến - 0967844963" at bounding box center [466, 214] width 202 height 20
type input "0967844963"
type input "Hoàng Công Tiến"
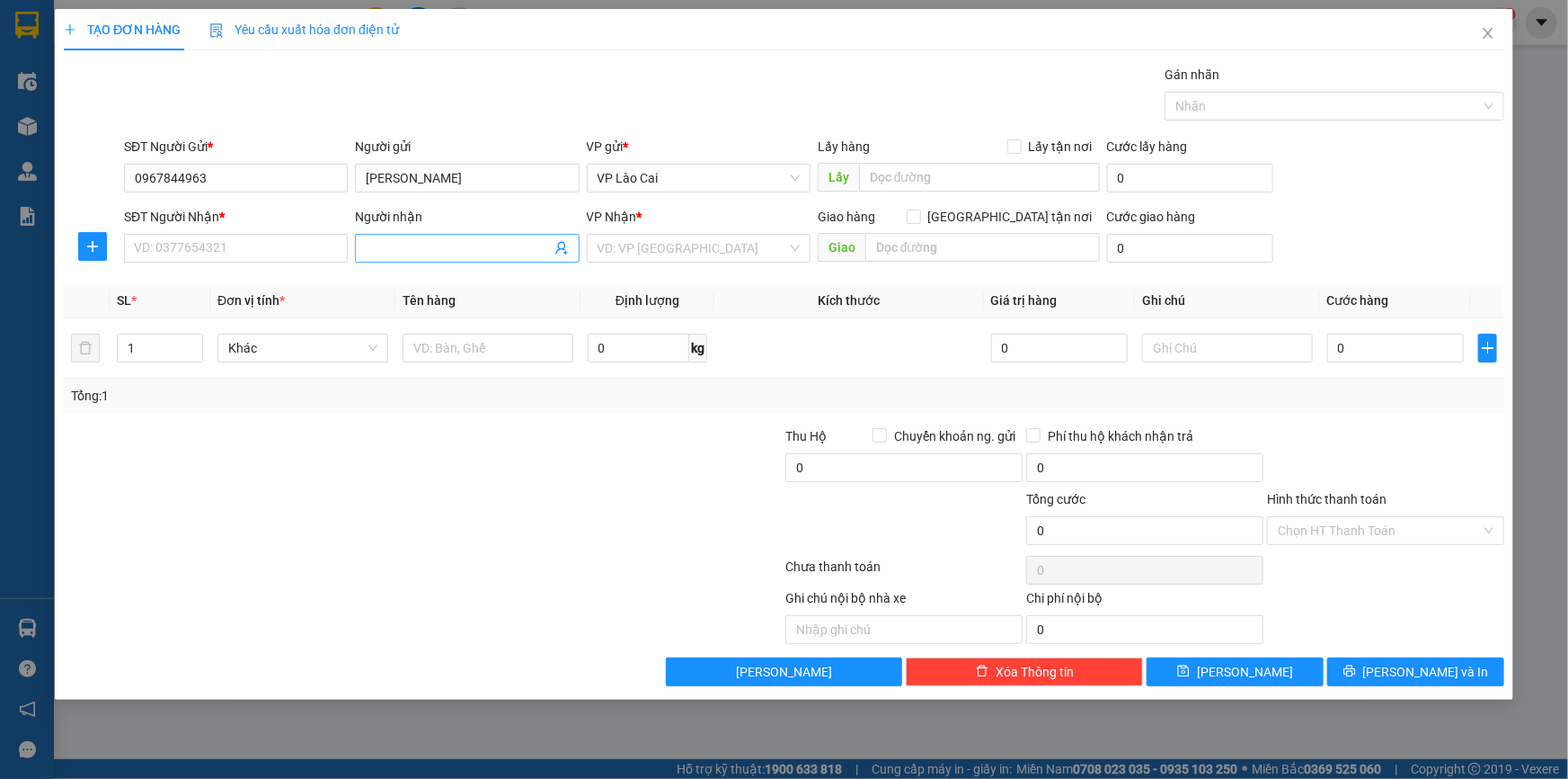
click at [565, 246] on icon "user-add" at bounding box center [561, 248] width 12 height 14
click at [563, 200] on span "0973159414" at bounding box center [532, 202] width 72 height 15
type input "0973159414"
type input "Ngân"
click at [164, 357] on input "1" at bounding box center [159, 348] width 84 height 27
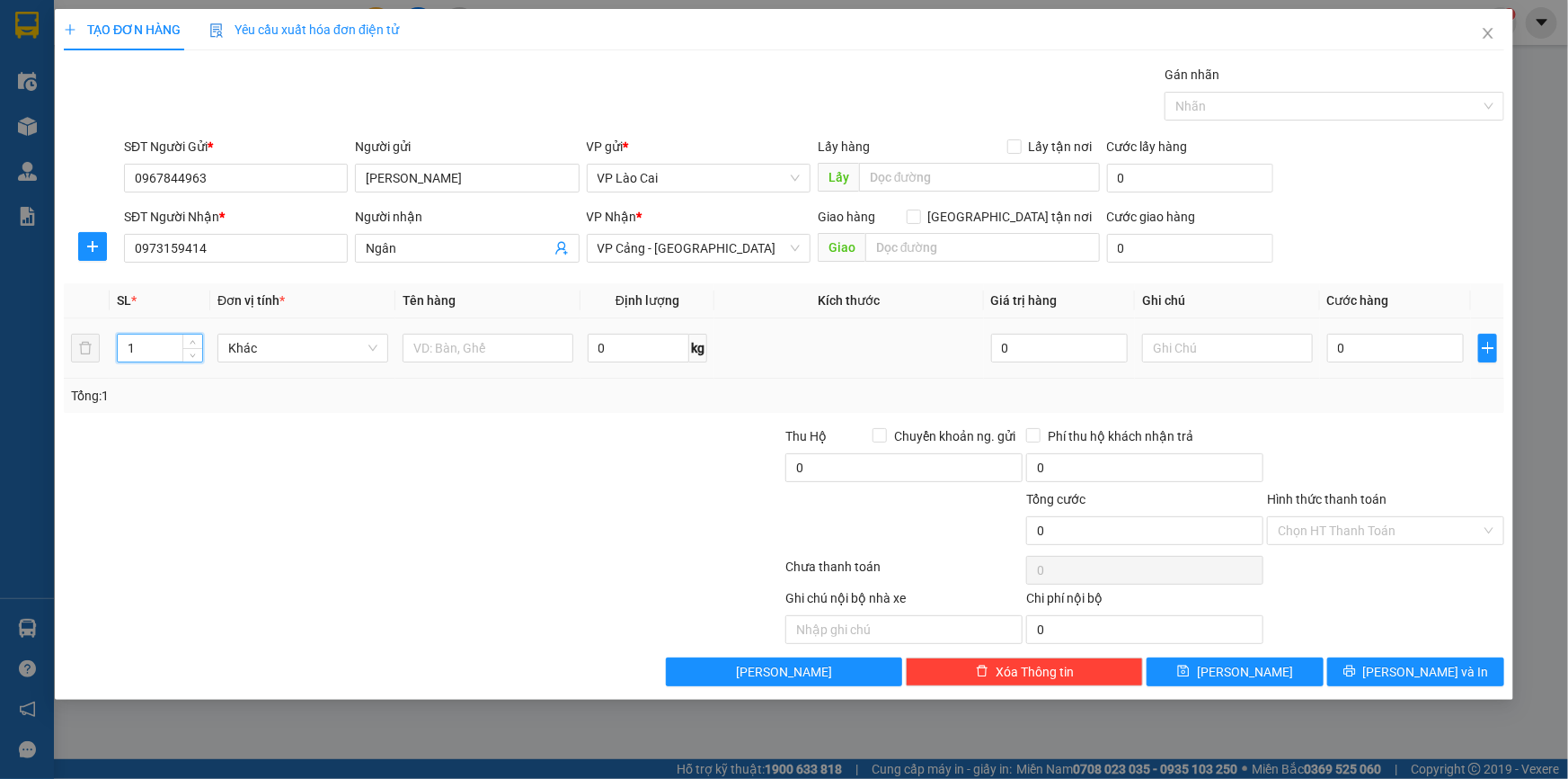
drag, startPoint x: 164, startPoint y: 357, endPoint x: 120, endPoint y: 365, distance: 44.7
click at [120, 365] on div "1" at bounding box center [160, 348] width 86 height 36
type input "2"
click at [436, 360] on input "text" at bounding box center [487, 347] width 171 height 28
click at [421, 349] on input "1 ác quy + 1" at bounding box center [487, 347] width 171 height 28
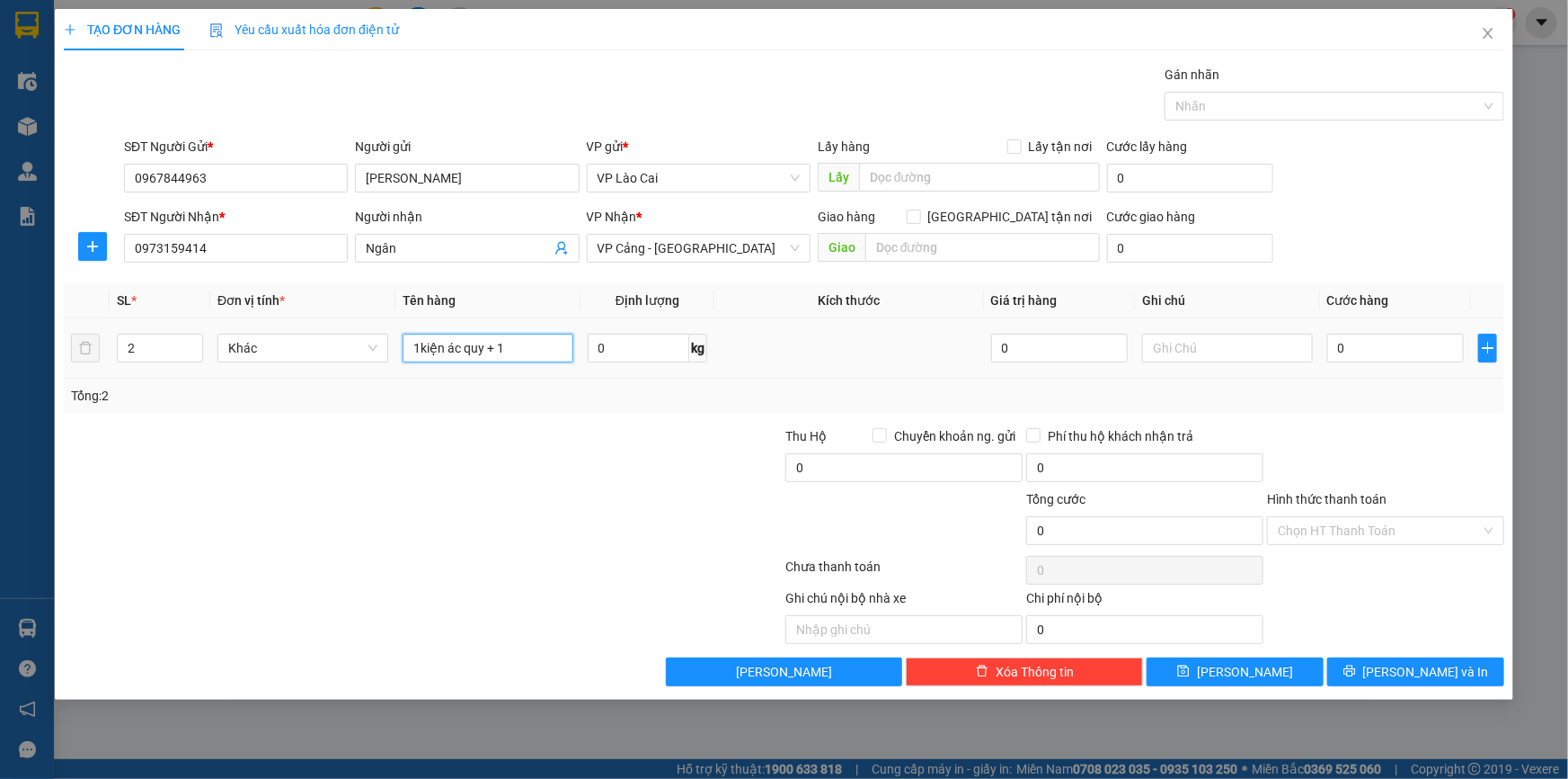
click at [418, 353] on input "1kiện ác quy + 1" at bounding box center [487, 347] width 171 height 28
click at [512, 344] on input "1 kiện ác quy + 1" at bounding box center [487, 347] width 171 height 28
type input "1 kiện ác quy + 1 kiện ác quy kẹp 1 bình lẻ"
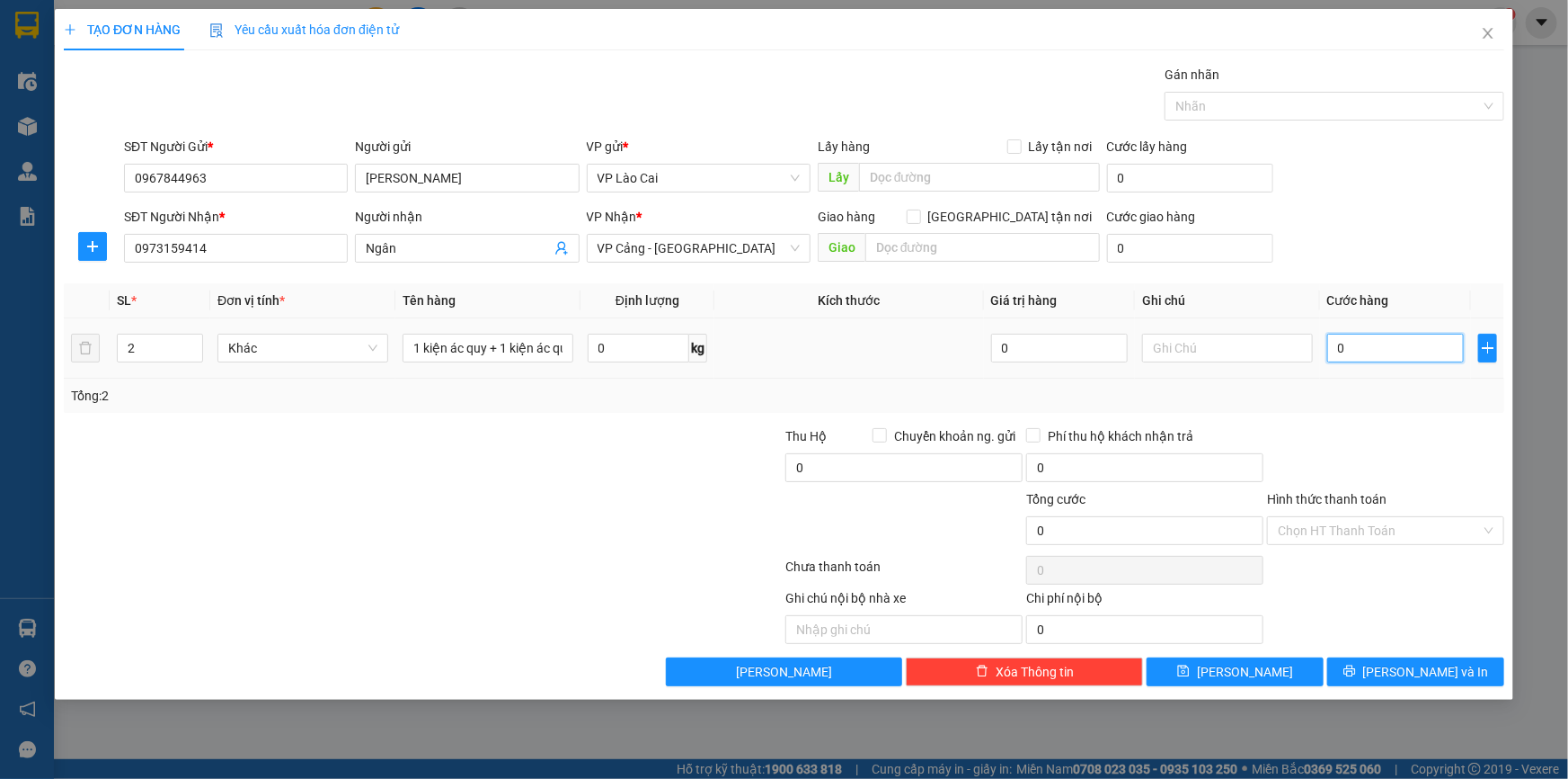
click at [1403, 351] on input "0" at bounding box center [1396, 347] width 137 height 28
type input "6"
type input "60"
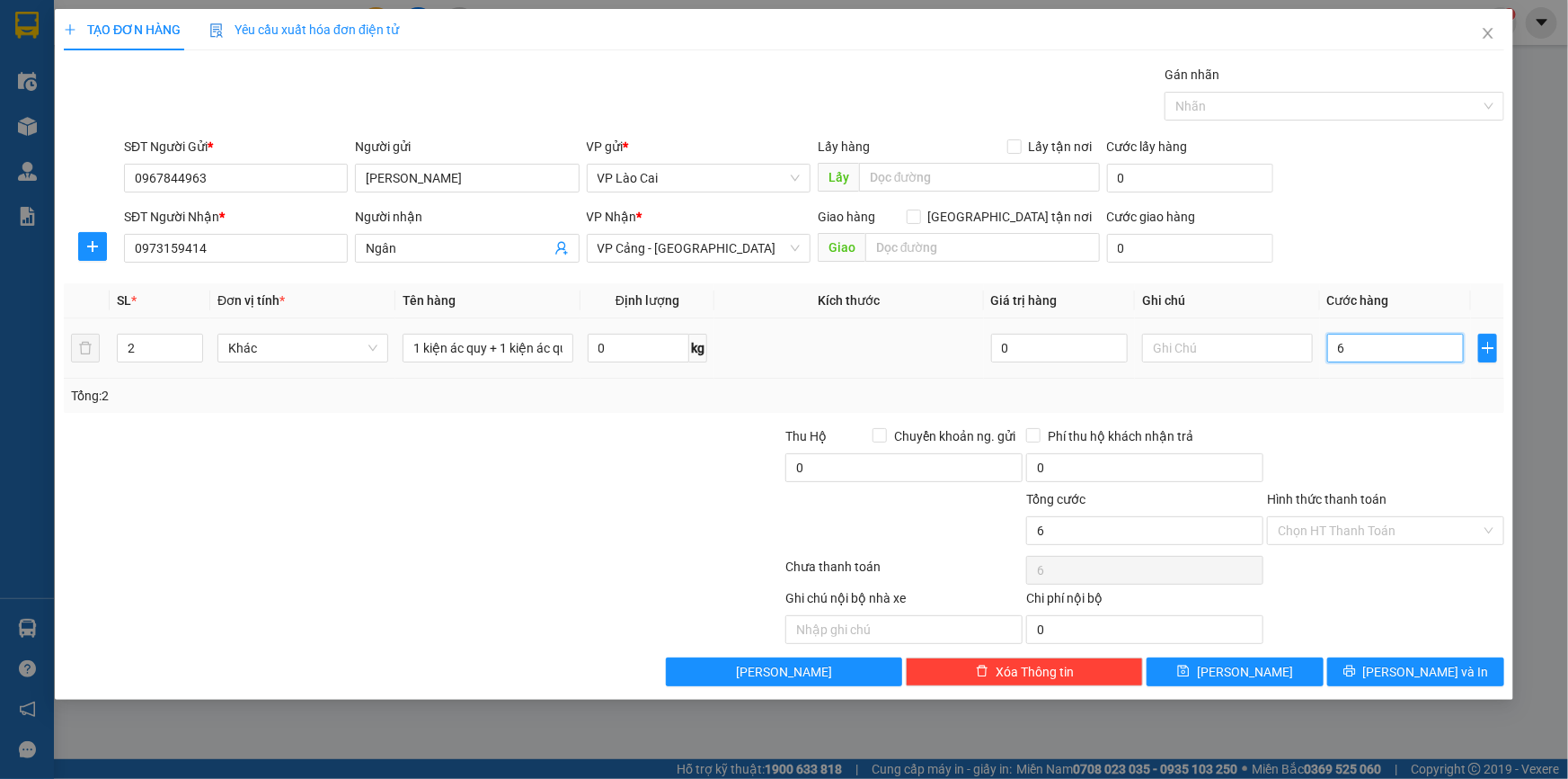
type input "60"
type input "600"
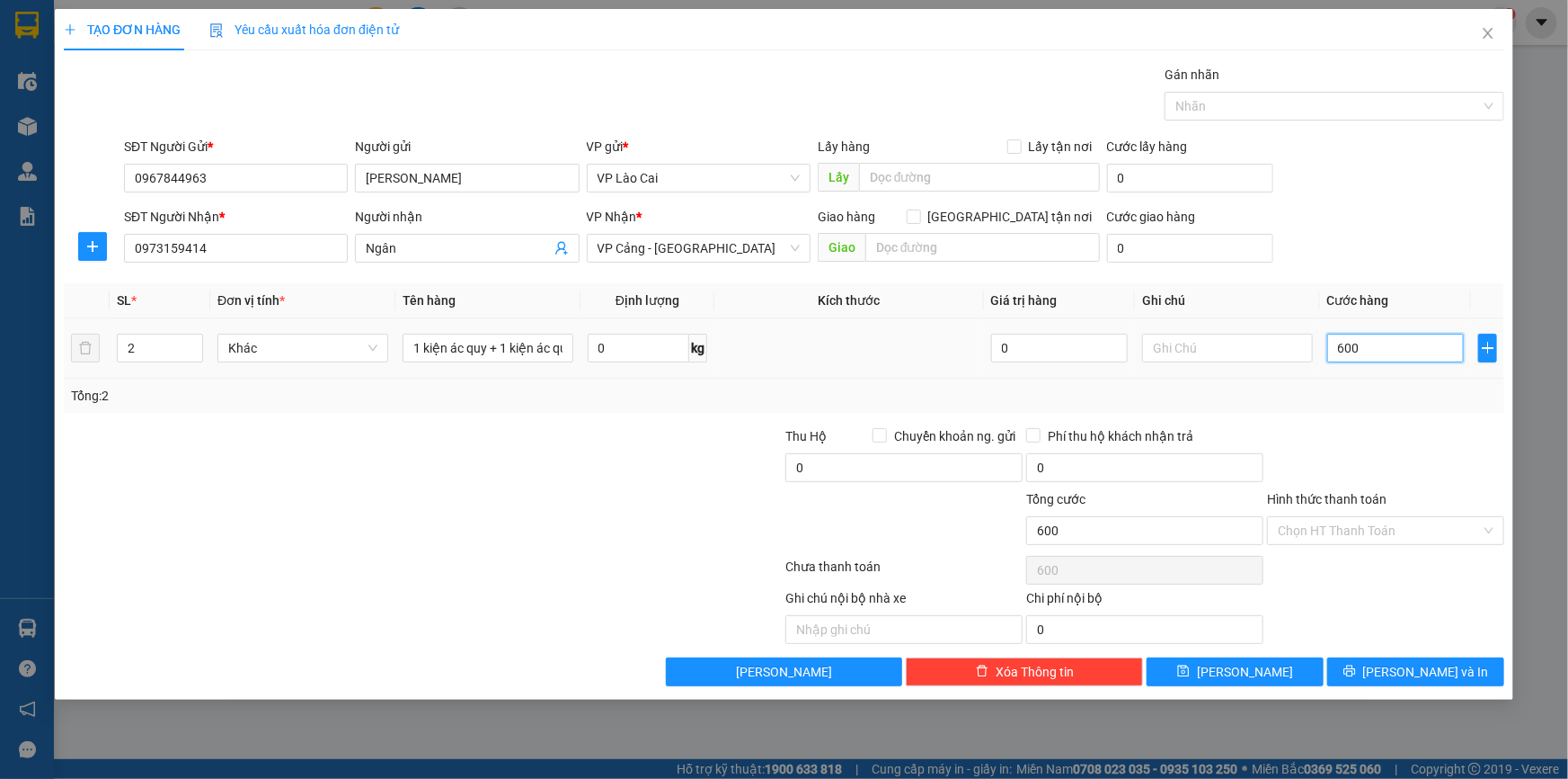
type input "6.000"
type input "60.000"
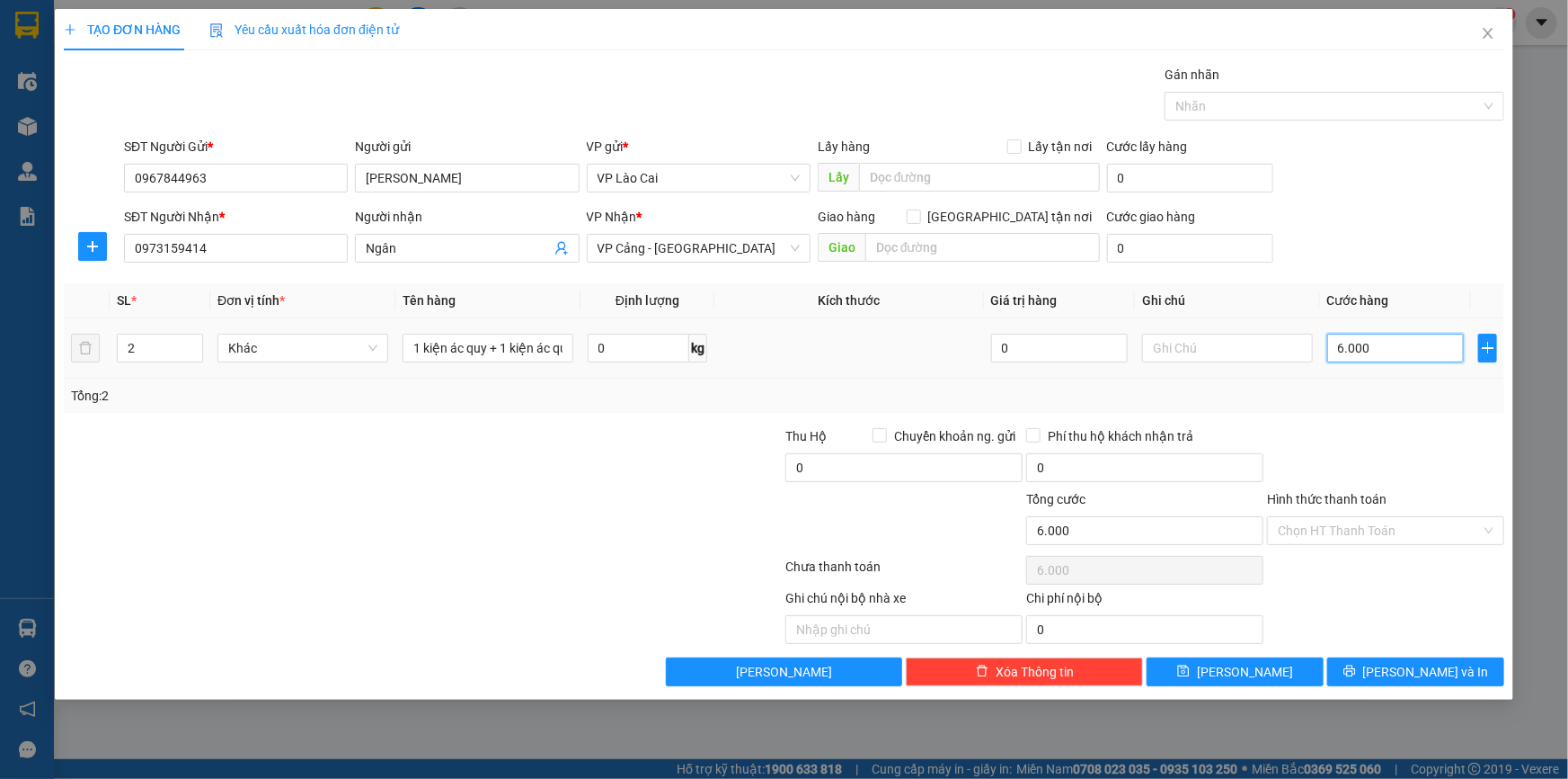
type input "60.000"
click at [1402, 670] on span "Lưu và In" at bounding box center [1425, 671] width 126 height 20
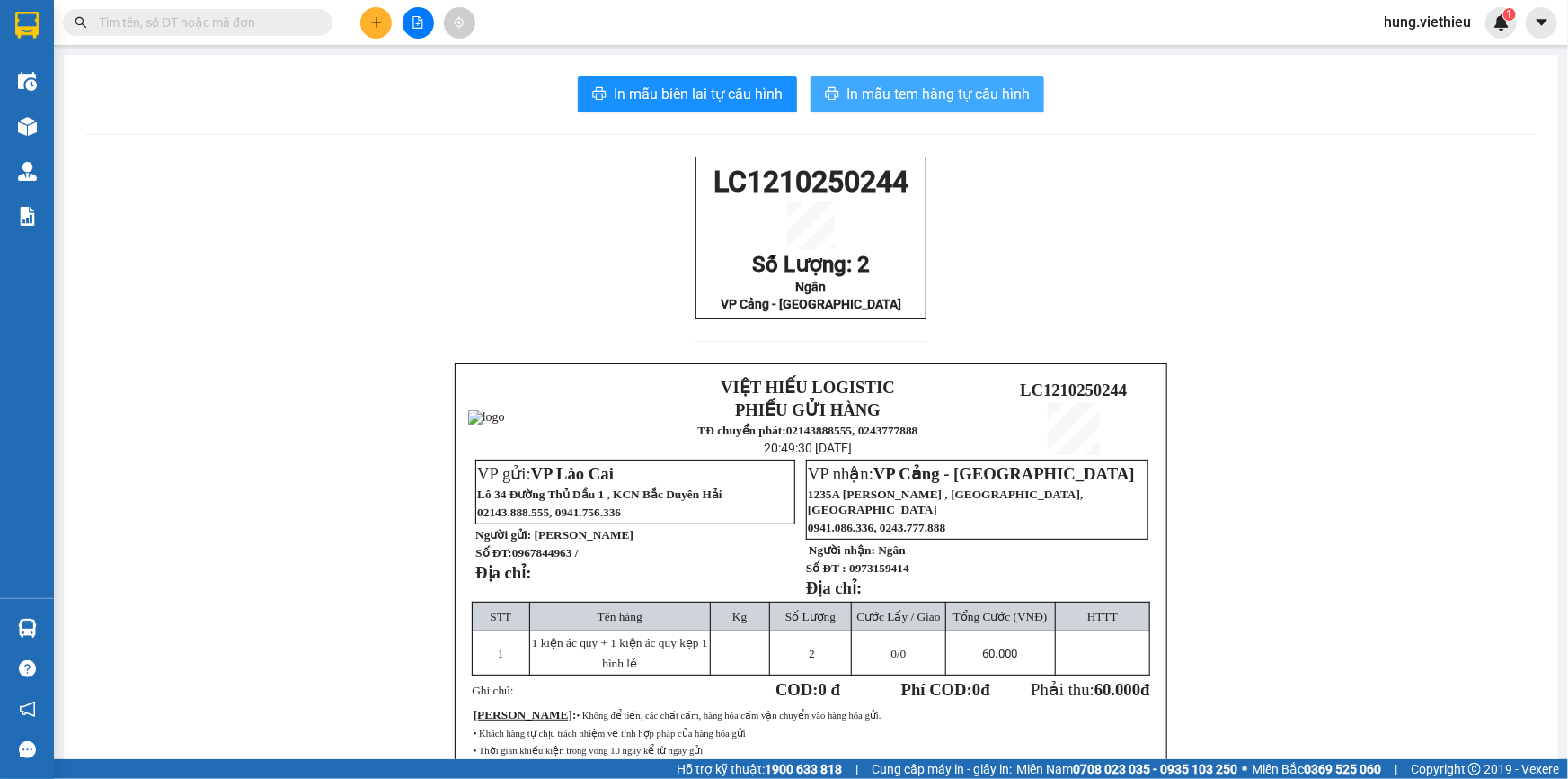
click at [968, 100] on span "In mẫu tem hàng tự cấu hình" at bounding box center [938, 94] width 184 height 22
